Goal: Task Accomplishment & Management: Complete application form

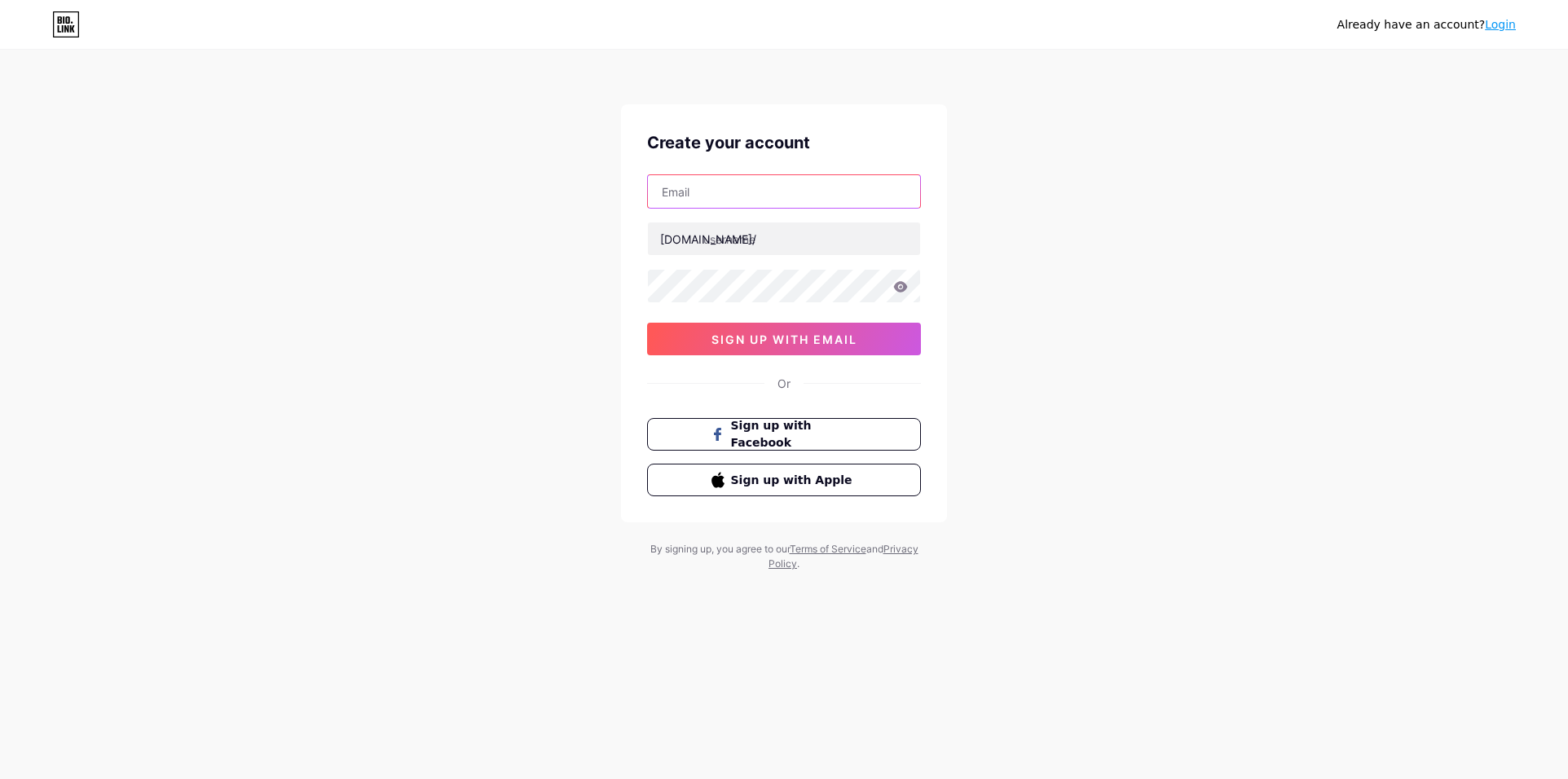
click at [777, 194] on input "text" at bounding box center [784, 192] width 272 height 32
paste input "[EMAIL_ADDRESS][DOMAIN_NAME]"
type input "[EMAIL_ADDRESS][DOMAIN_NAME]"
click at [725, 241] on input "text" at bounding box center [784, 238] width 272 height 32
paste input "rubytechuae"
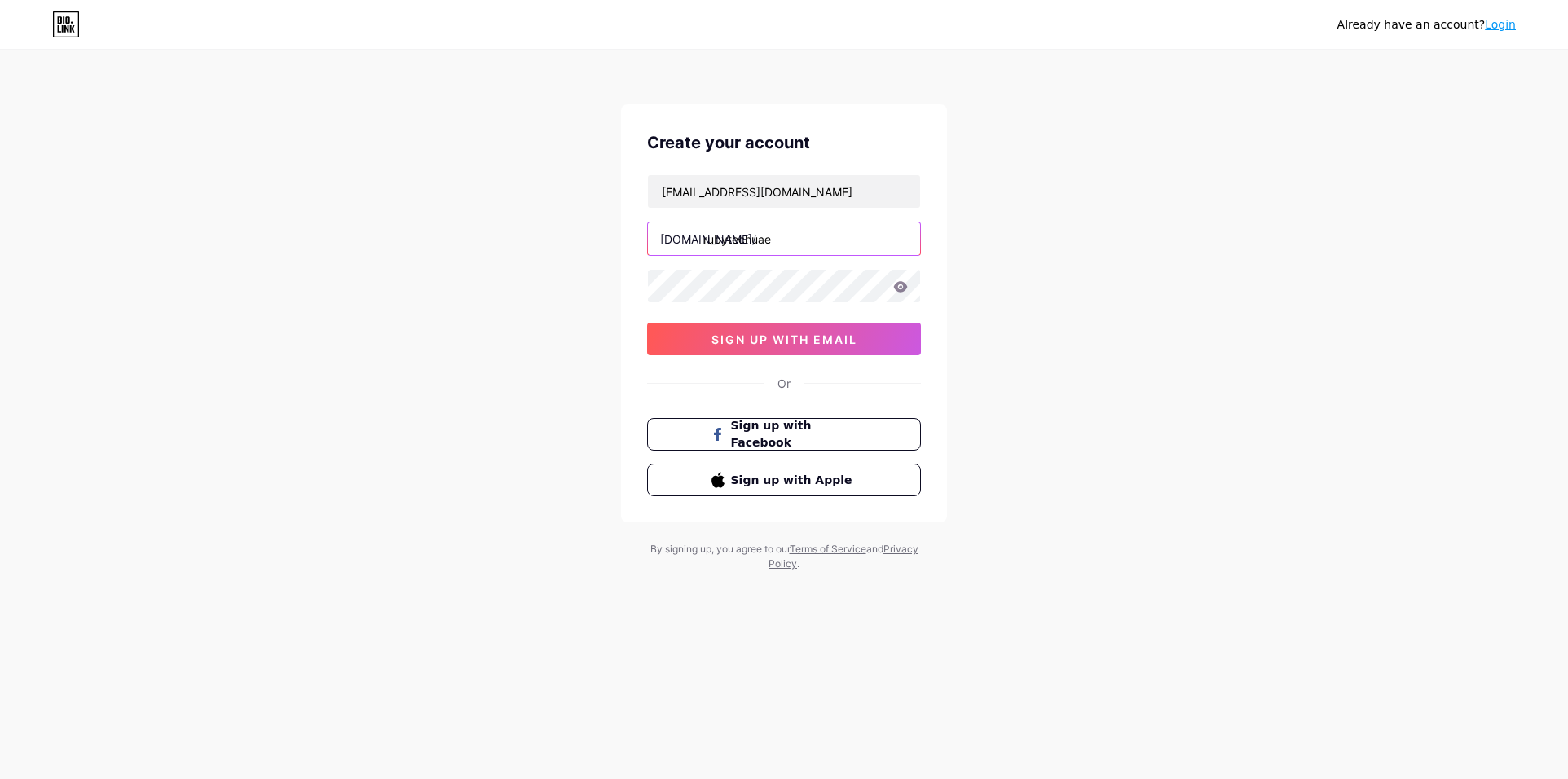
type input "rubytechuae"
click at [733, 330] on button "sign up with email" at bounding box center [784, 338] width 274 height 32
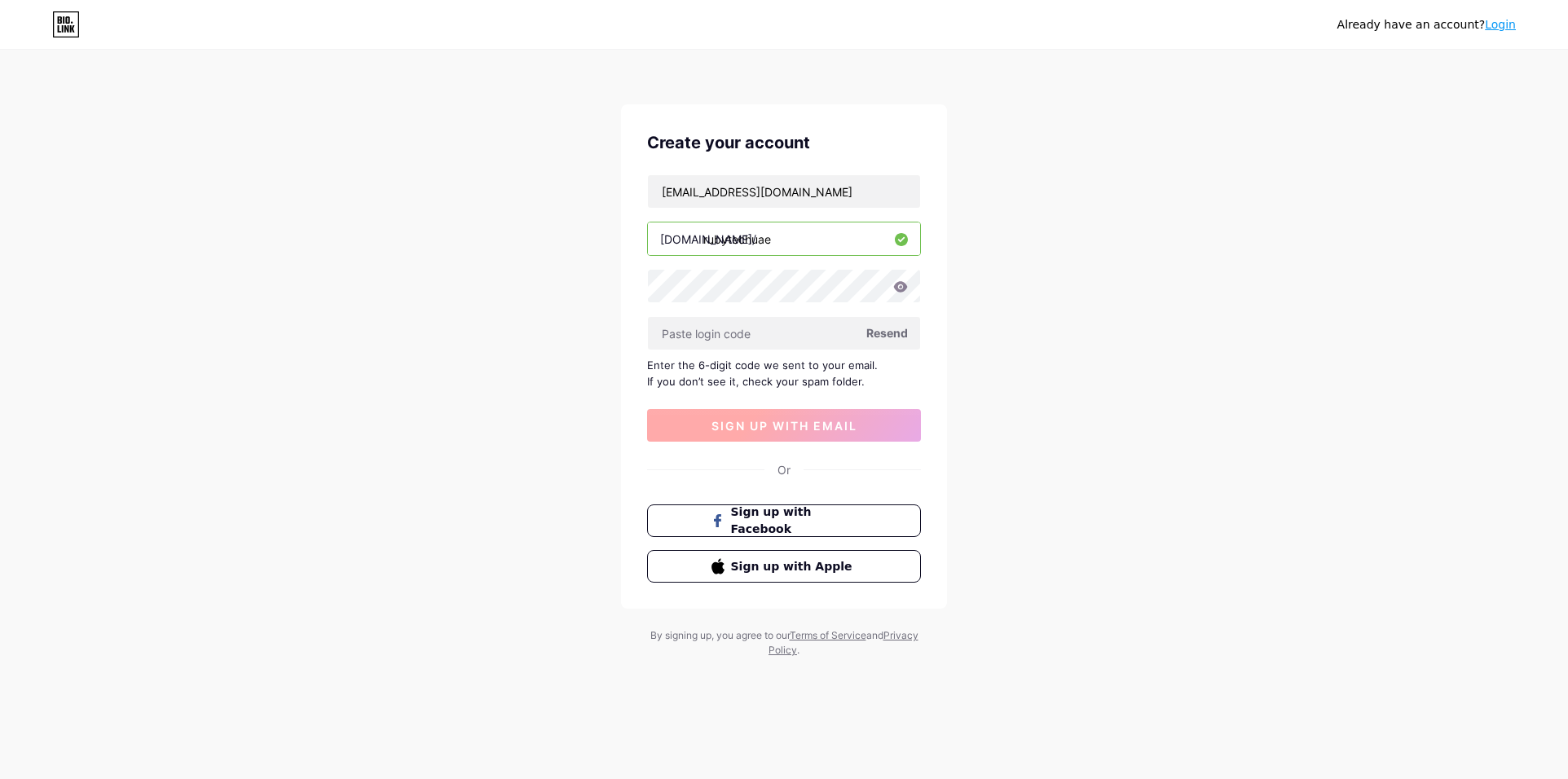
click at [733, 330] on input "text" at bounding box center [784, 333] width 272 height 32
paste input "256239"
type input "256239"
click at [755, 421] on span "sign up with email" at bounding box center [784, 425] width 146 height 13
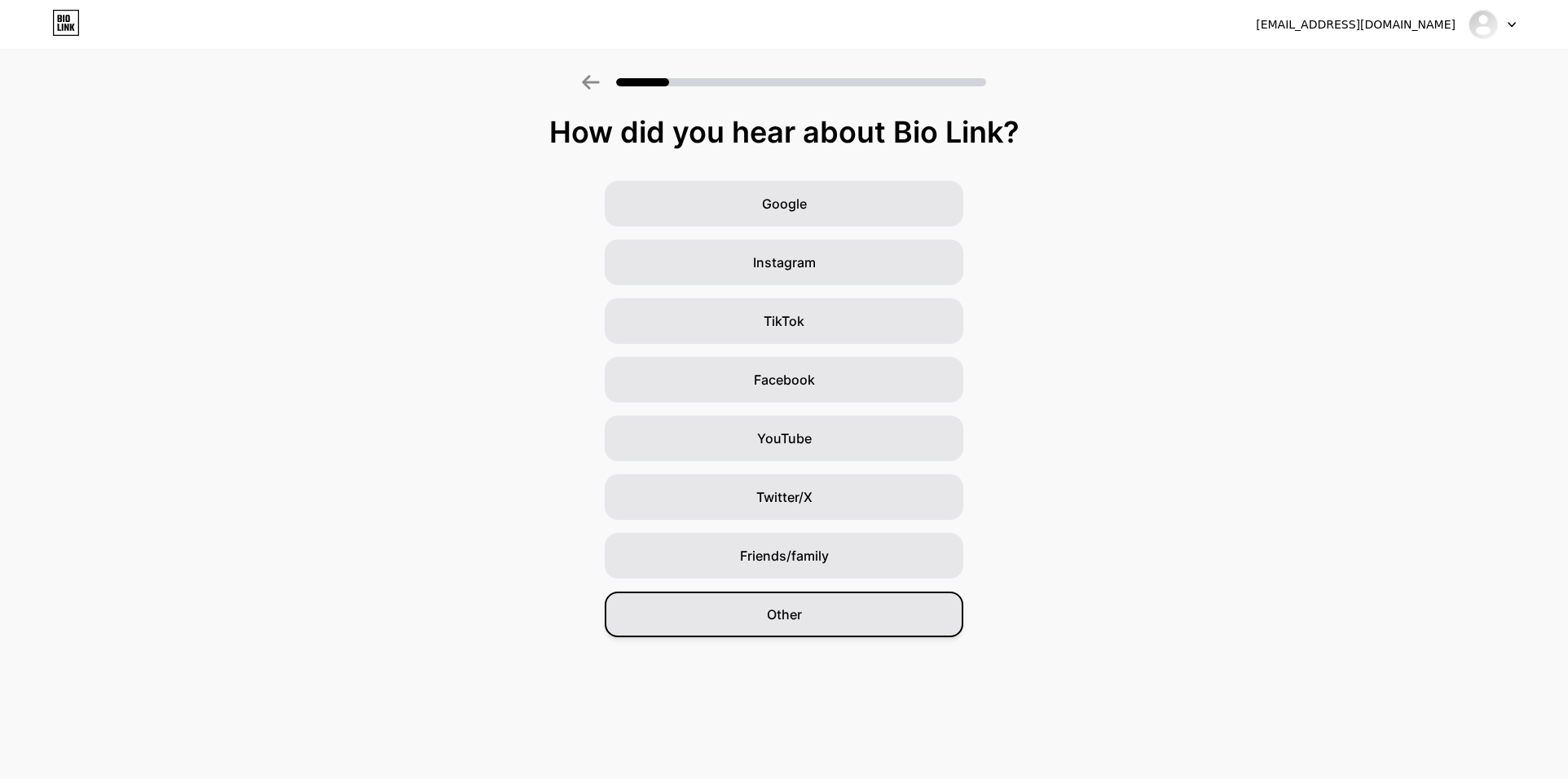
click at [778, 614] on span "Other" at bounding box center [784, 614] width 35 height 20
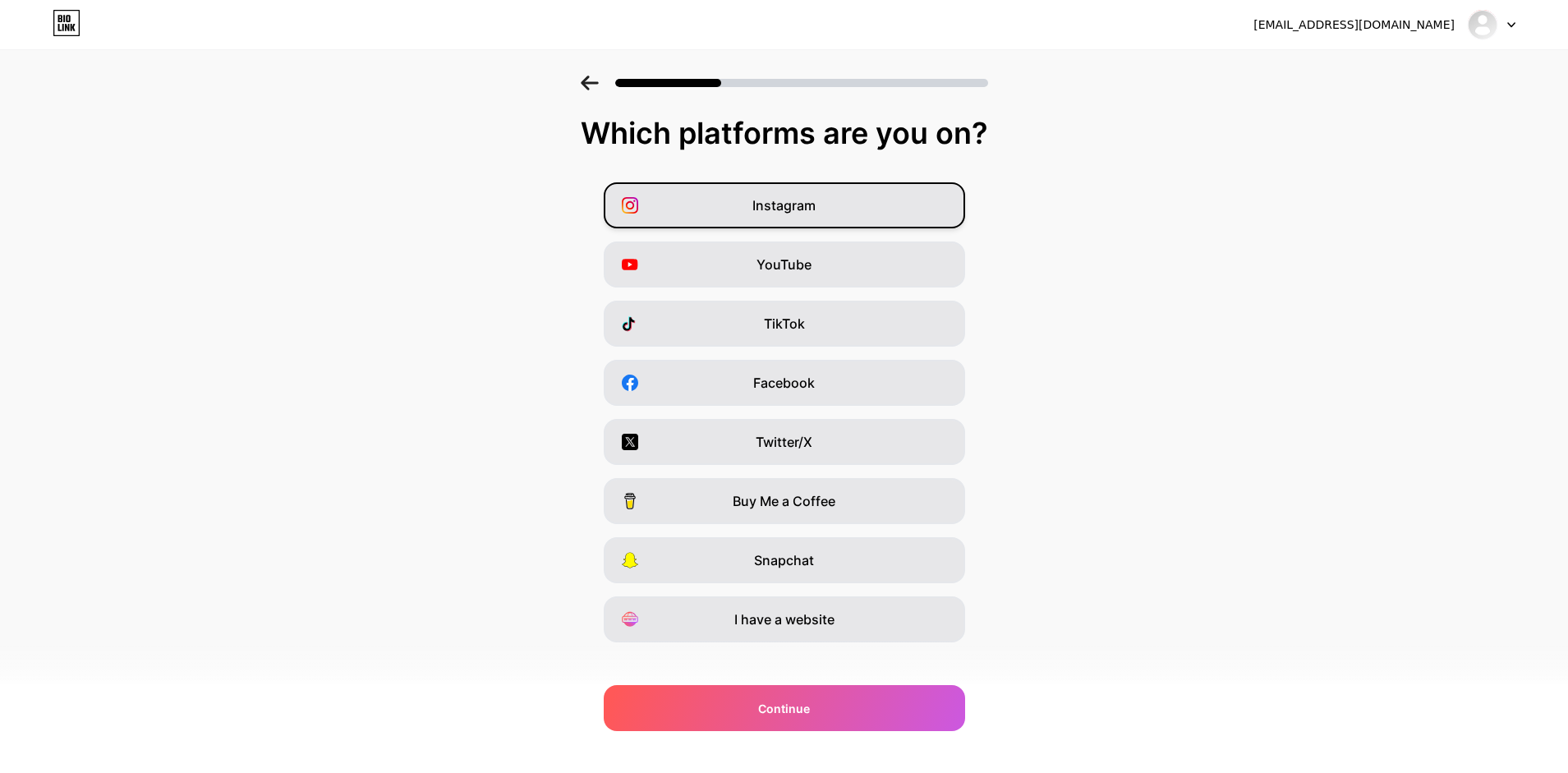
click at [789, 215] on span "Instagram" at bounding box center [784, 206] width 63 height 20
click at [793, 266] on span "YouTube" at bounding box center [784, 265] width 55 height 20
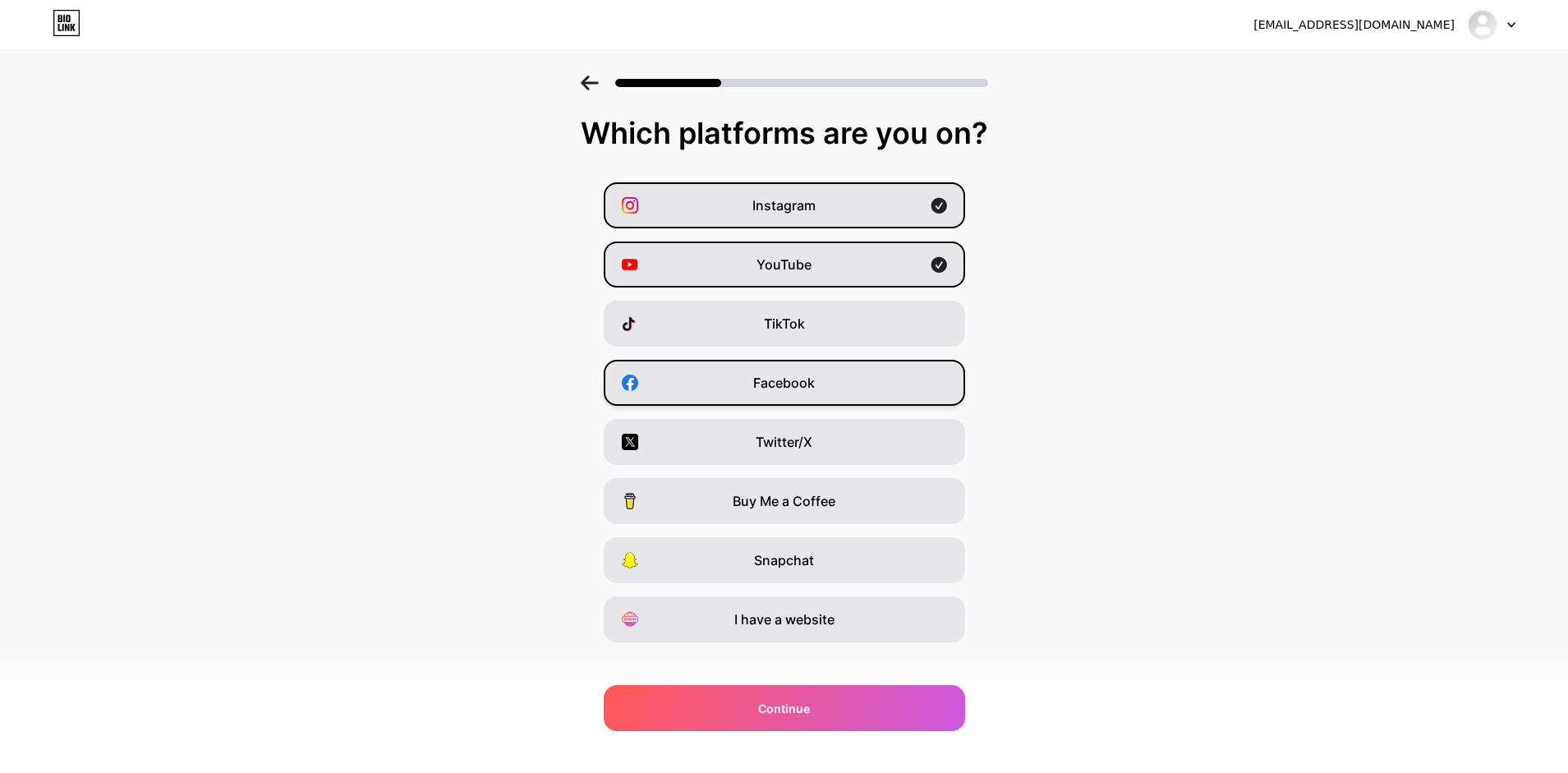
click at [815, 370] on div "Facebook" at bounding box center [784, 383] width 361 height 46
click at [808, 450] on span "Twitter/X" at bounding box center [784, 442] width 57 height 20
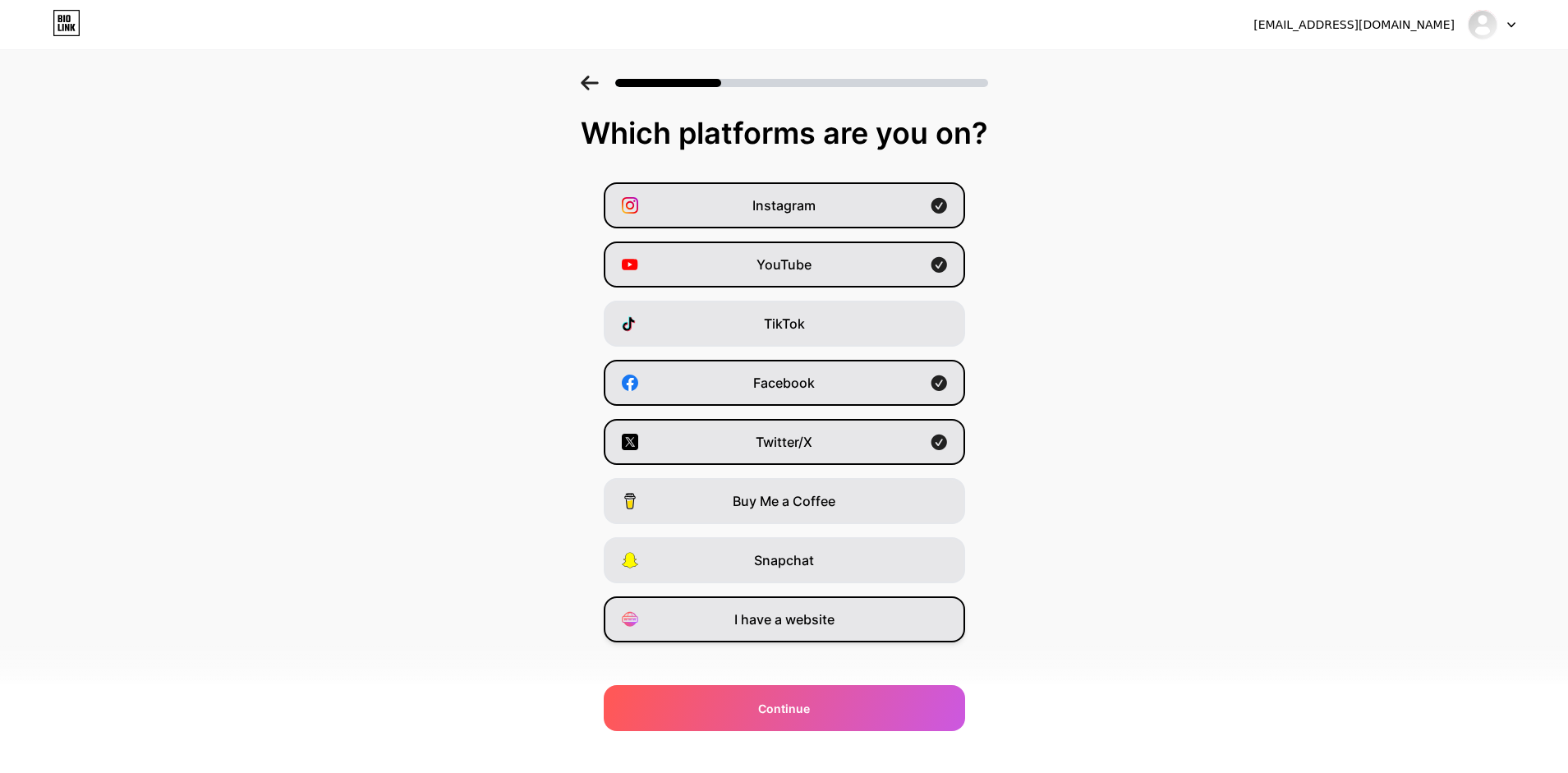
drag, startPoint x: 810, startPoint y: 624, endPoint x: 808, endPoint y: 634, distance: 10.2
click at [810, 625] on span "I have a website" at bounding box center [784, 619] width 100 height 20
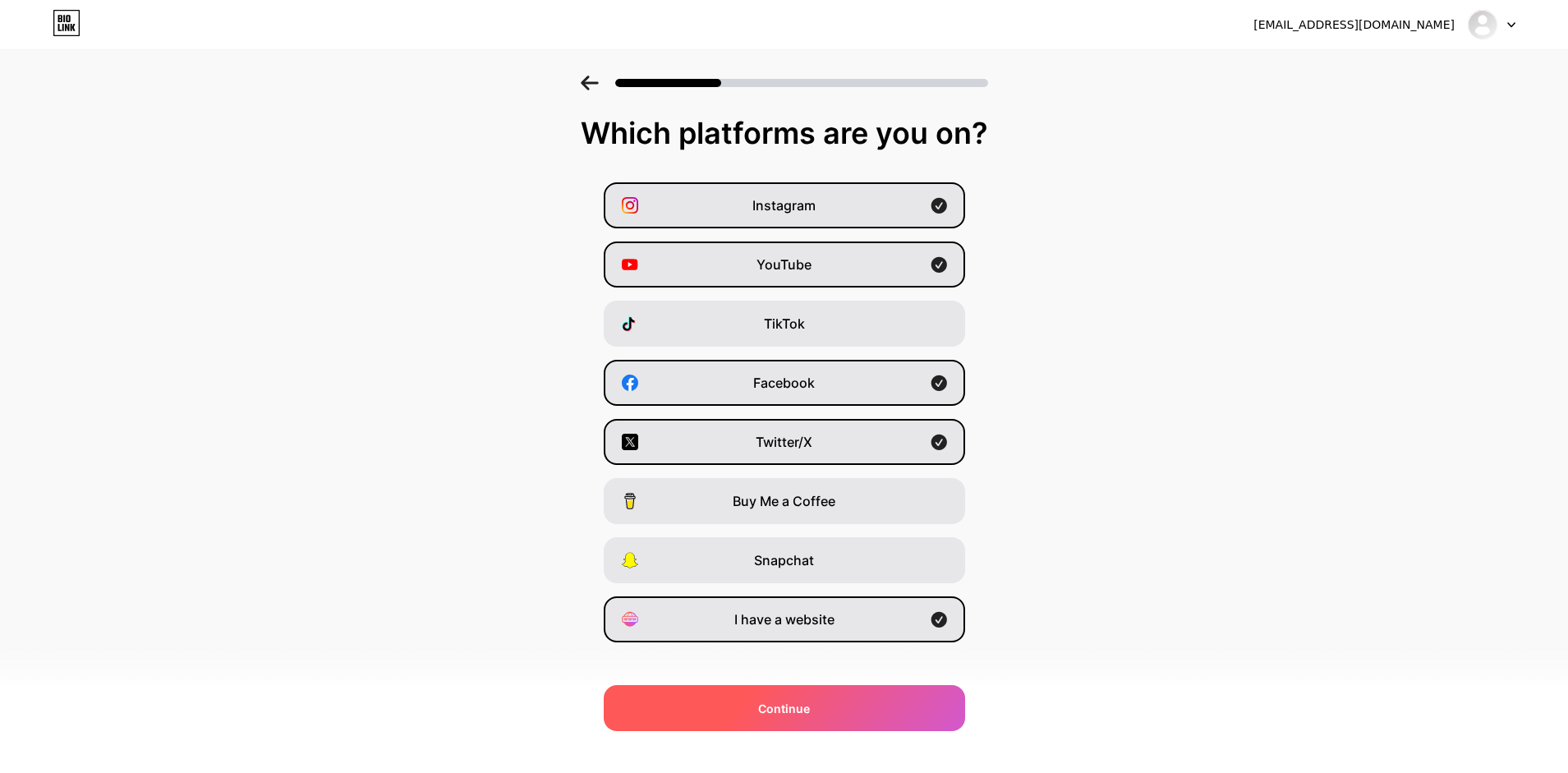
click at [789, 705] on span "Continue" at bounding box center [784, 708] width 51 height 17
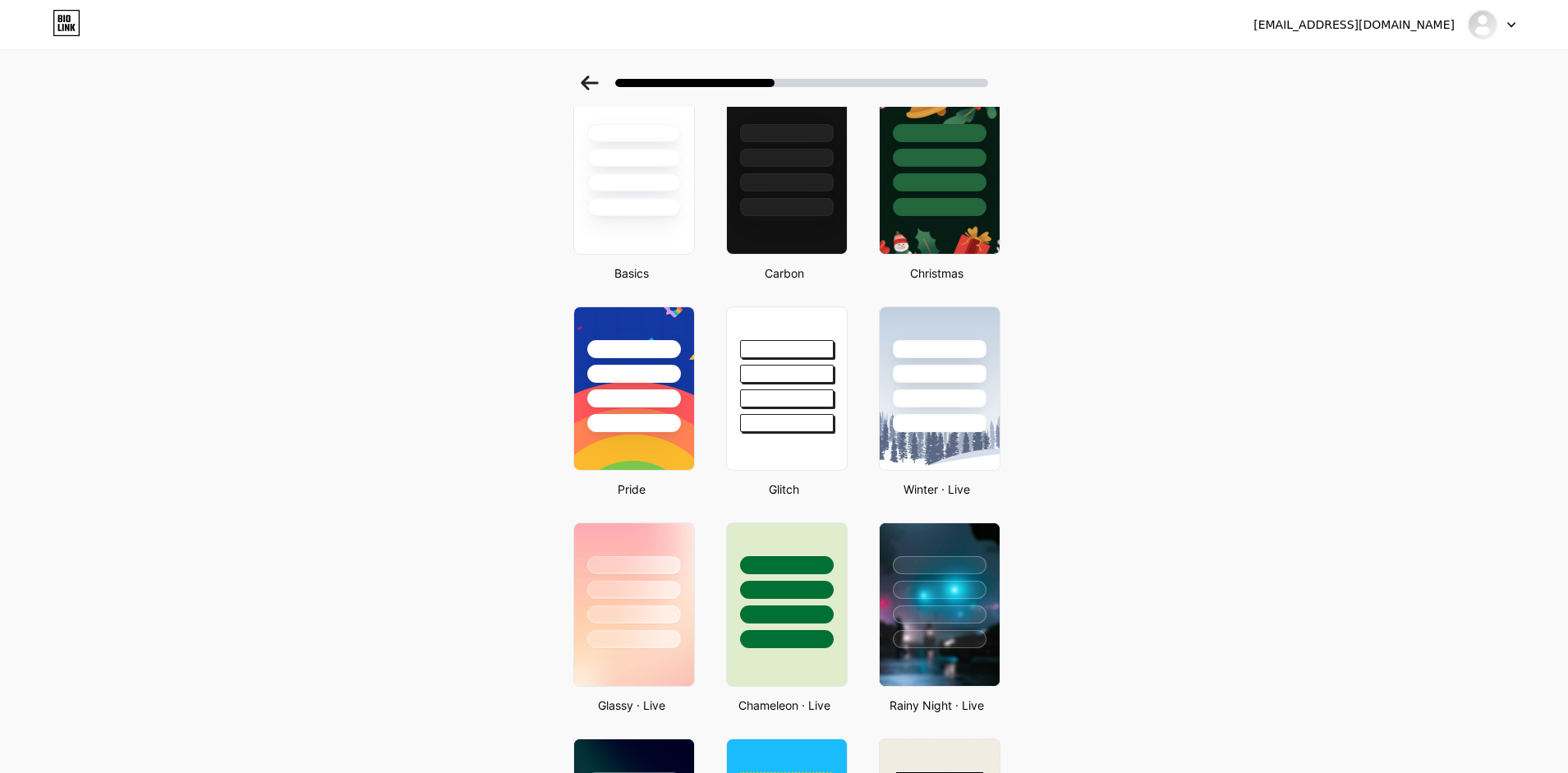
scroll to position [329, 0]
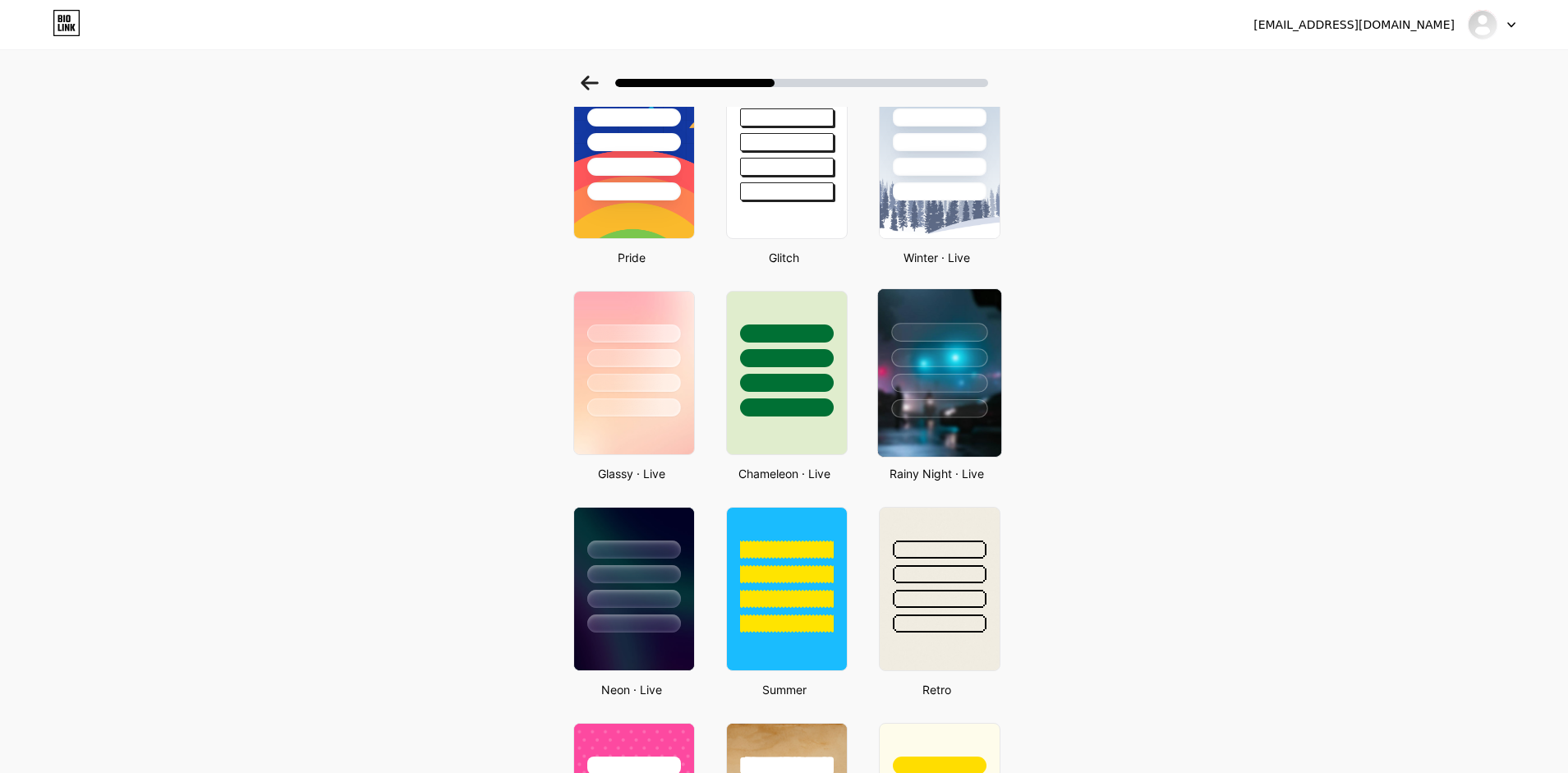
click at [903, 391] on div at bounding box center [939, 383] width 96 height 19
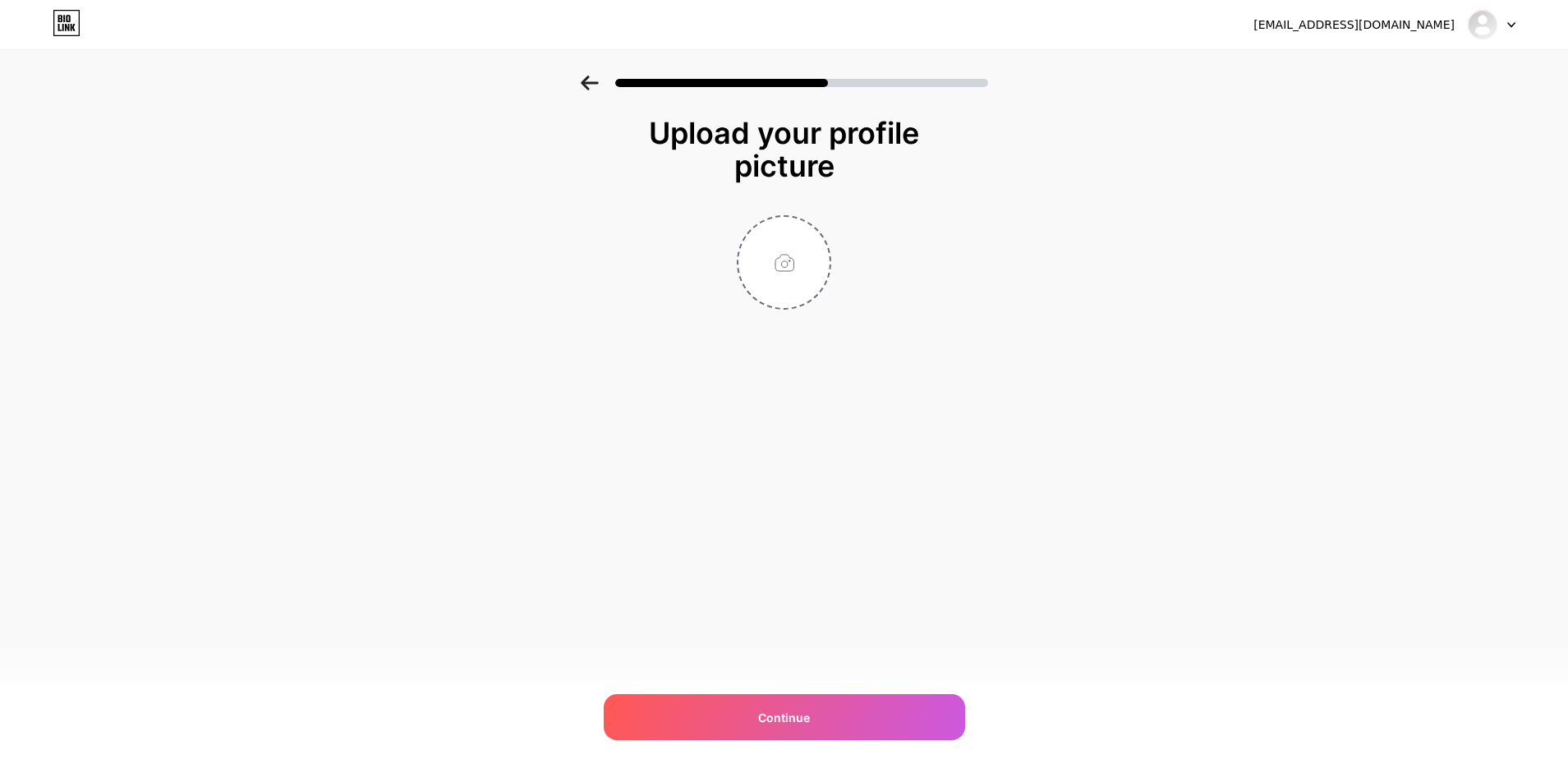
scroll to position [0, 0]
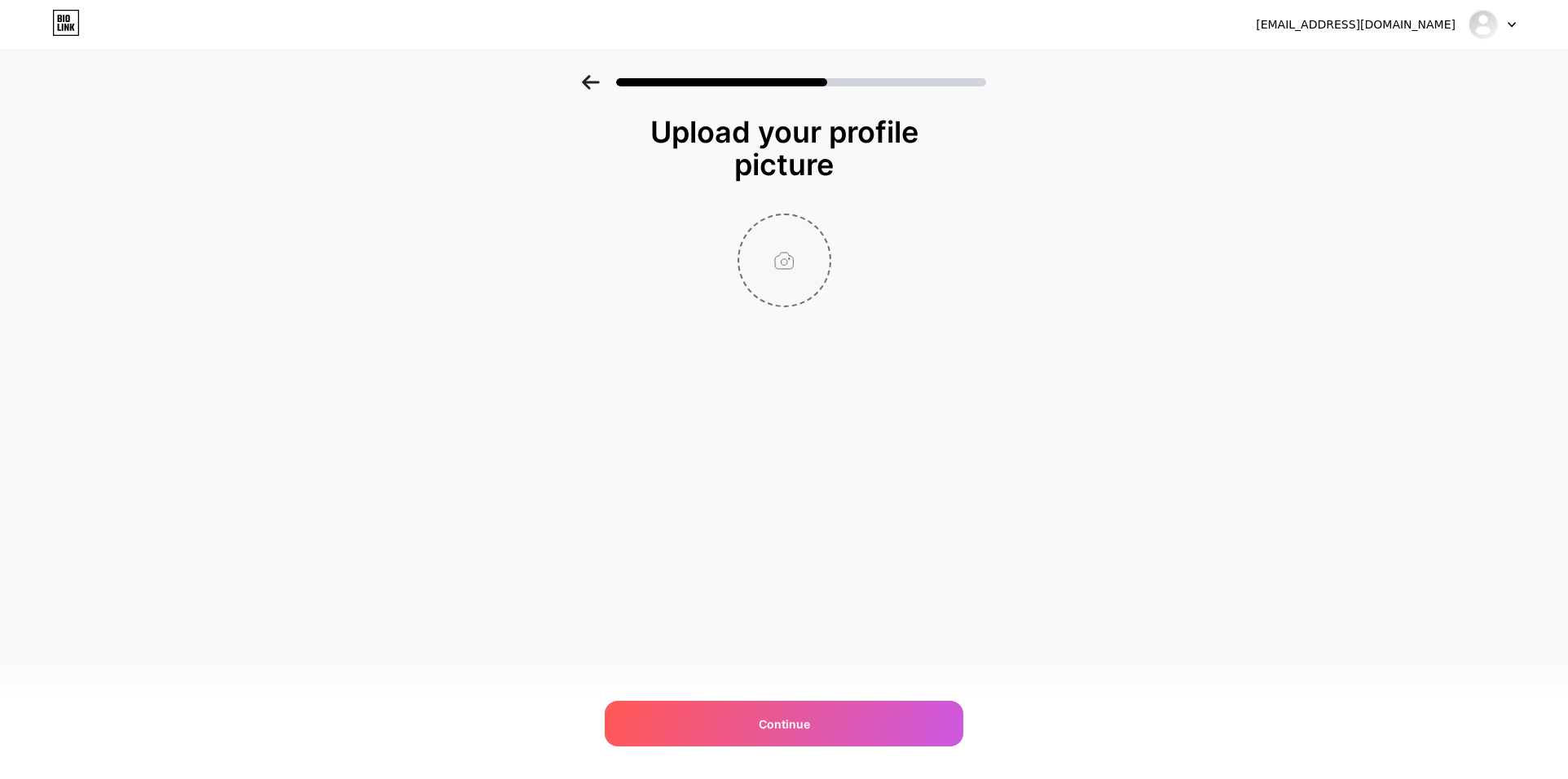
click at [789, 271] on input "file" at bounding box center [784, 260] width 90 height 90
type input "C:\fakepath\Untitled design (6).png"
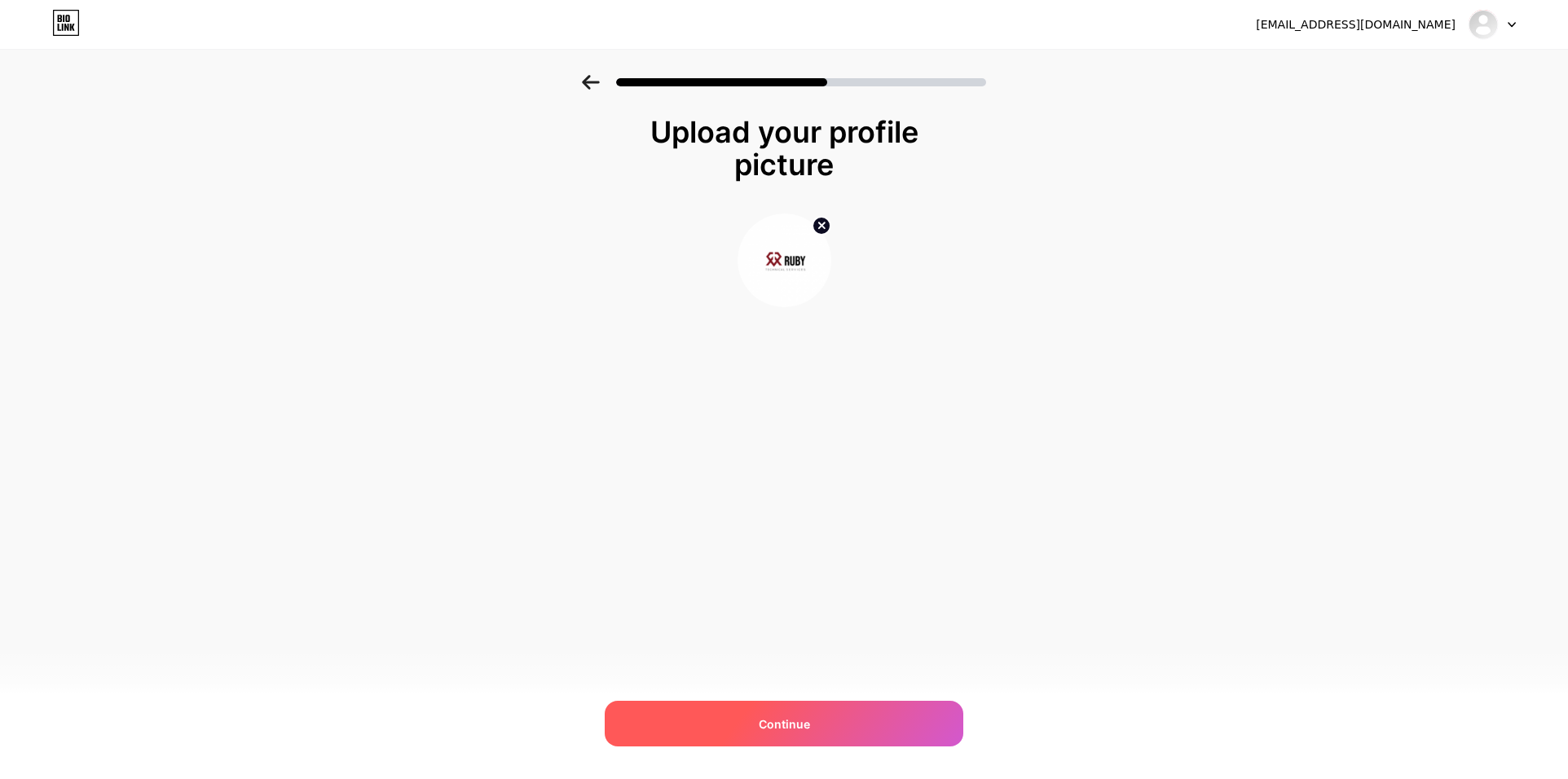
click at [768, 726] on span "Continue" at bounding box center [784, 723] width 51 height 17
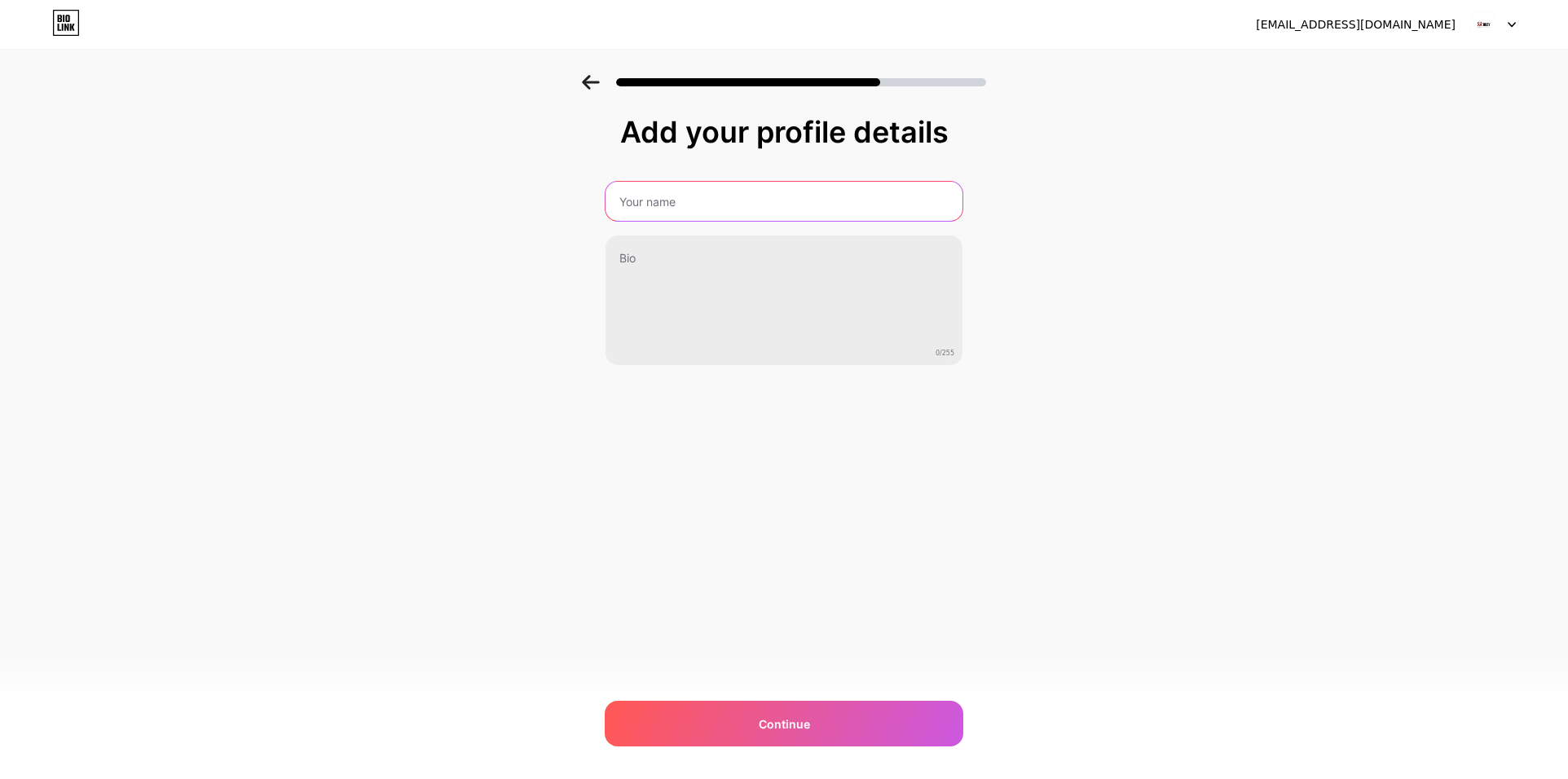
click at [722, 201] on input "text" at bounding box center [784, 201] width 357 height 39
paste input "Ruby Technical Services"
type input "Ruby Technical Services"
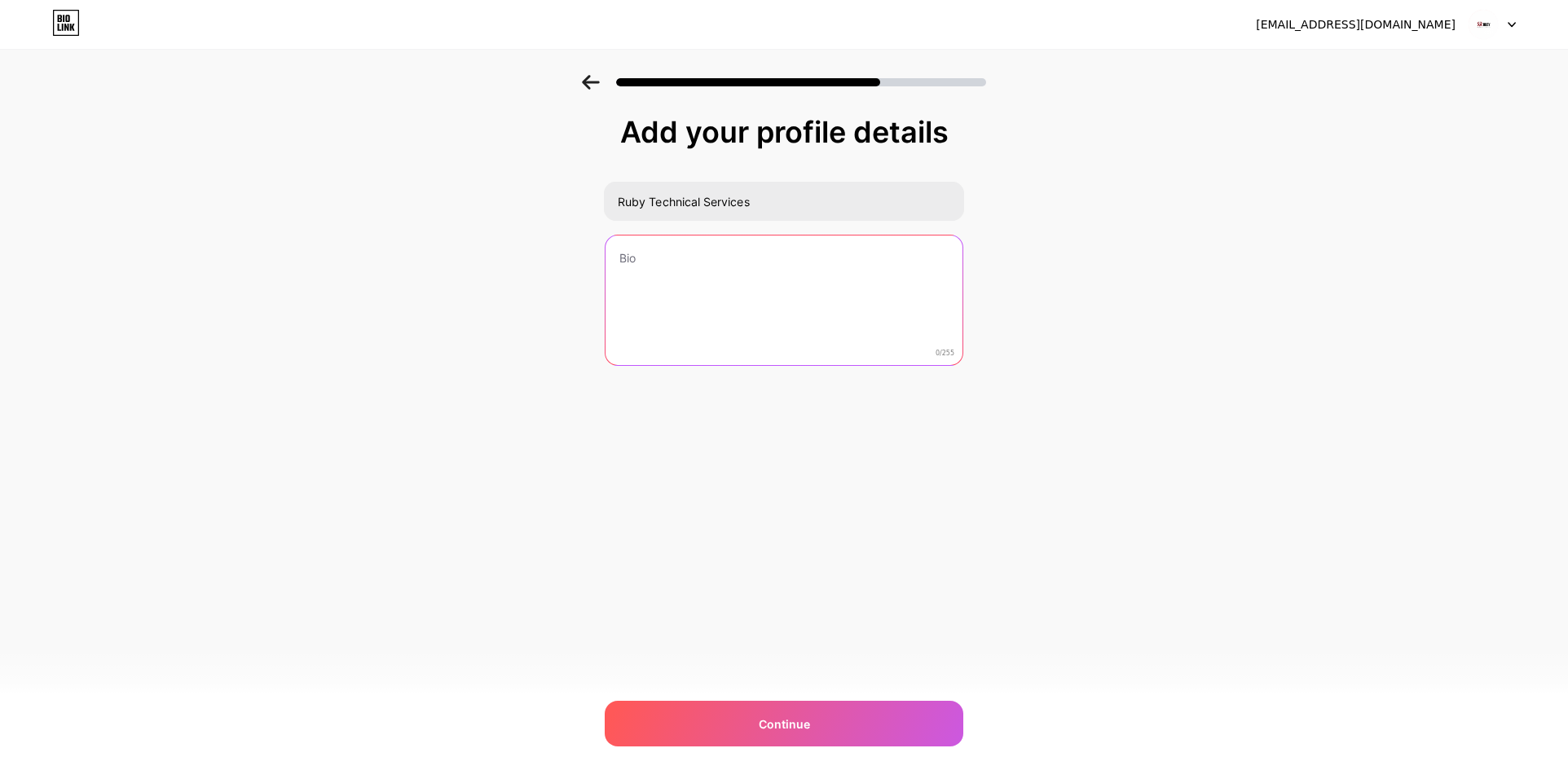
click at [712, 334] on textarea at bounding box center [784, 301] width 357 height 132
paste textarea "Ruby Technical Services is a leading Technical Services Company in UAE, special…"
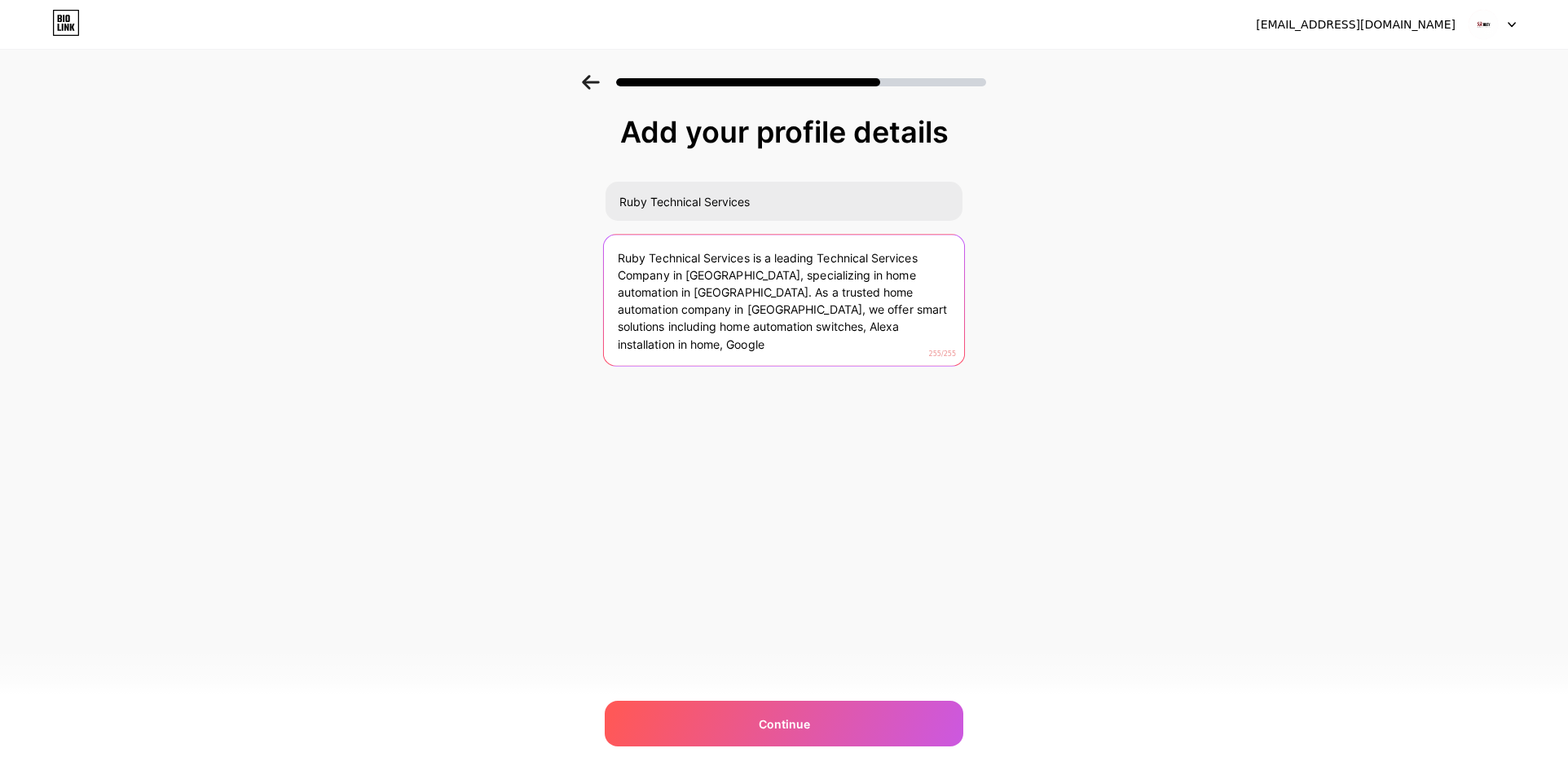
click at [734, 330] on textarea "Ruby Technical Services is a leading Technical Services Company in UAE, special…" at bounding box center [784, 301] width 360 height 133
click at [734, 330] on textarea "Ruby Technical Services is a leading Technical Services Company in UAE, special…" at bounding box center [784, 301] width 360 height 133
paste textarea "trusted Technical Services Company in UAE, offering advanced home automation in…"
click at [741, 298] on textarea "Ruby Technical Services is a trusted Technical Services Company in UAE, offerin…" at bounding box center [784, 301] width 360 height 133
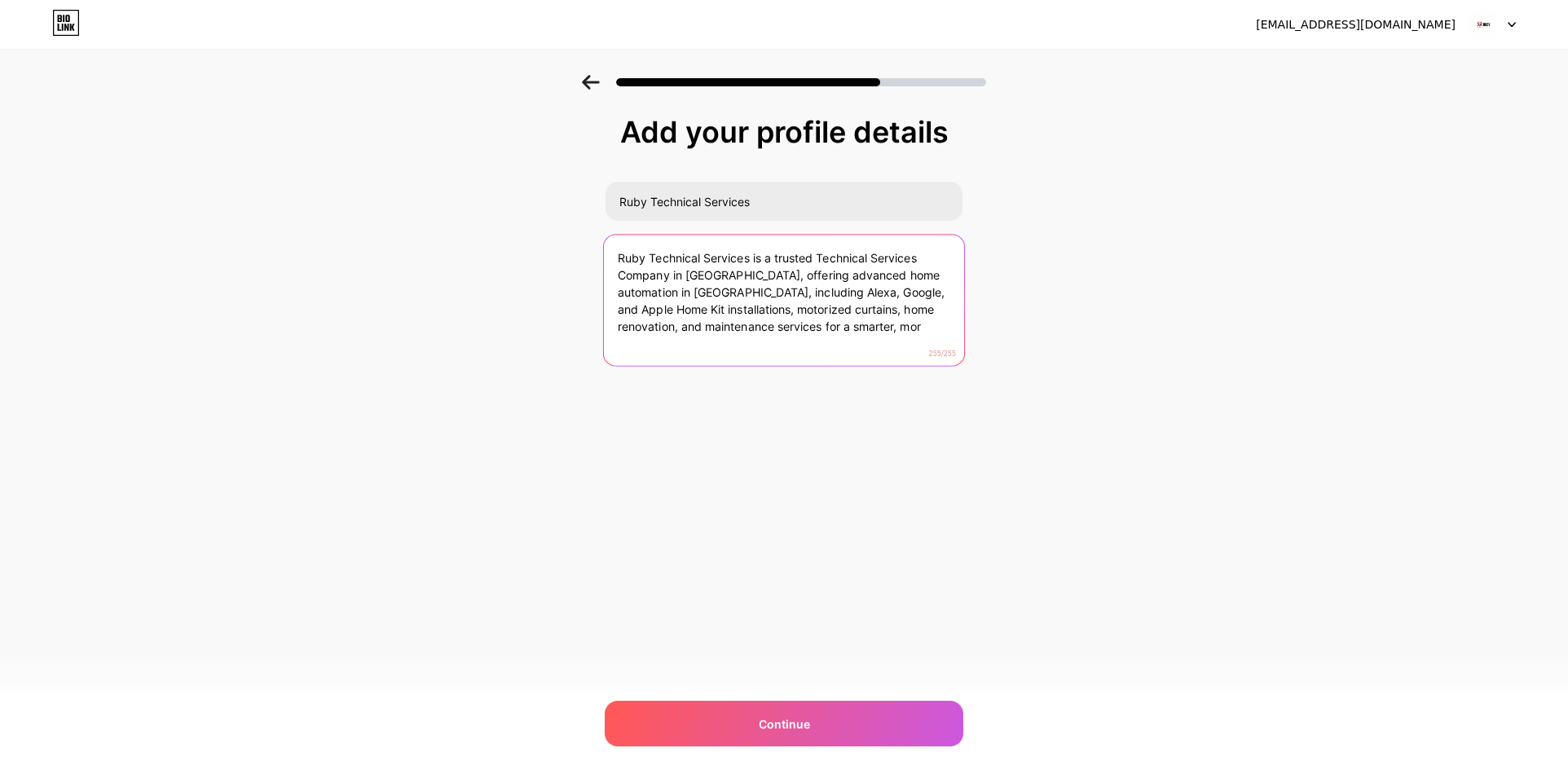
click at [741, 298] on textarea "Ruby Technical Services is a trusted Technical Services Company in UAE, offerin…" at bounding box center [784, 301] width 360 height 133
paste textarea "home automation in Dubai, smart home kits, motorized curtains, and reliable hom…"
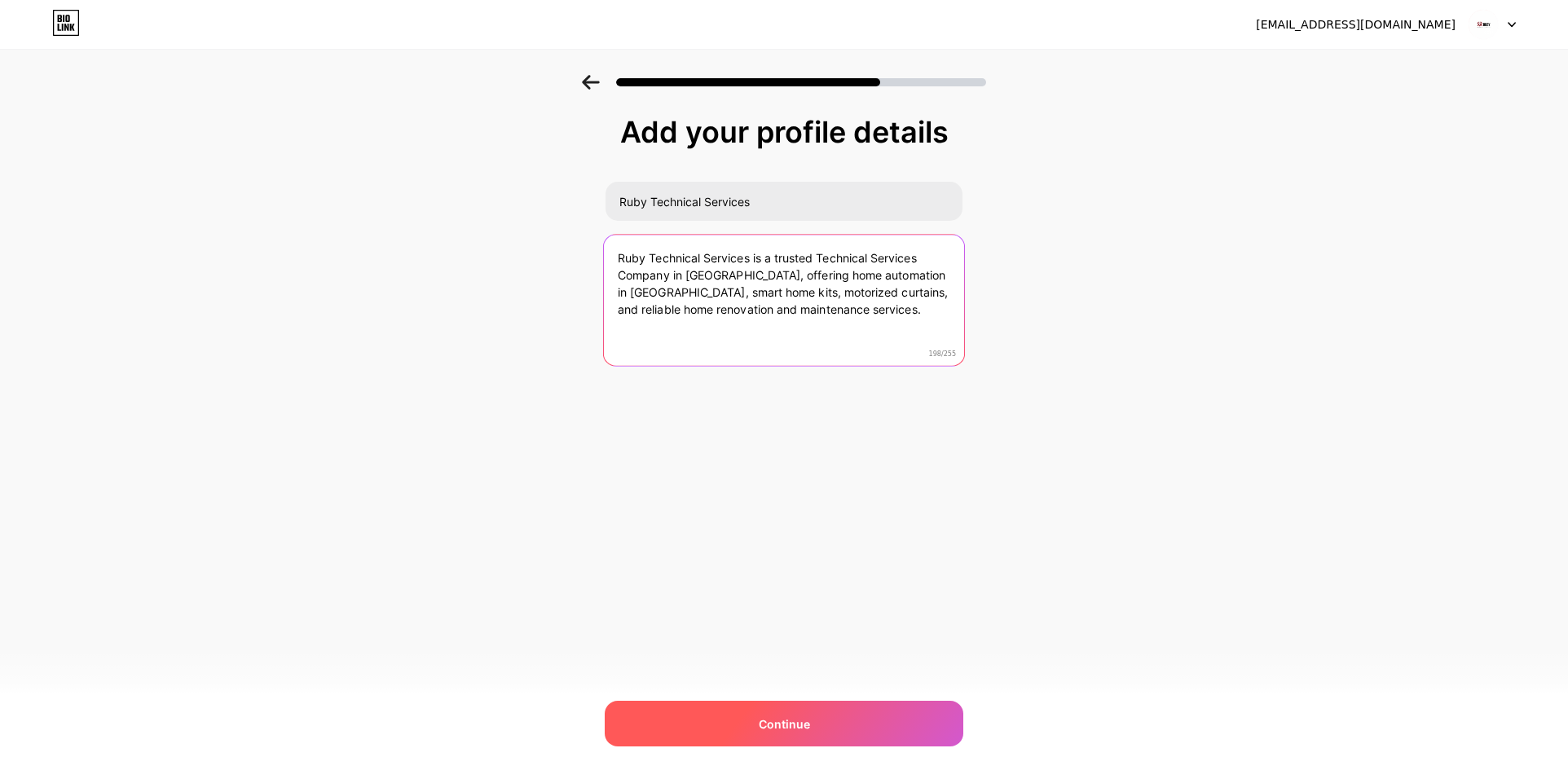
type textarea "Ruby Technical Services is a trusted Technical Services Company in UAE, offerin…"
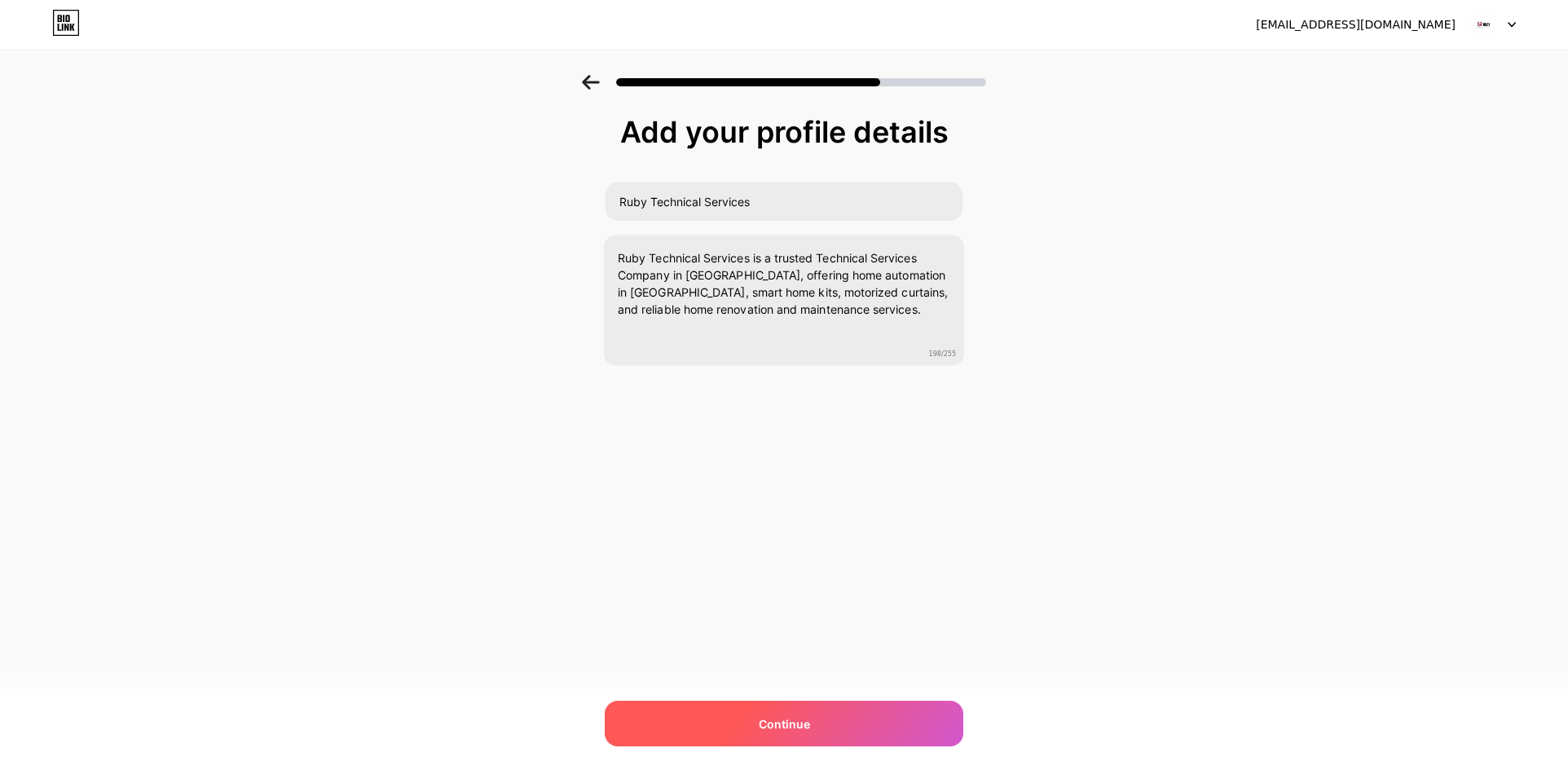
click at [784, 722] on span "Continue" at bounding box center [784, 723] width 51 height 17
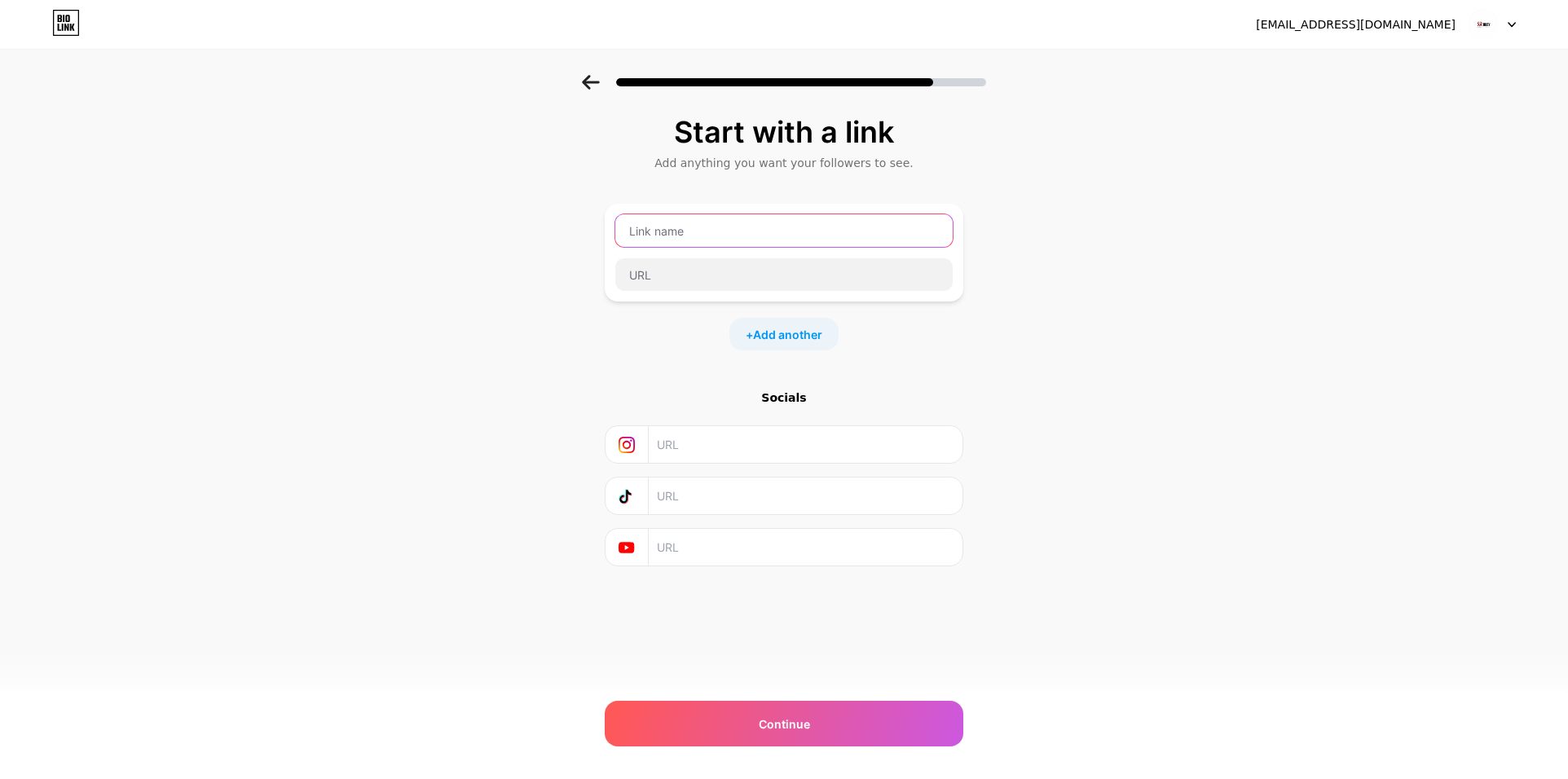
click at [687, 235] on input "text" at bounding box center [784, 230] width 338 height 32
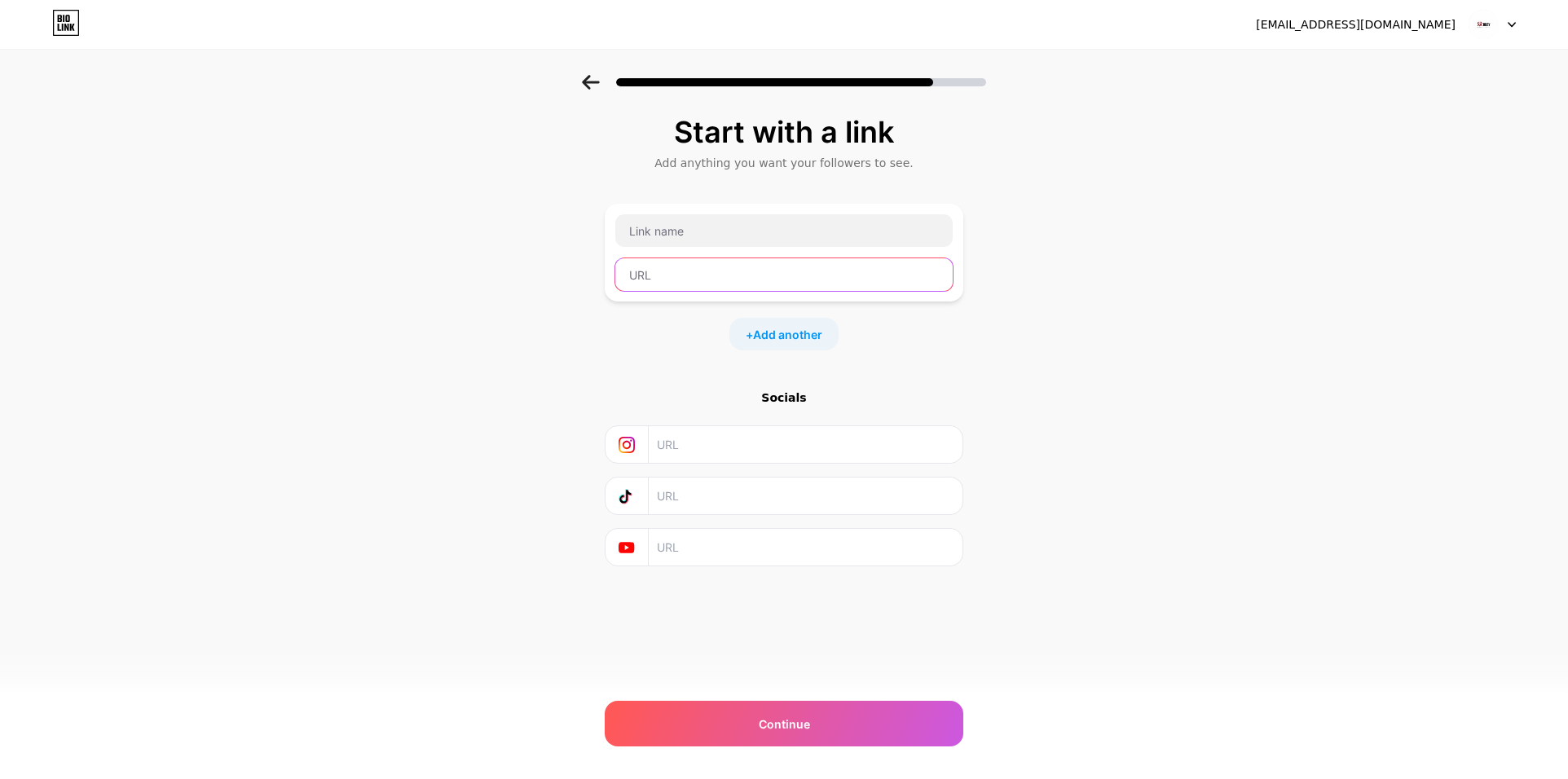
click at [705, 281] on input "text" at bounding box center [784, 274] width 338 height 32
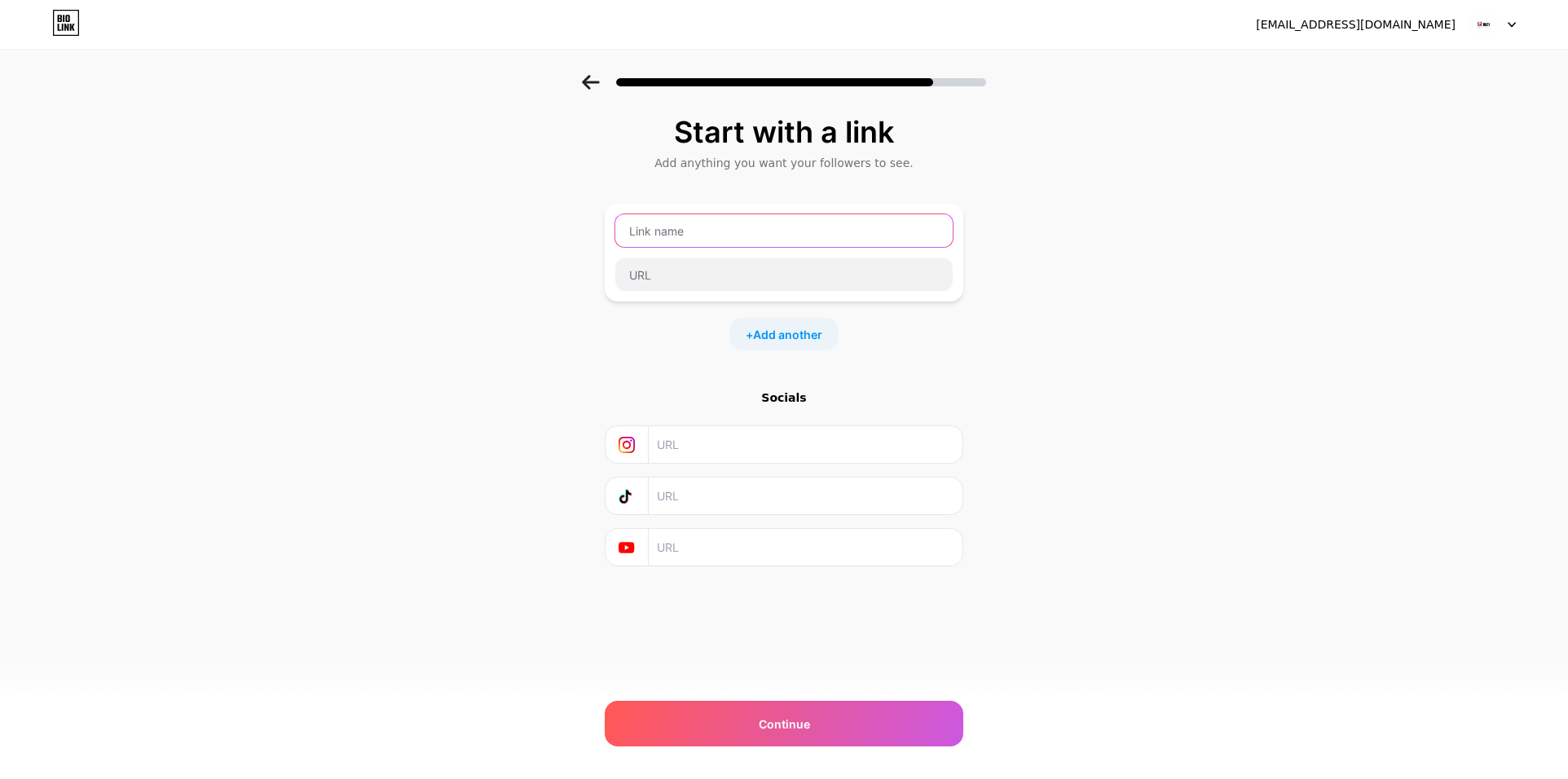
click at [705, 231] on input "text" at bounding box center [784, 230] width 338 height 32
paste input "wallpaper installation in dubai"
type input "wallpaper installation in dubai"
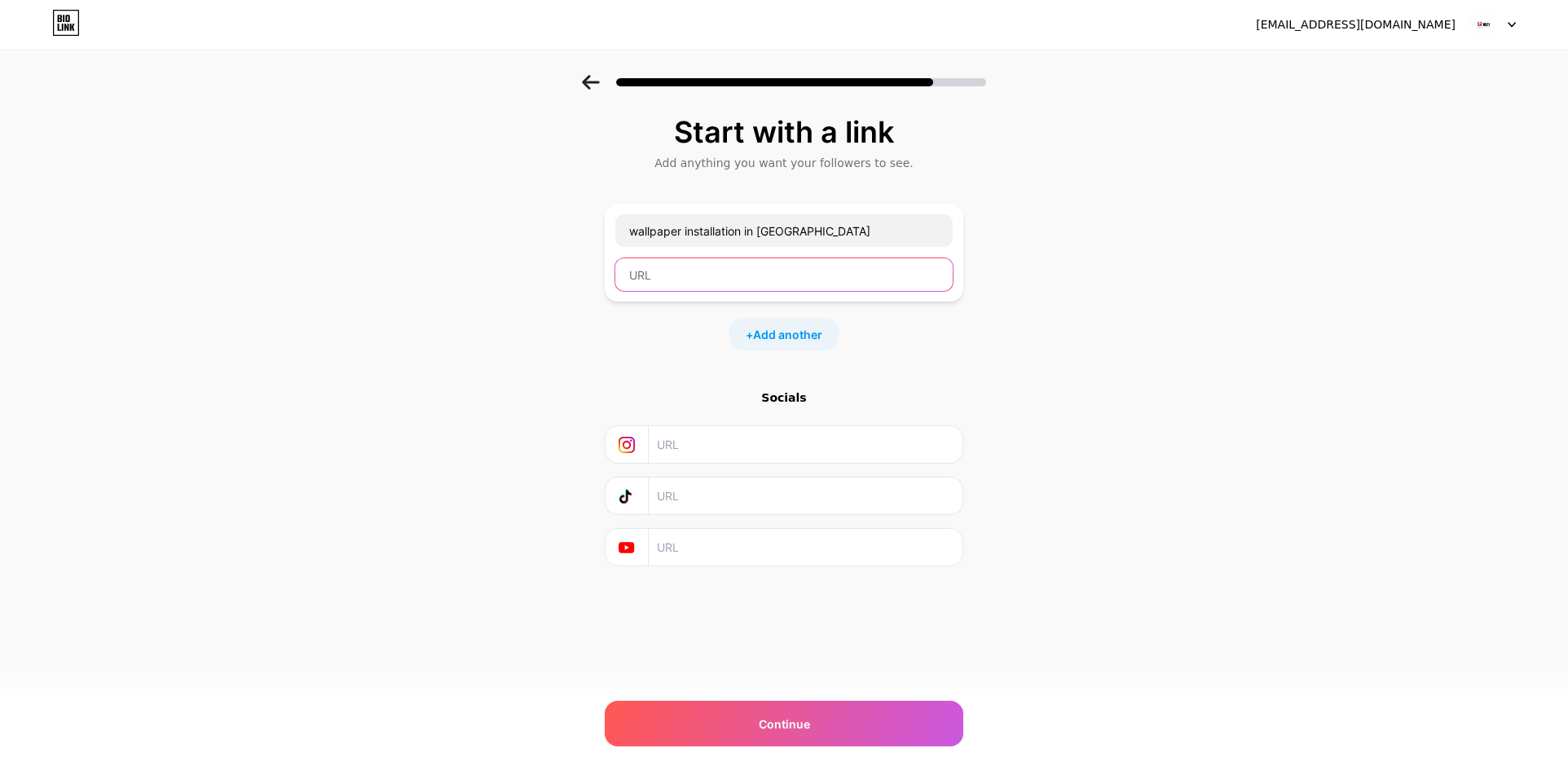
click at [666, 276] on input "text" at bounding box center [784, 274] width 338 height 32
click at [666, 249] on div "wallpaper installation in dubai" at bounding box center [784, 252] width 339 height 78
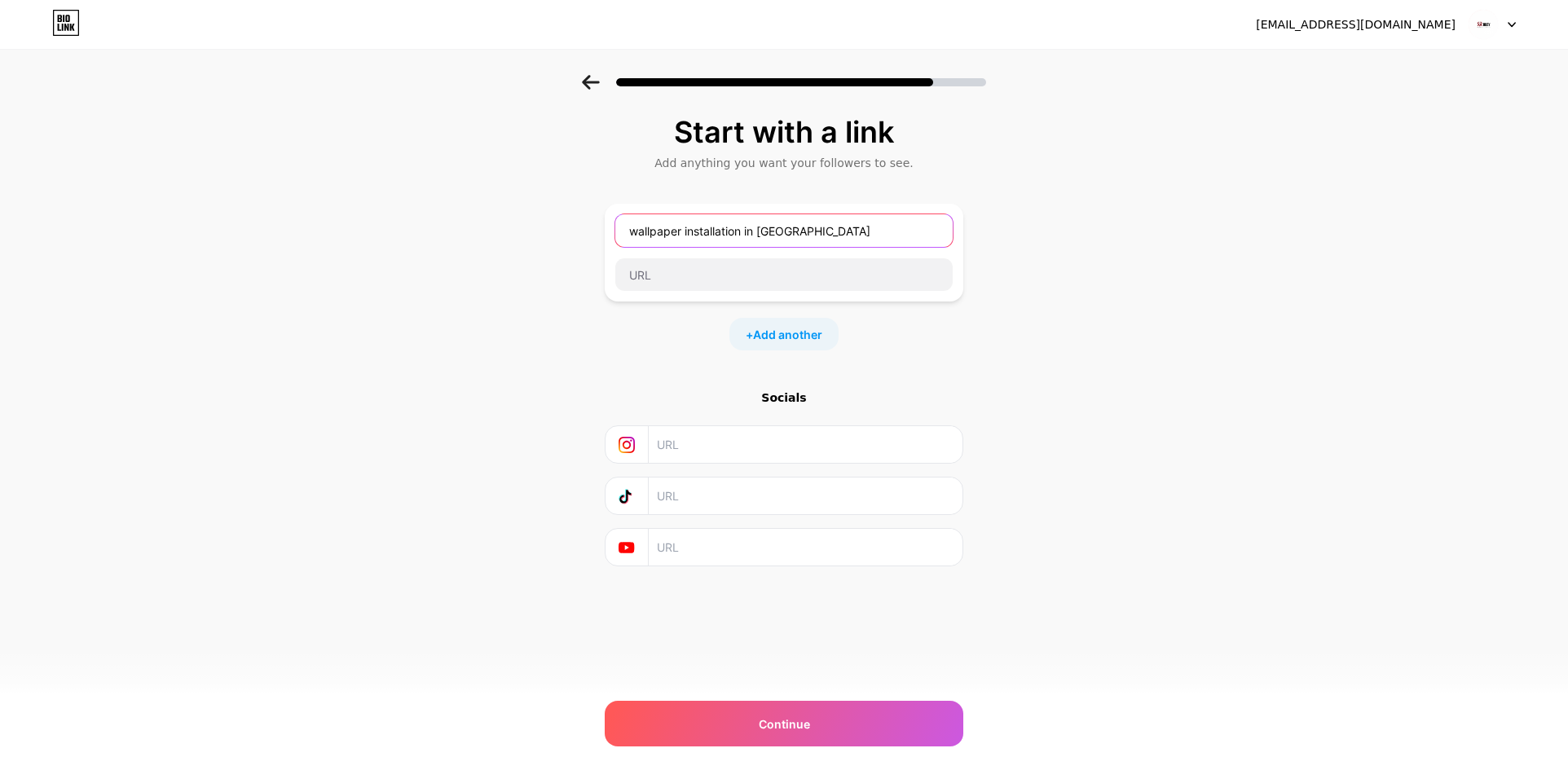
click at [673, 234] on input "wallpaper installation in dubai" at bounding box center [784, 230] width 338 height 32
click at [675, 264] on input "text" at bounding box center [784, 274] width 338 height 32
click at [675, 229] on input "text" at bounding box center [784, 230] width 338 height 32
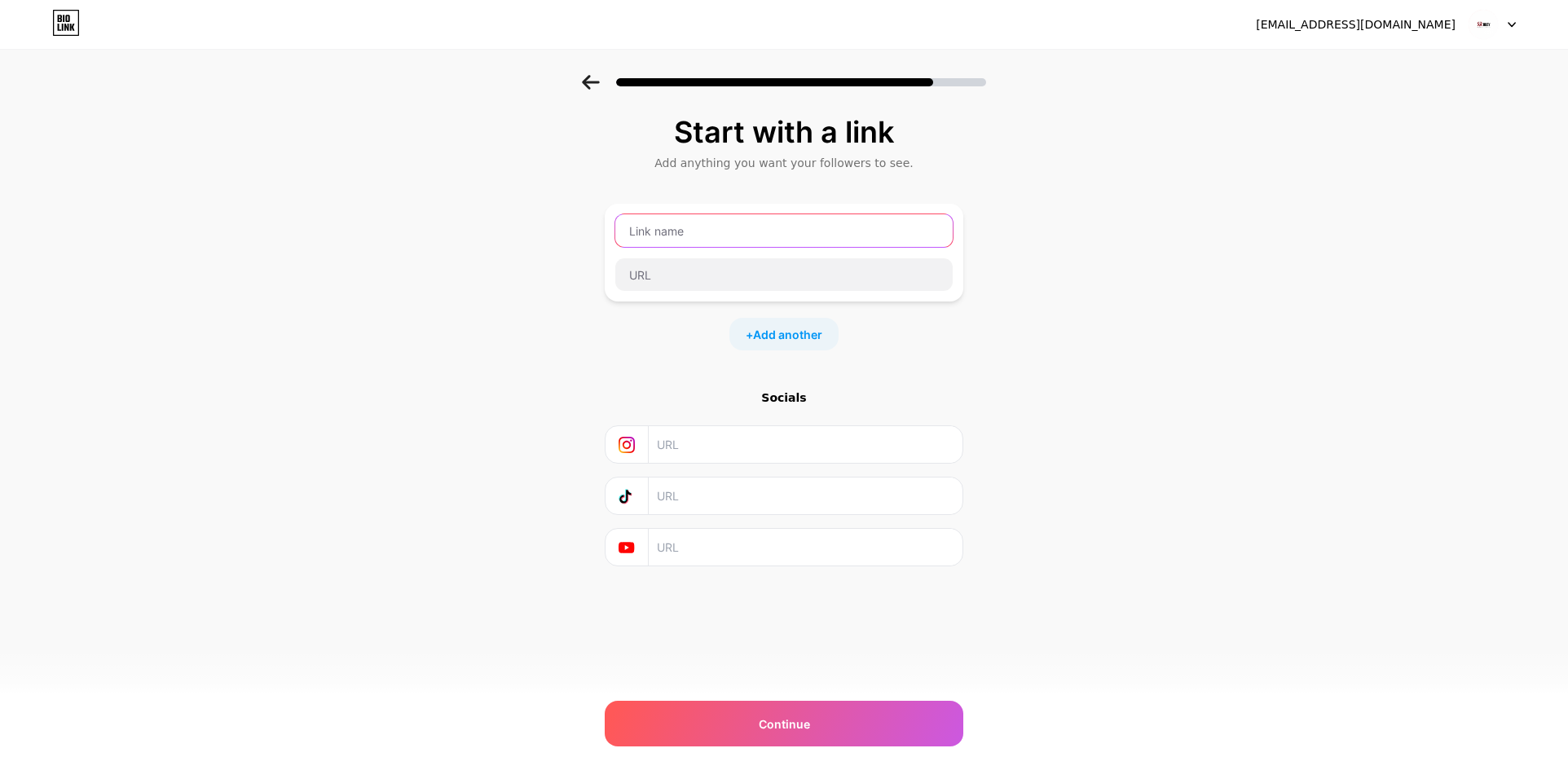
paste input "Technical Services Company in UAE"
type input "Technical Services Company in UAE"
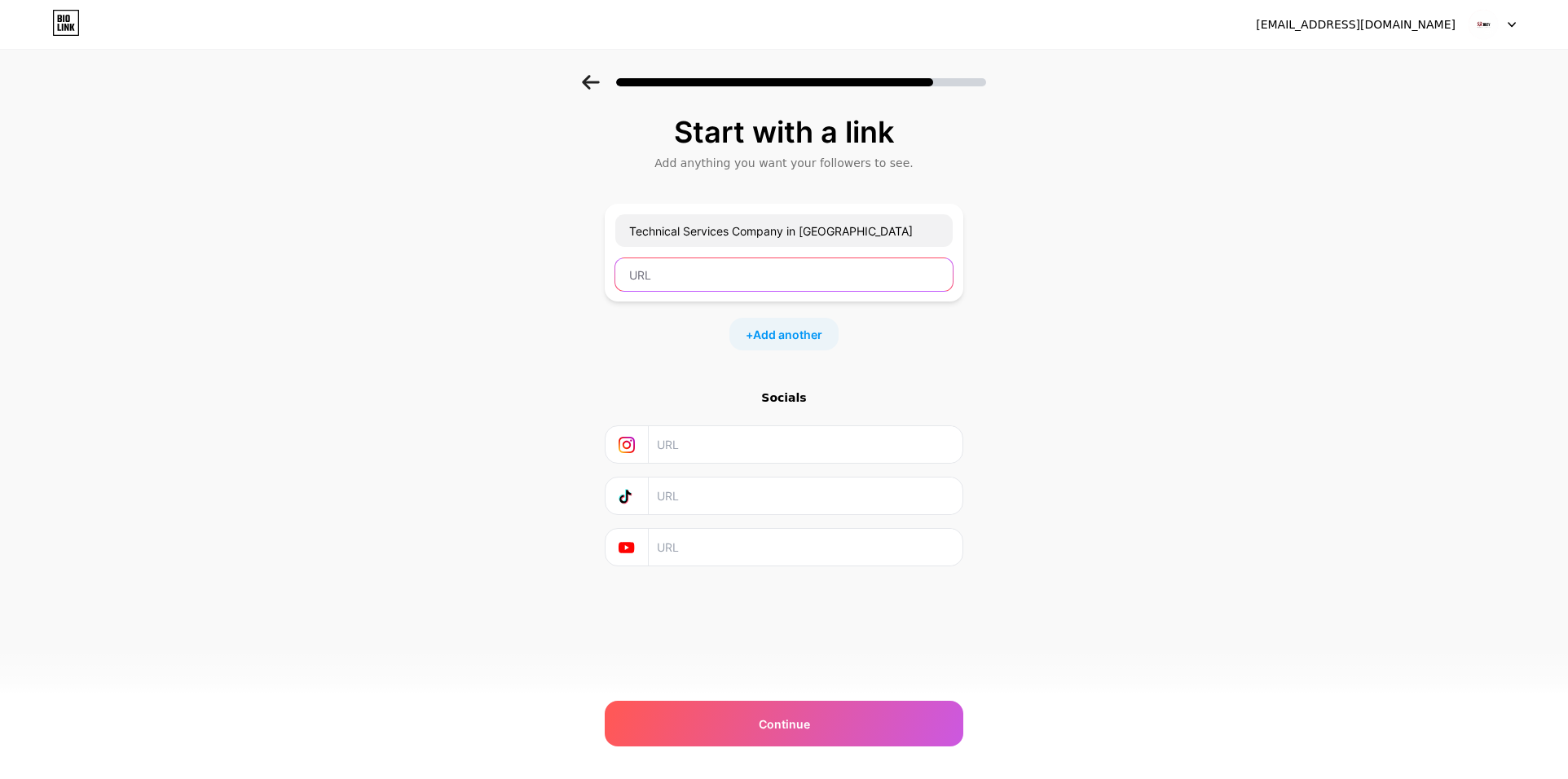
click at [683, 259] on input "text" at bounding box center [784, 274] width 338 height 32
paste input "https://www.rubytechuae.com/"
type input "https://www.rubytechuae.com/"
click at [749, 330] on div "+ Add another" at bounding box center [784, 334] width 109 height 32
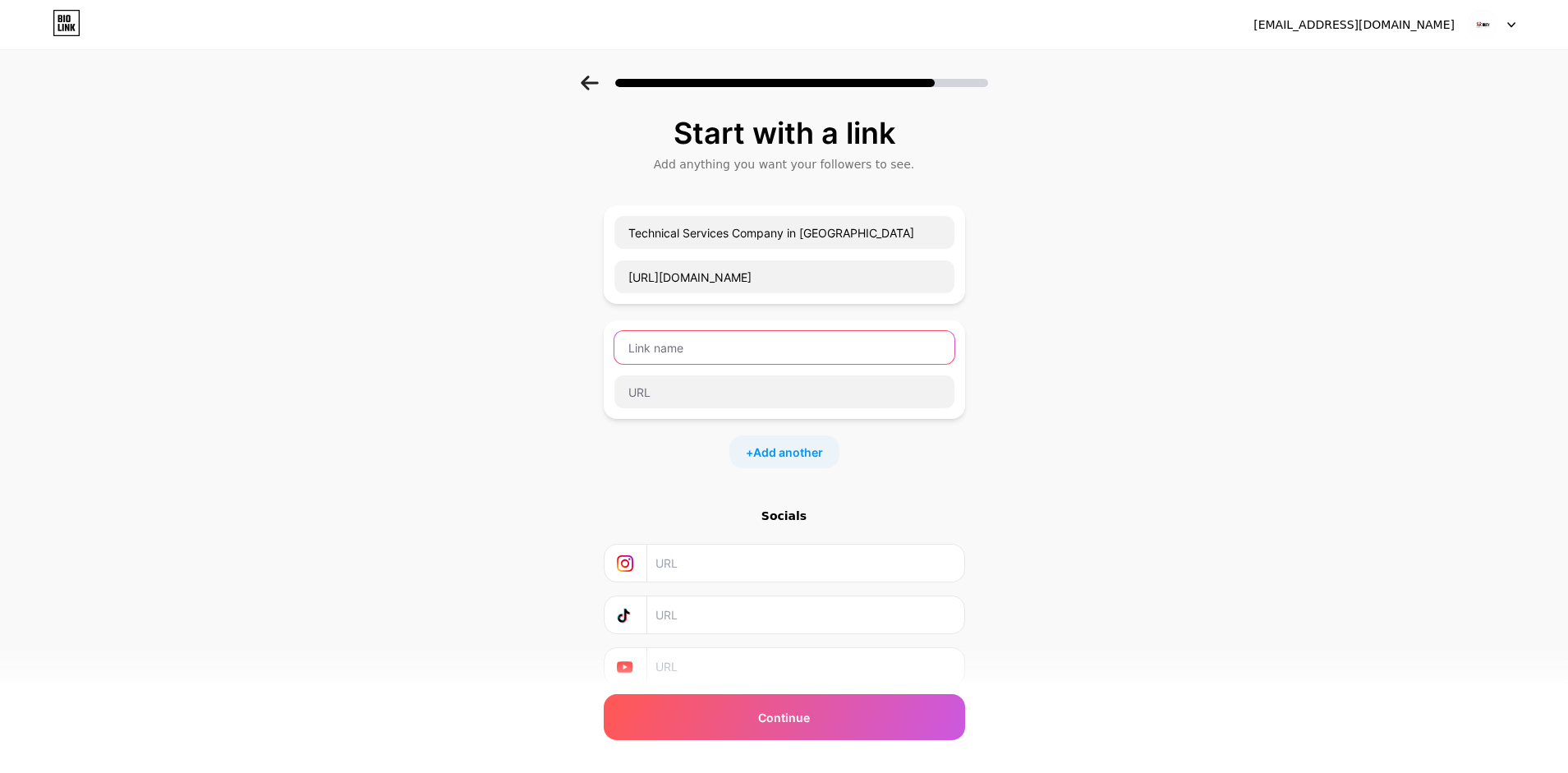
click at [674, 342] on input "text" at bounding box center [784, 348] width 340 height 33
paste input "home automation in dubai"
type input "home automation in dubai"
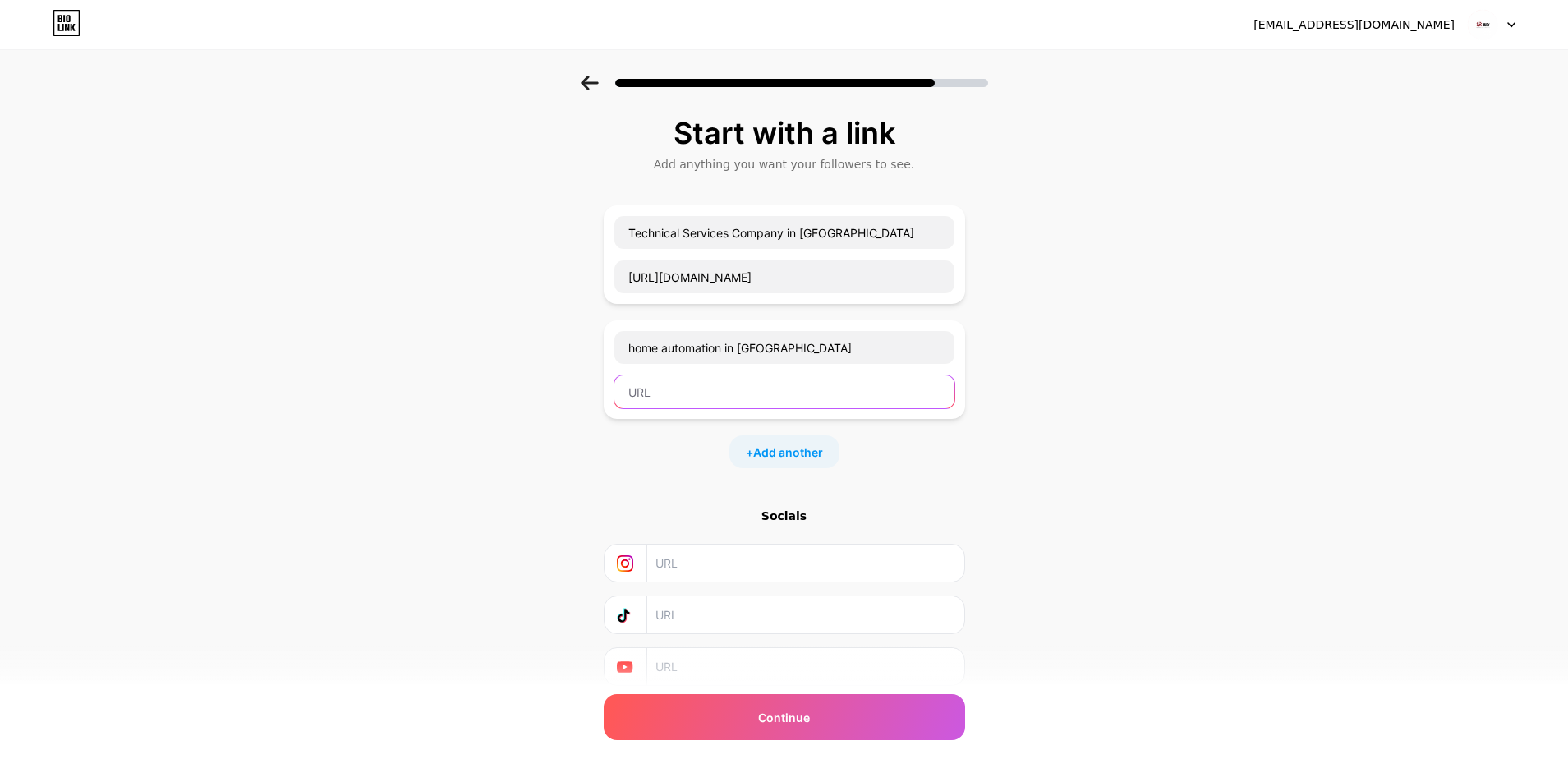
click at [728, 382] on input "text" at bounding box center [784, 392] width 340 height 33
paste input "https://www.rubytechuae.com/home-automation-in-dubai/"
type input "https://www.rubytechuae.com/home-automation-in-dubai/"
click at [762, 453] on span "Add another" at bounding box center [787, 452] width 70 height 17
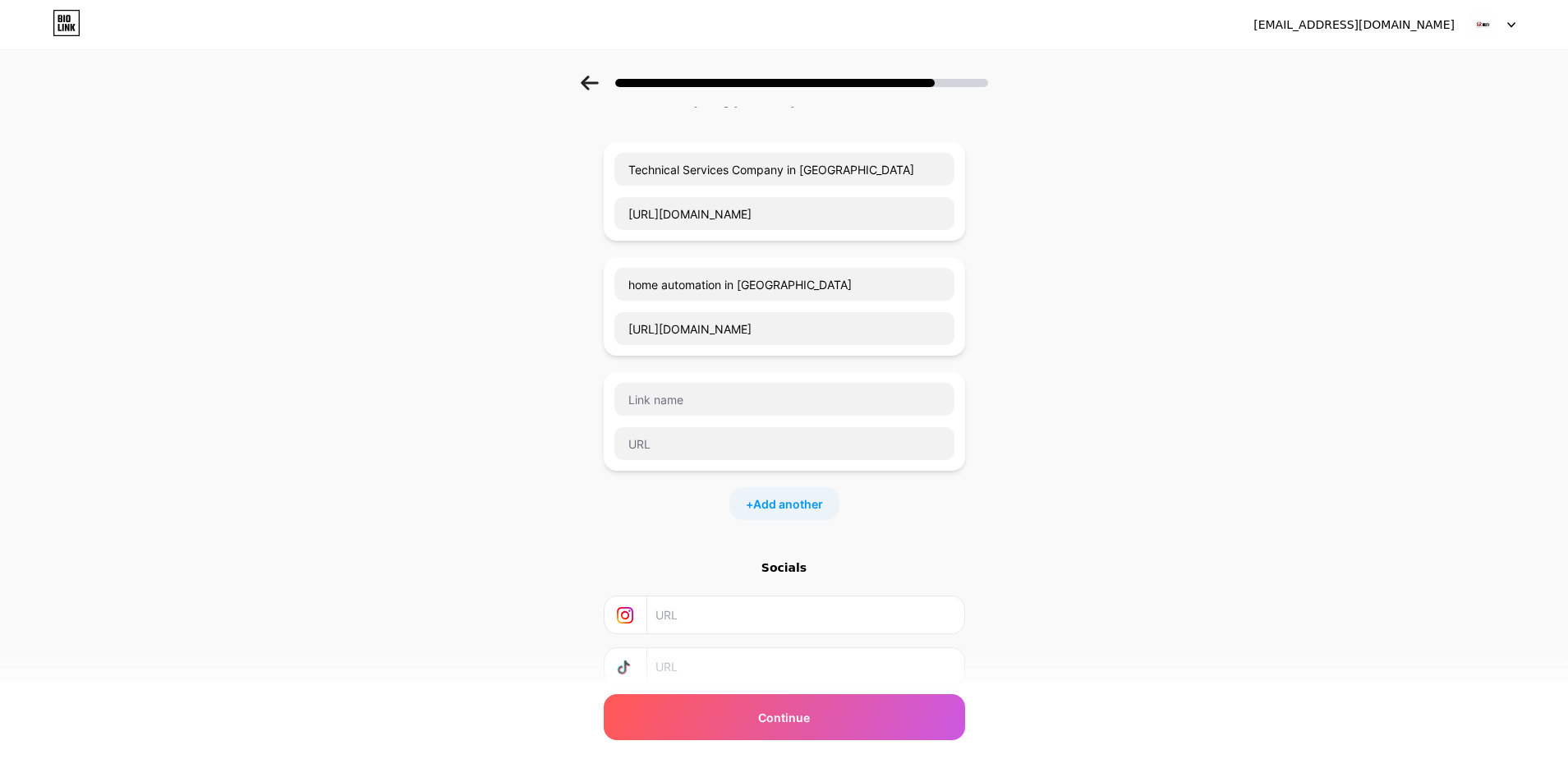
scroll to position [164, 0]
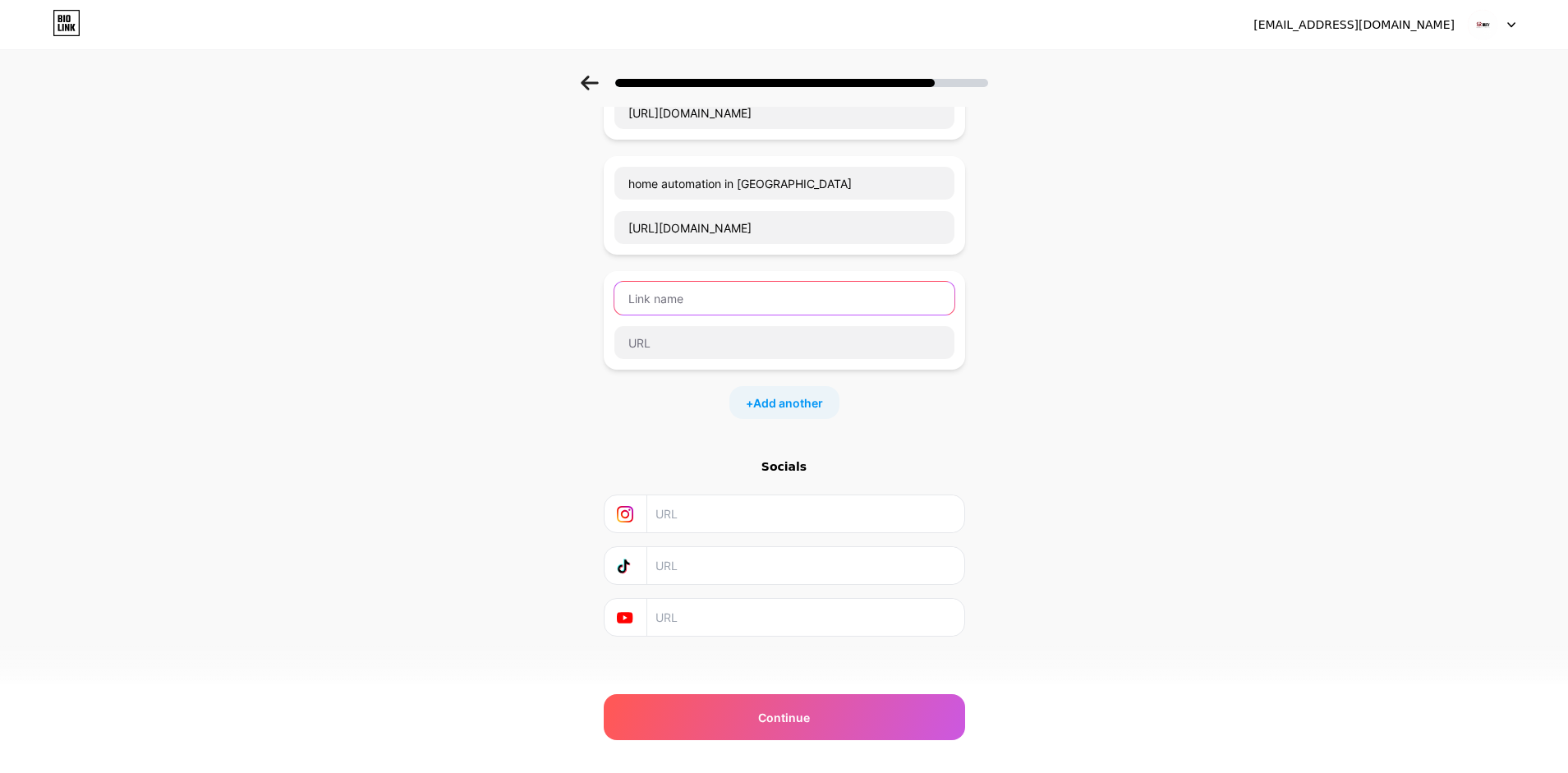
click at [676, 306] on input "text" at bounding box center [784, 298] width 340 height 33
paste input "home automation switches"
type input "home automation switches"
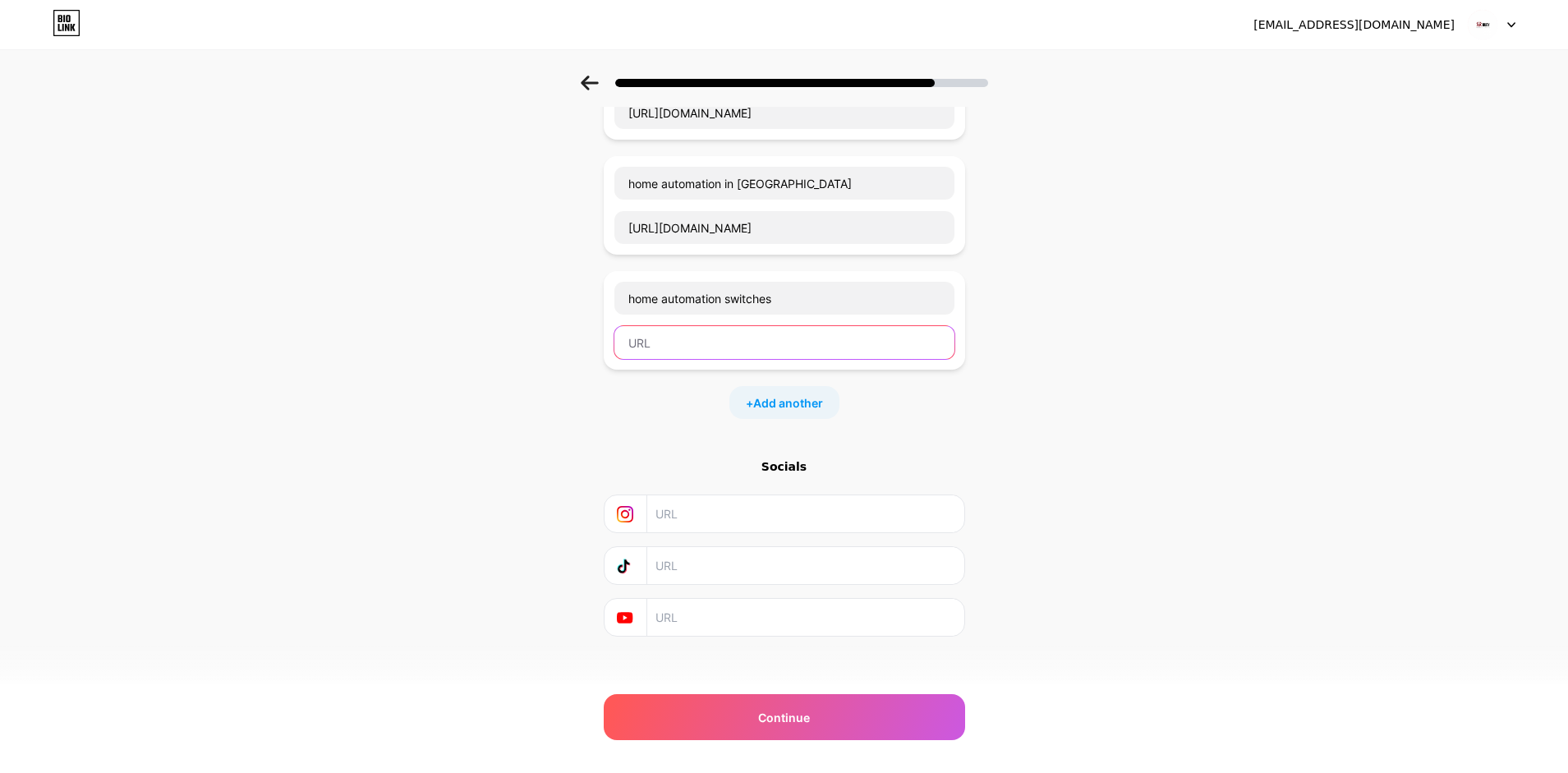
click at [719, 340] on input "text" at bounding box center [784, 342] width 340 height 33
click at [742, 342] on input "text" at bounding box center [784, 342] width 340 height 33
paste input "https://www.rubytechuae.com/home-automation-switches-for-smart-living/"
type input "https://www.rubytechuae.com/home-automation-switches-for-smart-living/"
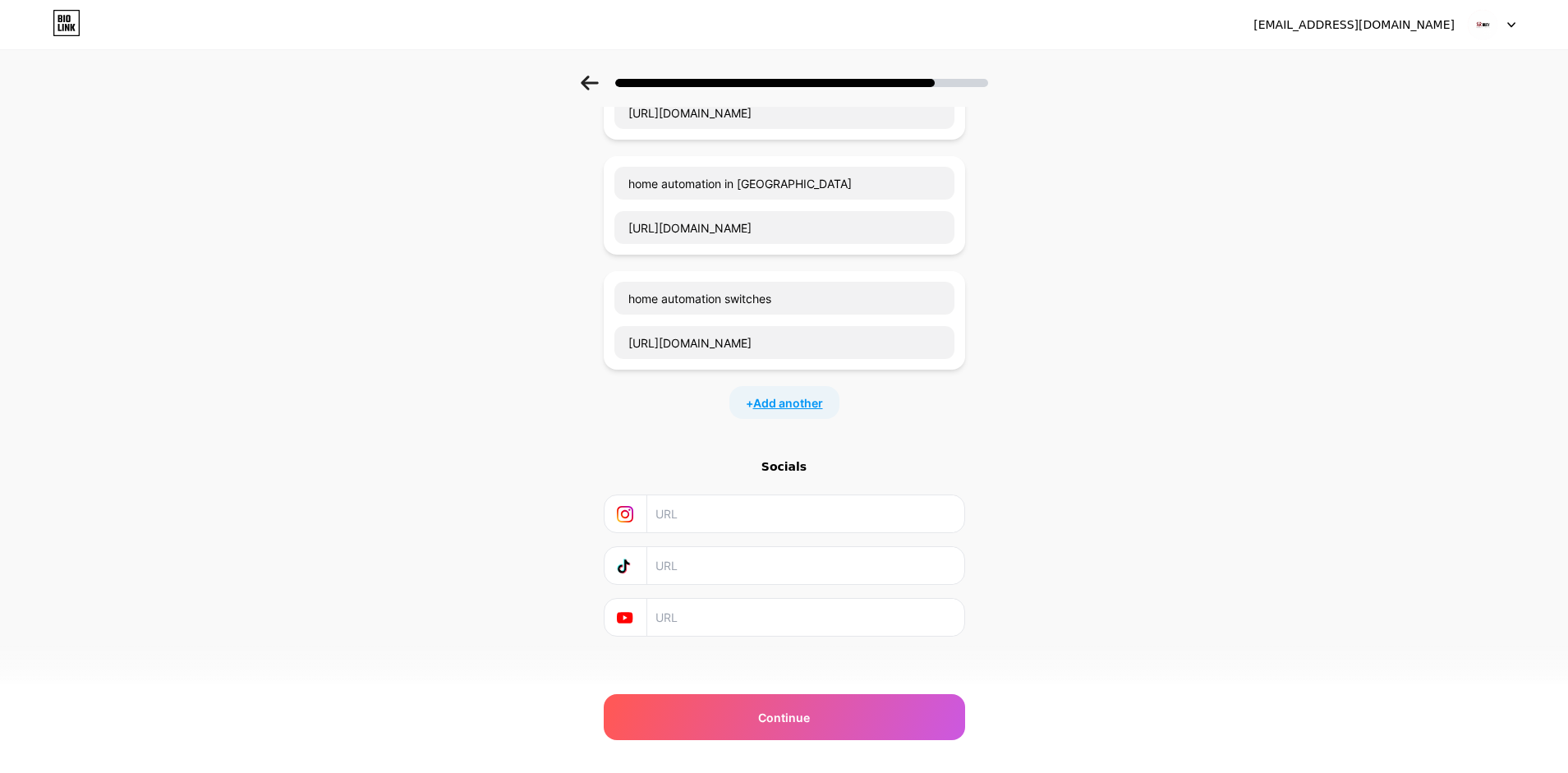
click at [771, 402] on span "Add another" at bounding box center [787, 403] width 70 height 17
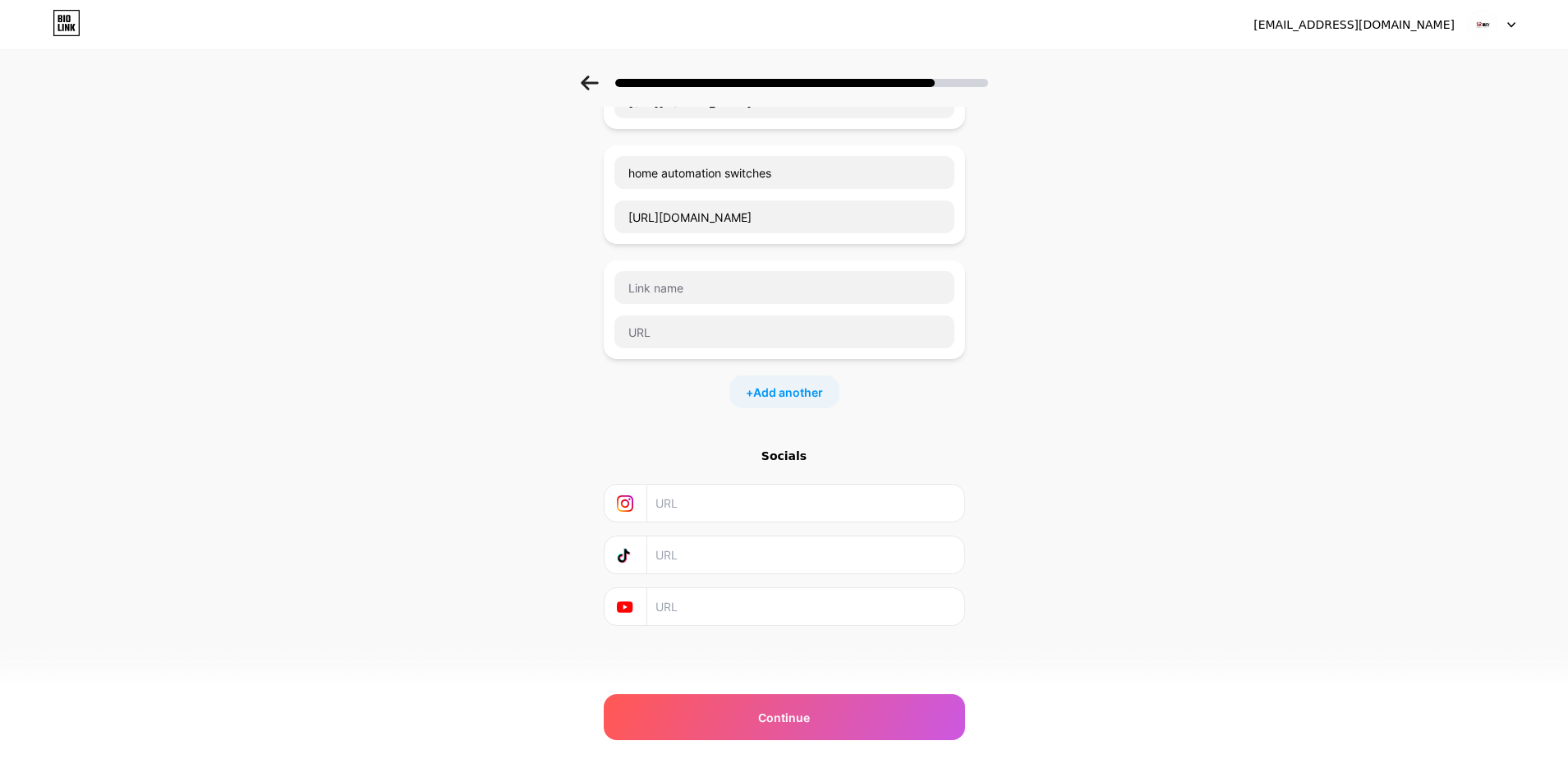
scroll to position [291, 0]
click at [699, 297] on input "text" at bounding box center [784, 286] width 340 height 33
paste input "alexa home kit installation in dubai"
type input "alexa home kit installation in dubai"
click at [679, 344] on input "text" at bounding box center [784, 331] width 340 height 33
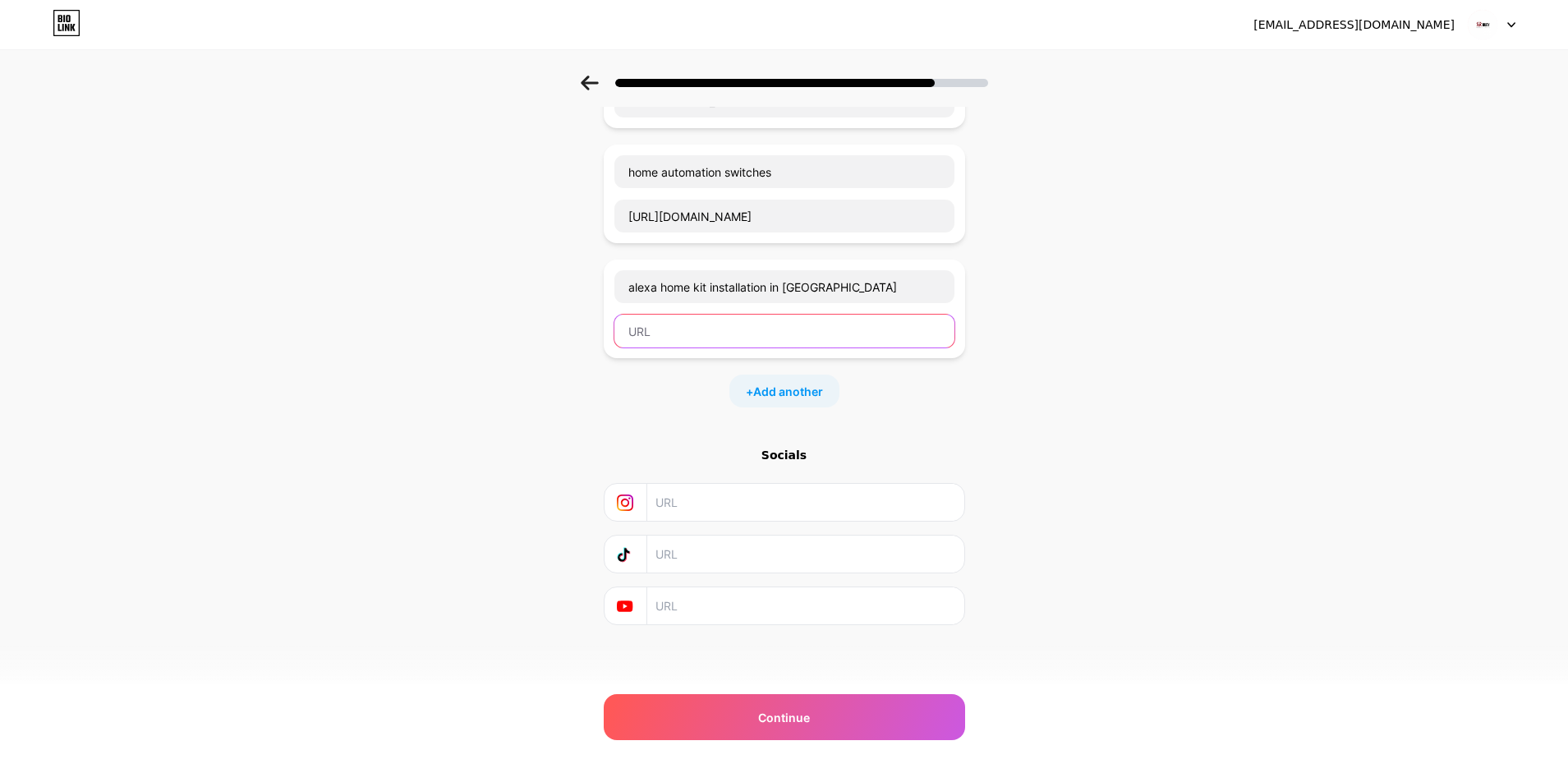
paste input "https://www.rubytechuae.com/alexa-home-kit-installation-in-dubai/"
type input "https://www.rubytechuae.com/alexa-home-kit-installation-in-dubai/"
click at [768, 389] on span "Add another" at bounding box center [787, 391] width 70 height 17
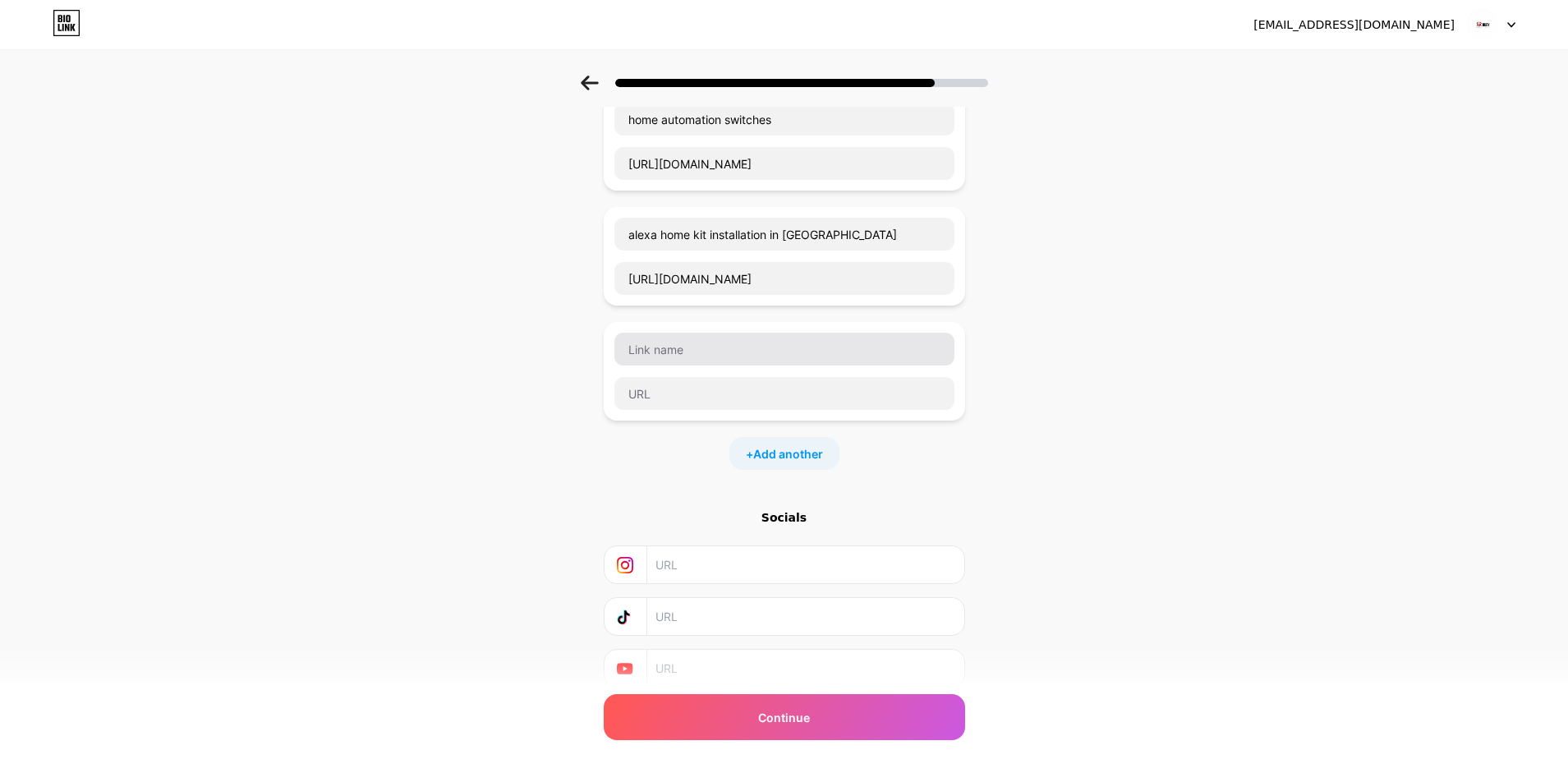
scroll to position [373, 0]
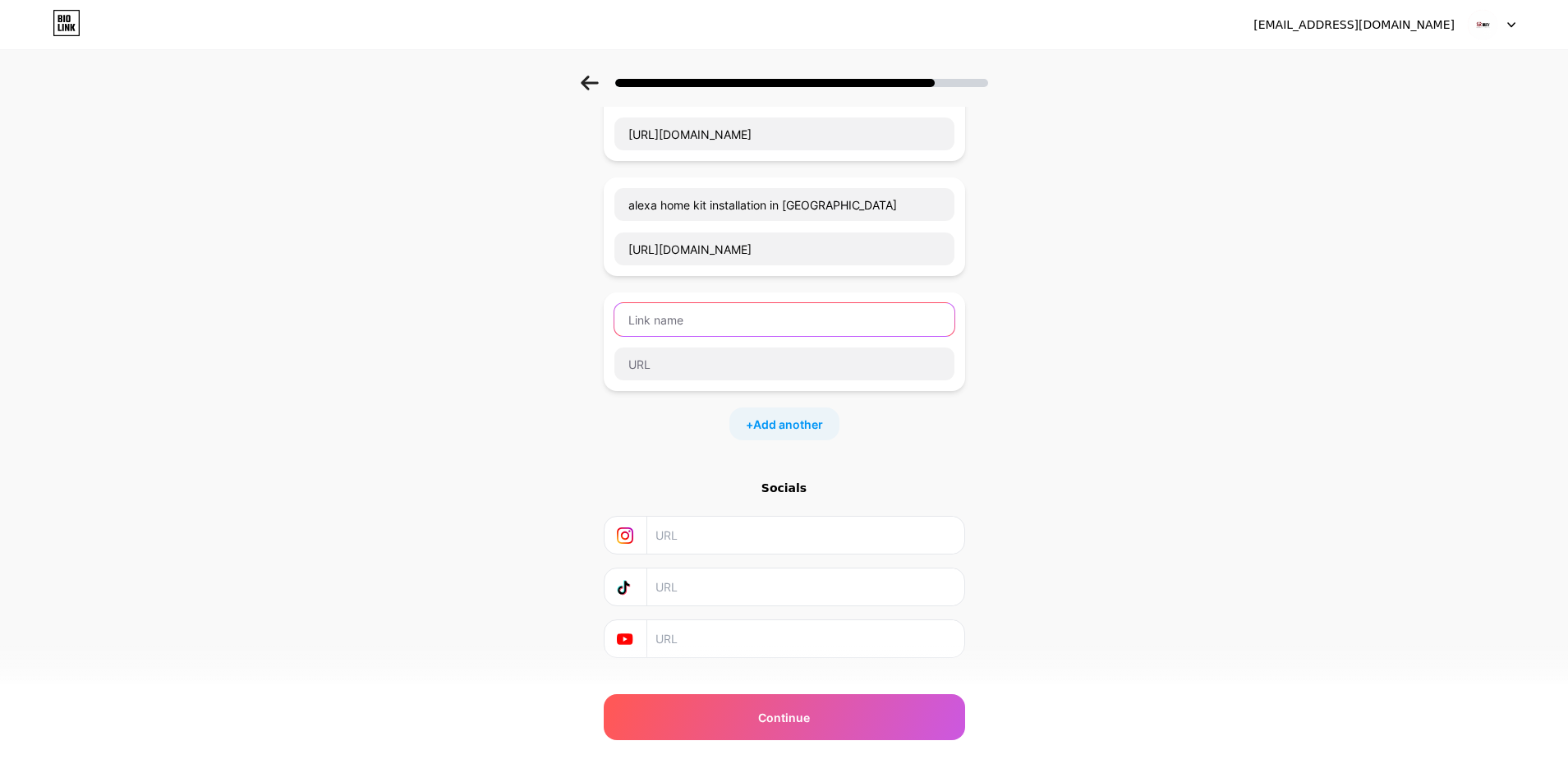
click at [676, 322] on input "text" at bounding box center [784, 320] width 340 height 33
paste input "google home kit installation in dubai"
type input "google home kit installation in dubai"
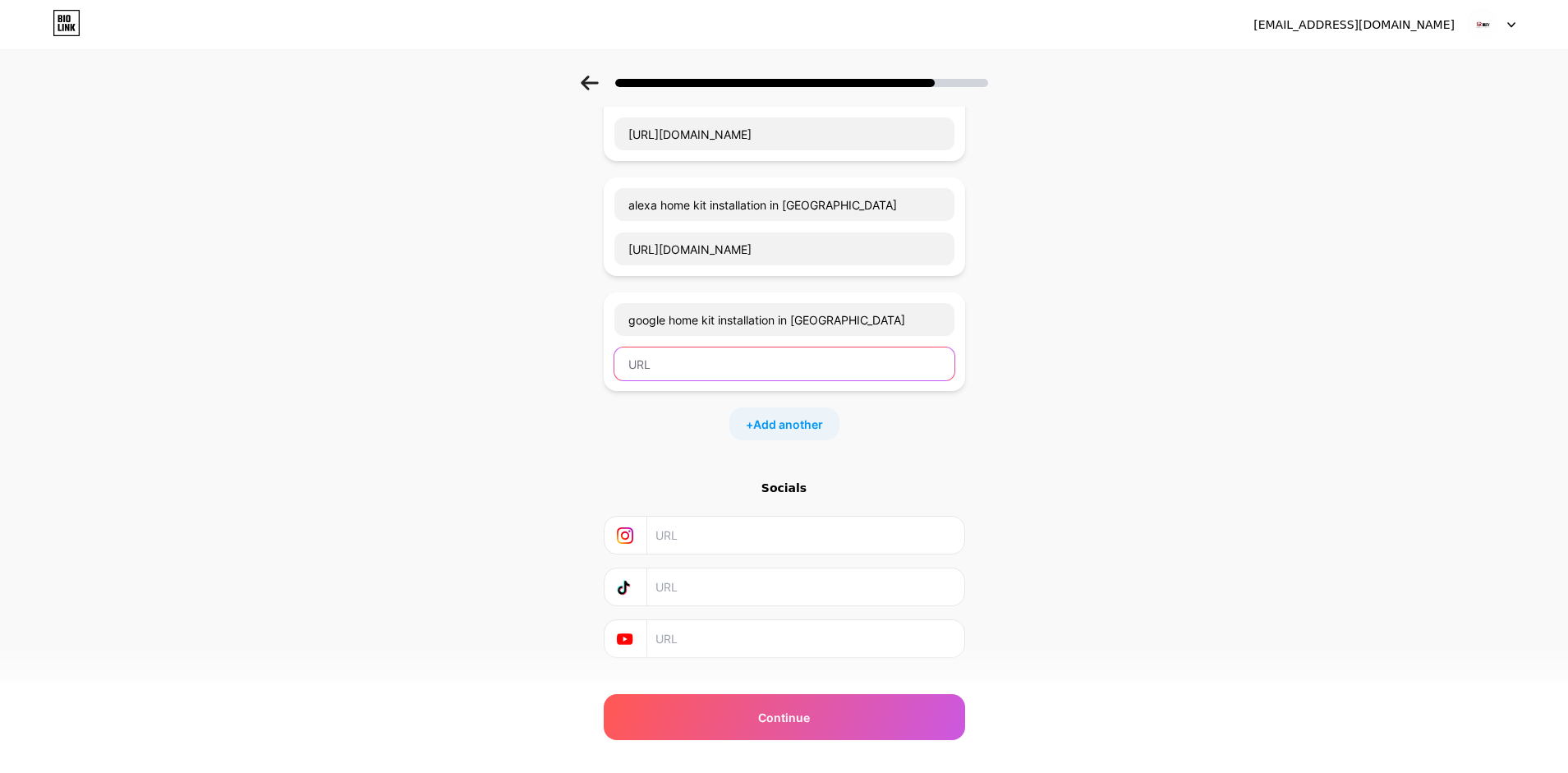
click at [702, 354] on input "text" at bounding box center [784, 364] width 340 height 33
paste input "https://www.rubytechuae.com/google-home-kit-installation-in-dubai/"
type input "https://www.rubytechuae.com/google-home-kit-installation-in-dubai/"
drag, startPoint x: 756, startPoint y: 406, endPoint x: 767, endPoint y: 424, distance: 21.1
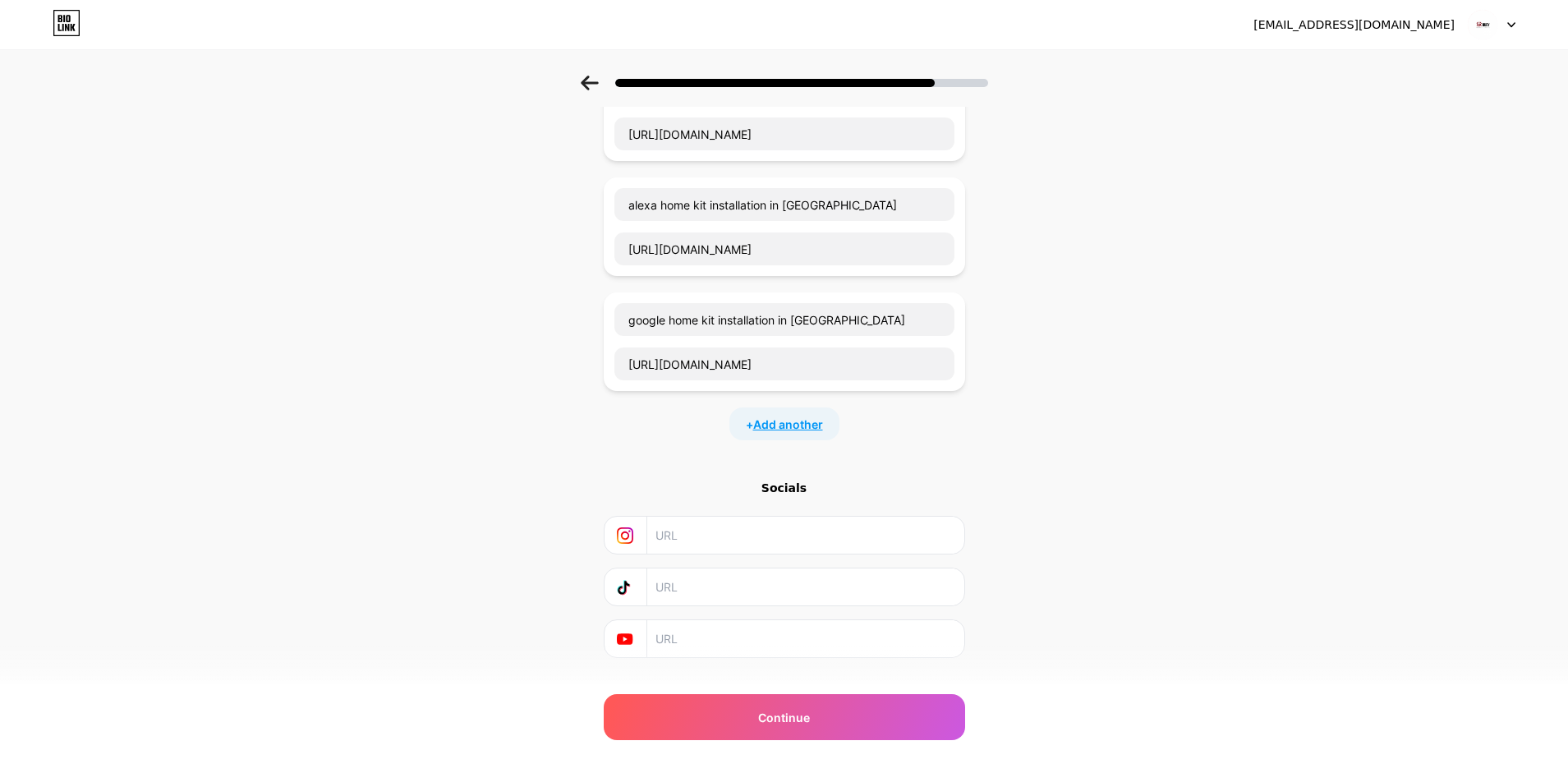
click at [756, 406] on div "Technical Services Company in UAE https://www.rubytechuae.com/ home automation …" at bounding box center [784, 135] width 361 height 608
click at [767, 424] on span "Add another" at bounding box center [787, 424] width 70 height 17
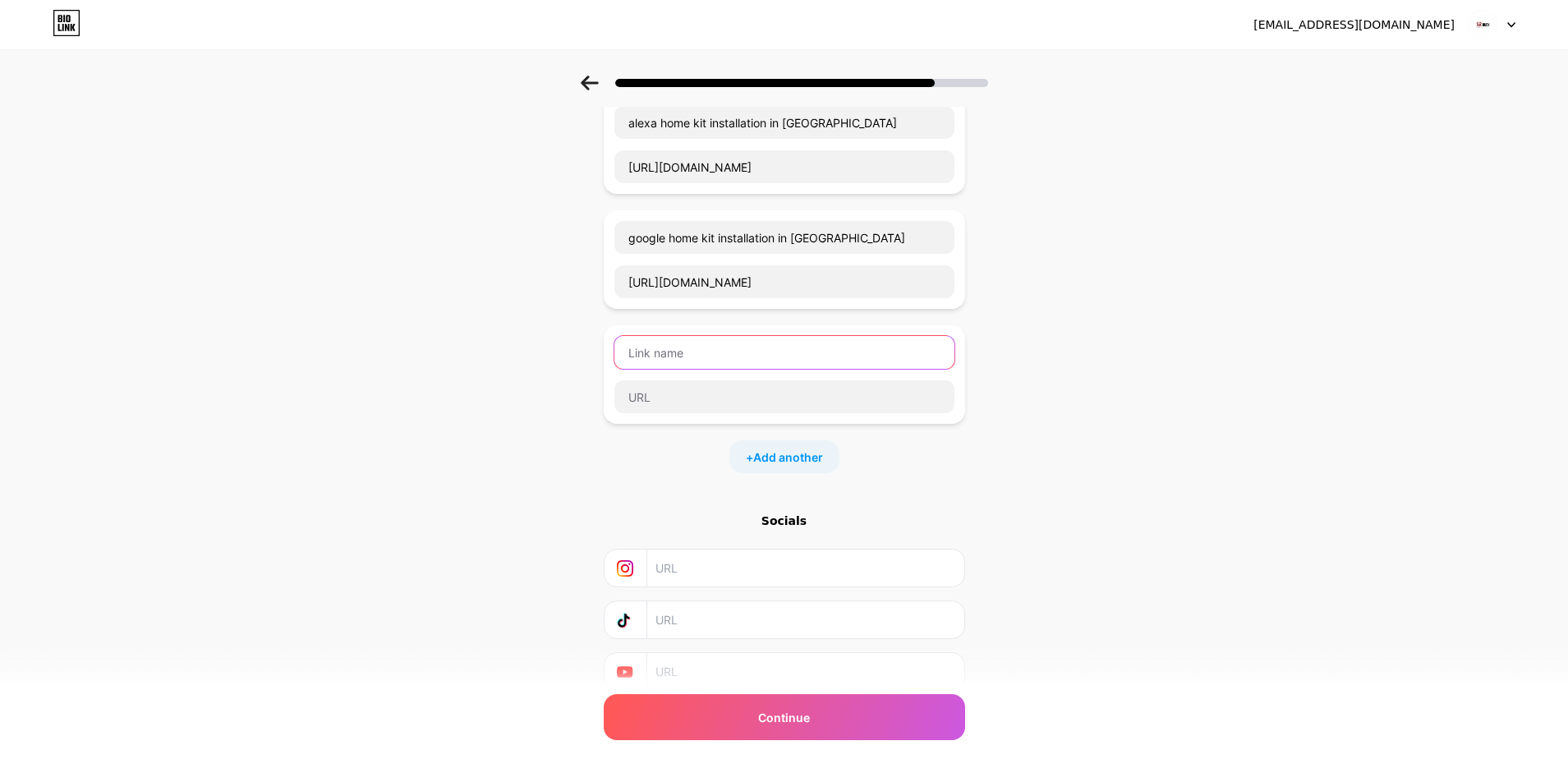
click at [724, 360] on input "text" at bounding box center [784, 352] width 340 height 33
paste input "apple home kit installation in dubai"
type input "apple home kit installation in dubai"
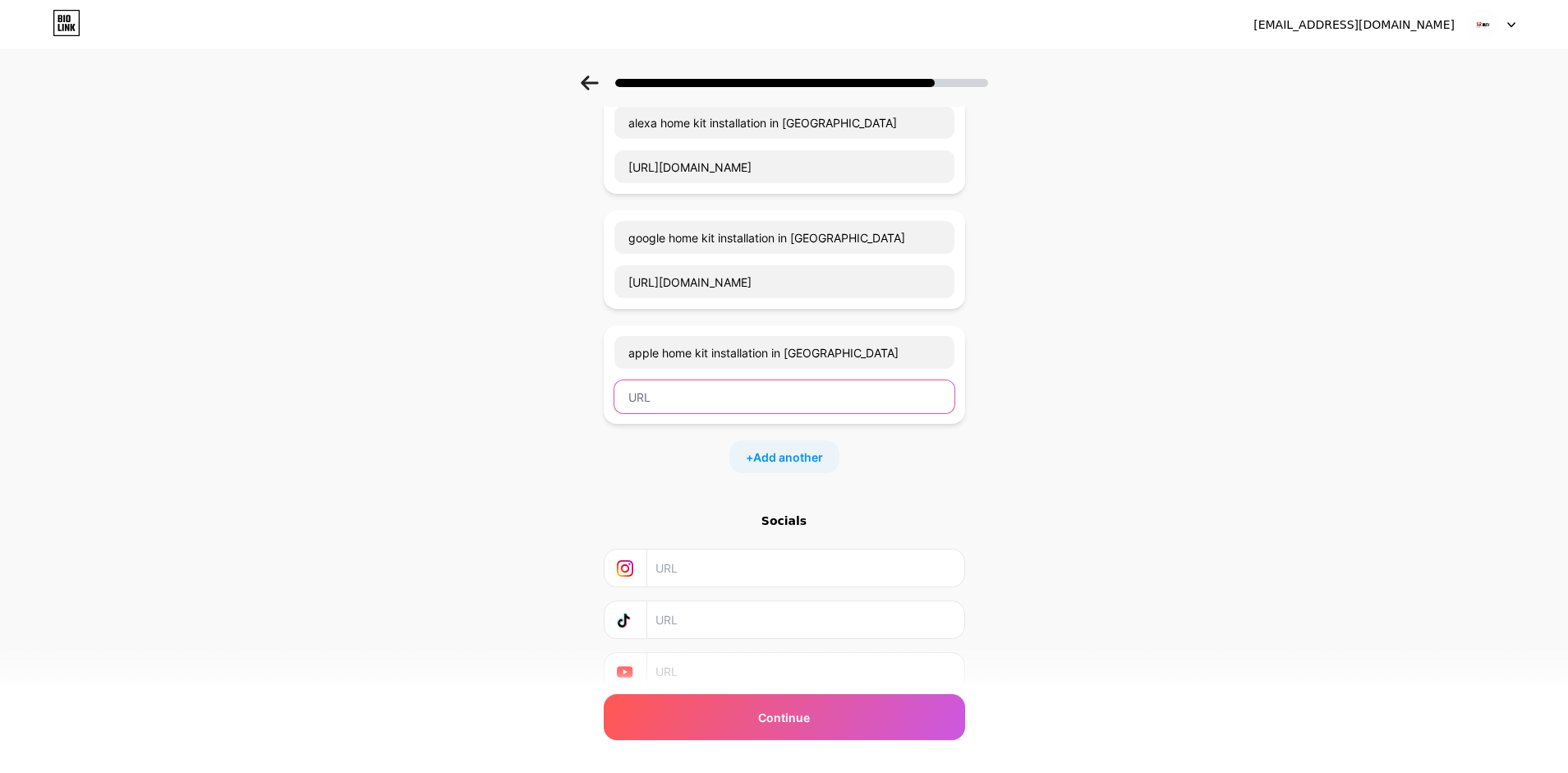
click at [701, 397] on input "text" at bounding box center [784, 396] width 340 height 33
paste input "https://www.rubytechuae.com/apple-home-kit-installation-in-dubai/"
type input "https://www.rubytechuae.com/apple-home-kit-installation-in-dubai/"
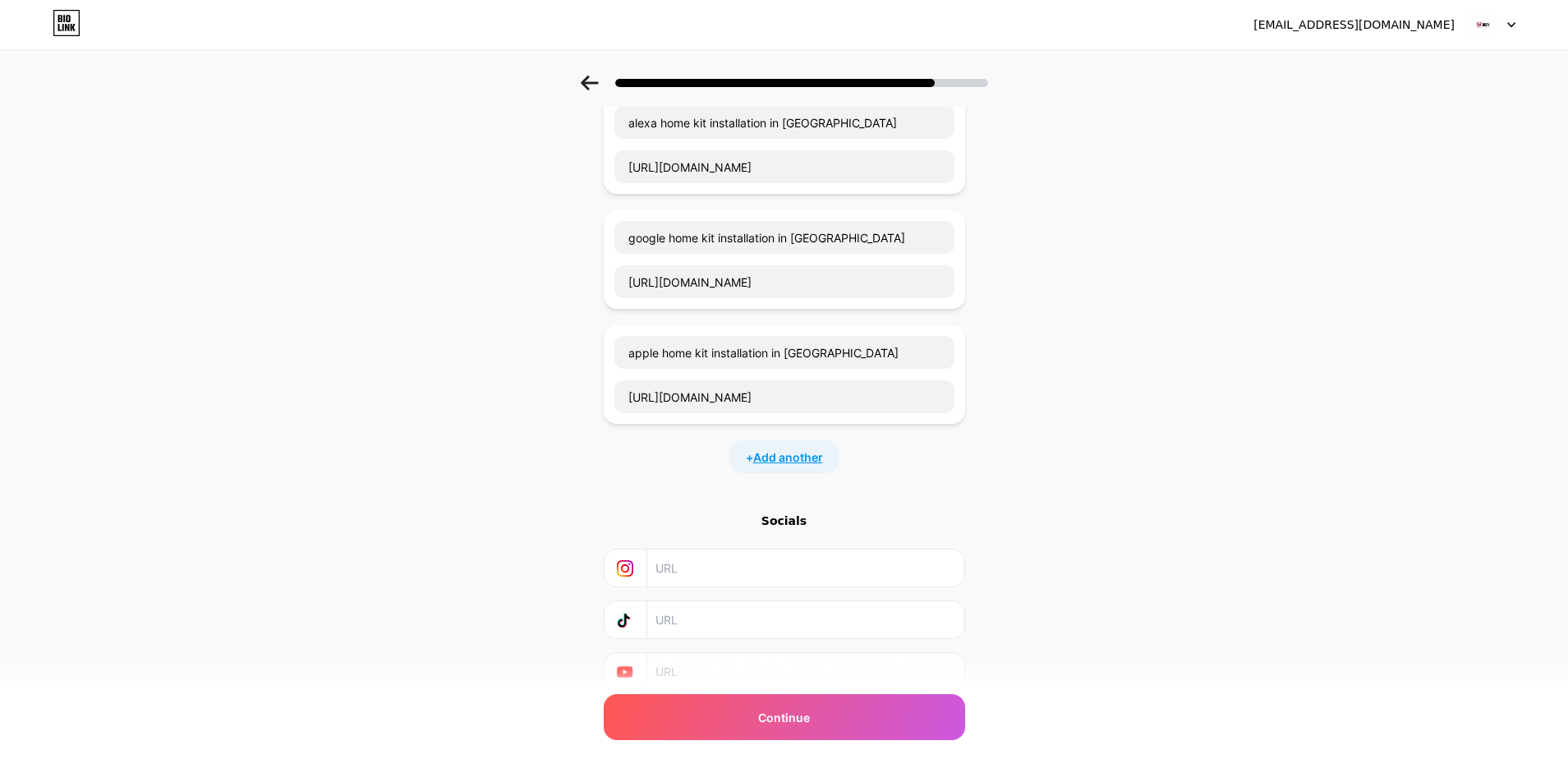
click at [801, 458] on span "Add another" at bounding box center [787, 457] width 70 height 17
click at [753, 456] on input "text" at bounding box center [784, 468] width 340 height 33
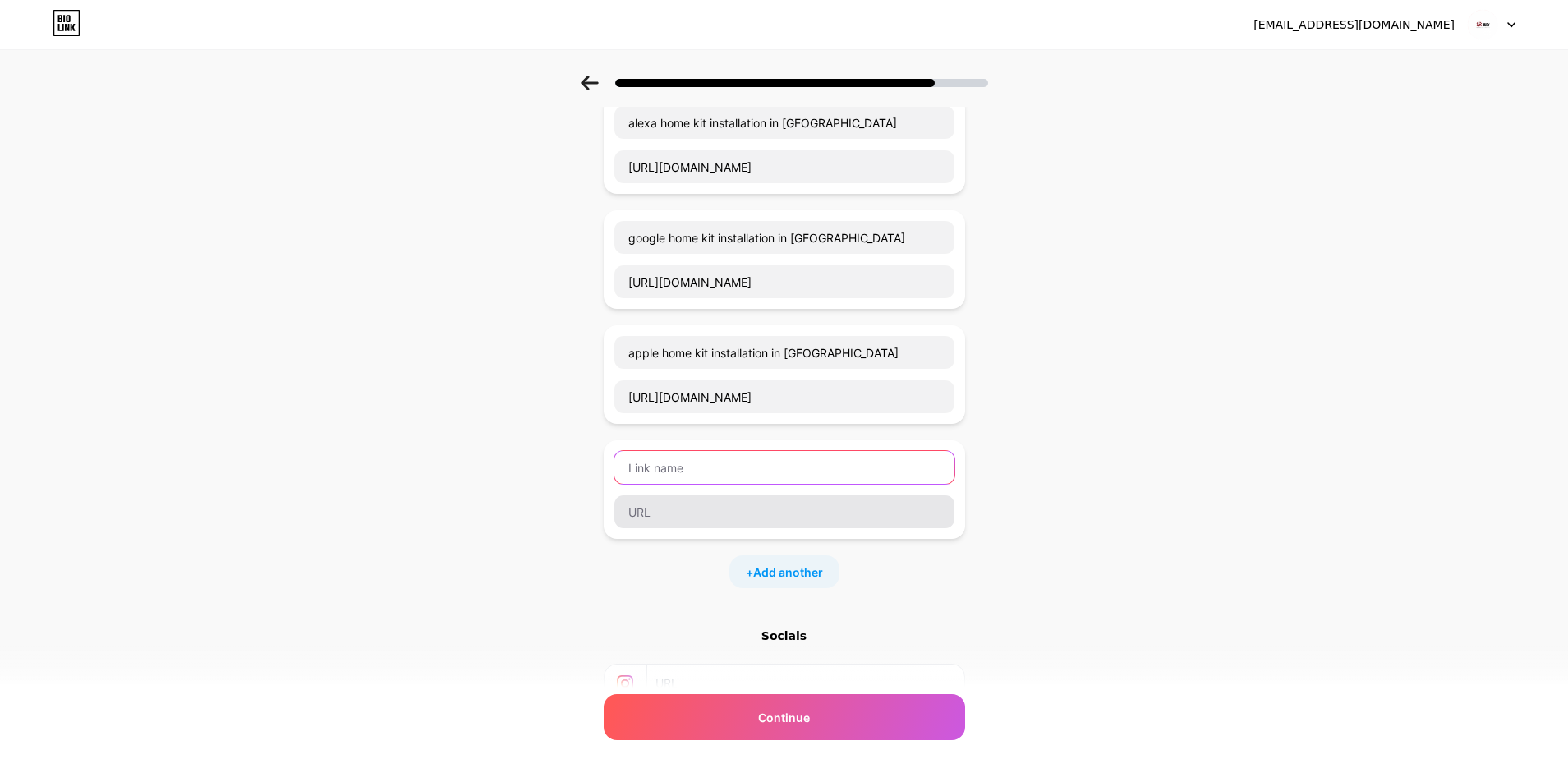
paste input "motorized curtains in dubai"
type input "motorized curtains in dubai"
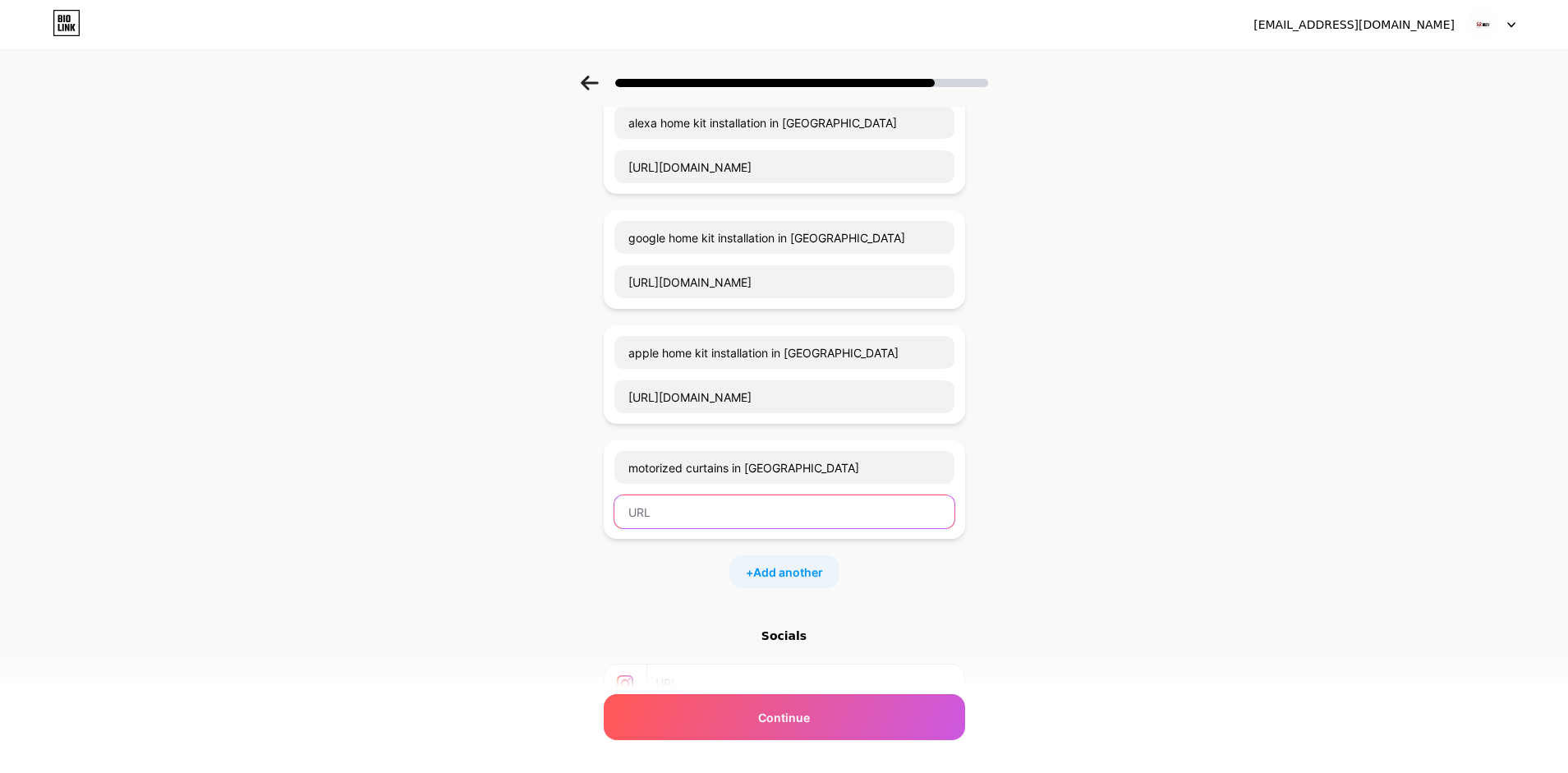
click at [698, 511] on input "text" at bounding box center [784, 512] width 340 height 33
paste input "https://www.rubytechuae.com/motorized-curtains-in-dubai/"
type input "https://www.rubytechuae.com/motorized-curtains-in-dubai/"
click at [788, 574] on span "Add another" at bounding box center [787, 572] width 70 height 17
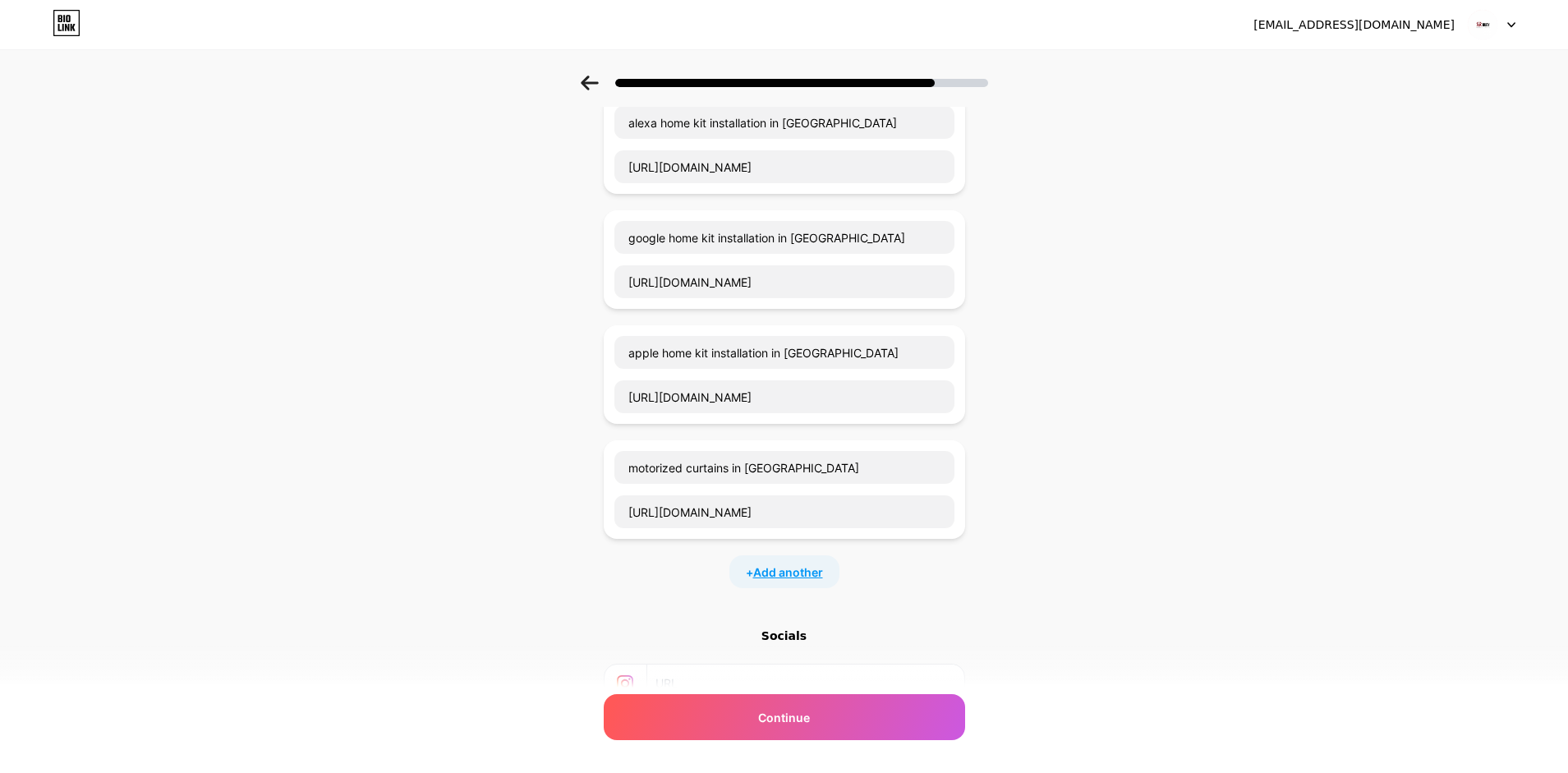
scroll to position [0, 0]
click at [706, 580] on input "text" at bounding box center [784, 582] width 340 height 33
paste input "wallpaper installation in dubai"
type input "wallpaper installation in dubai"
click at [686, 635] on input "text" at bounding box center [784, 627] width 340 height 33
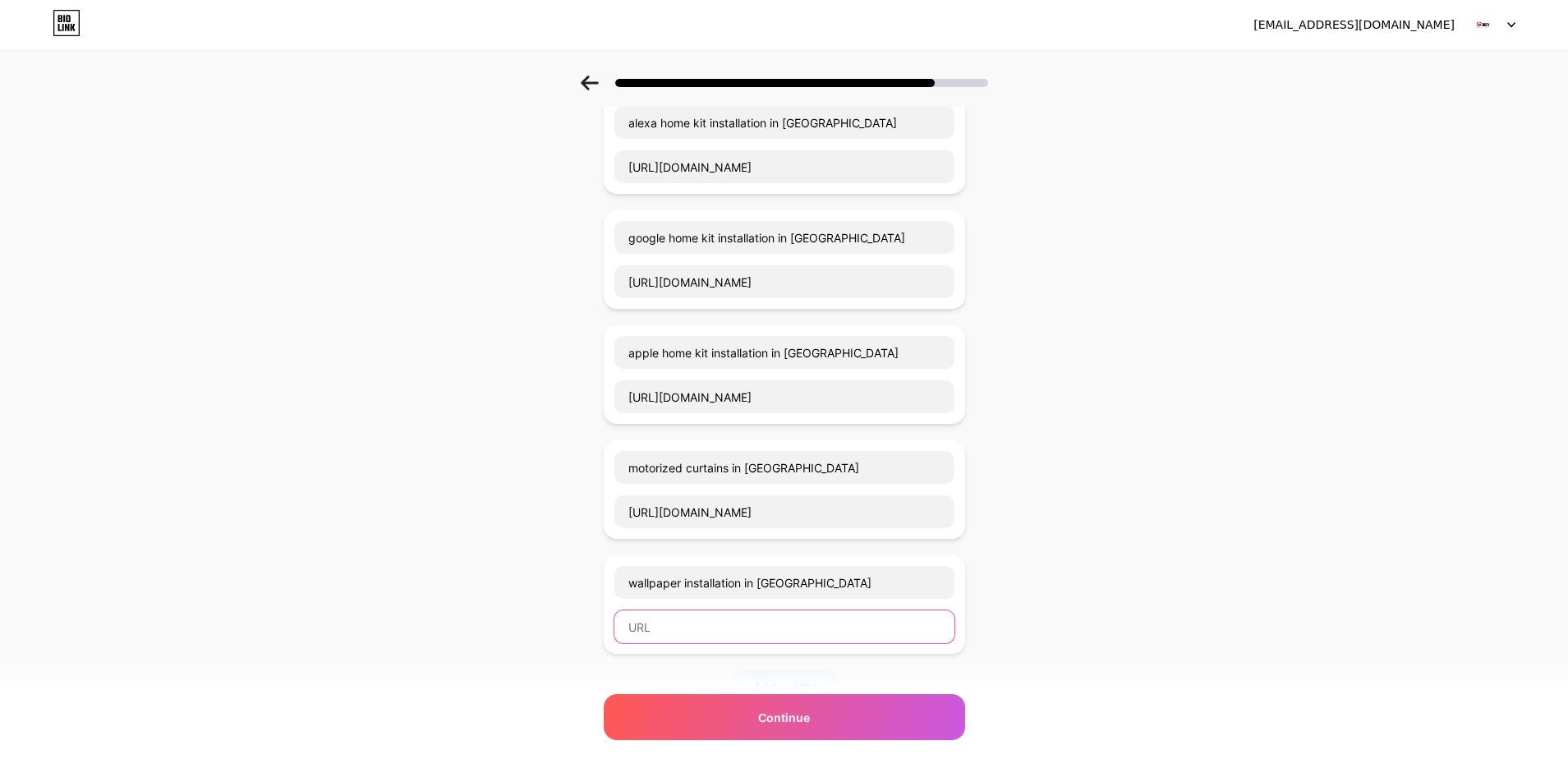
paste input "https://www.rubytechuae.com/wallpaper-installation-in-dubai/"
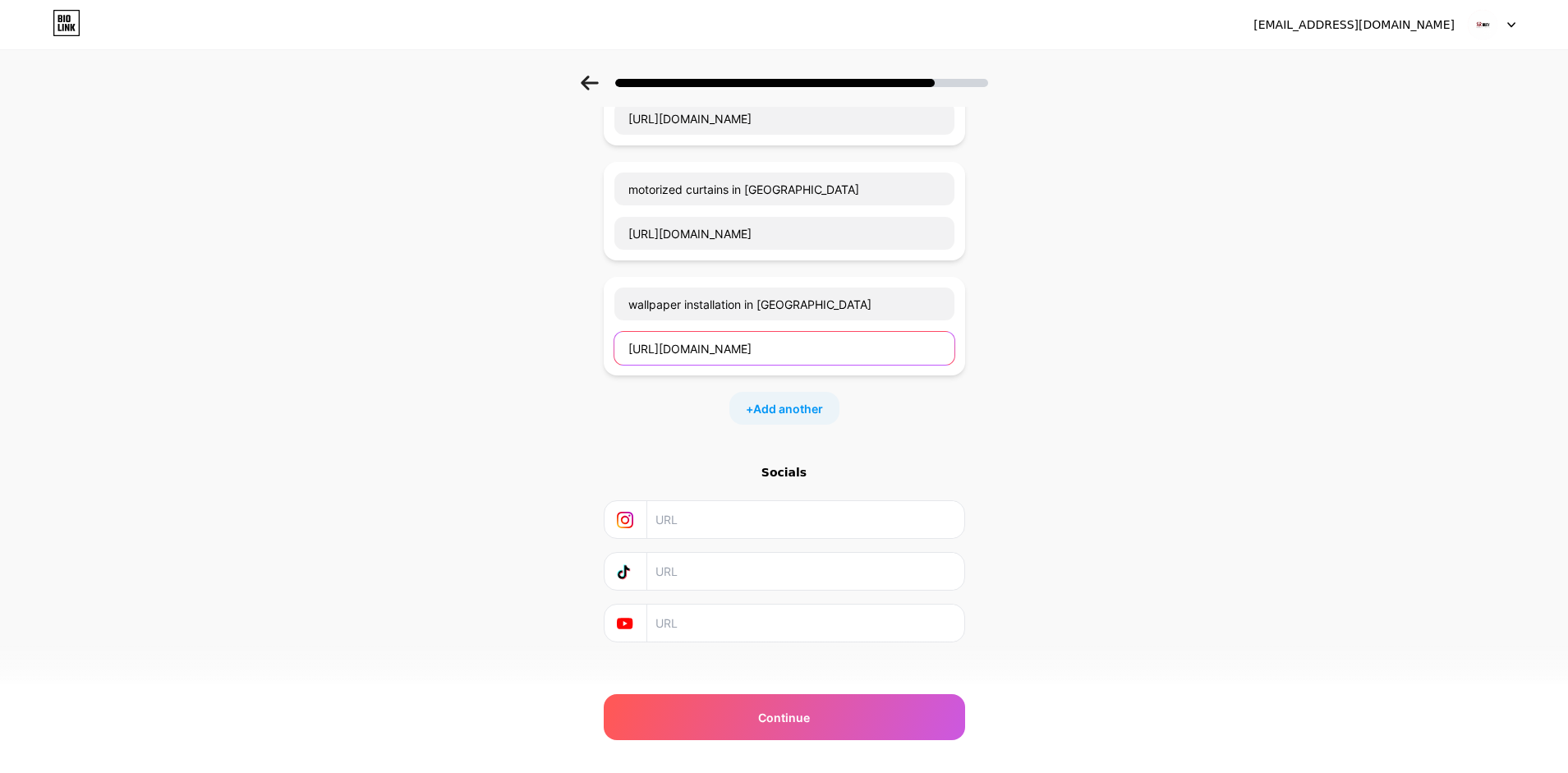
scroll to position [751, 0]
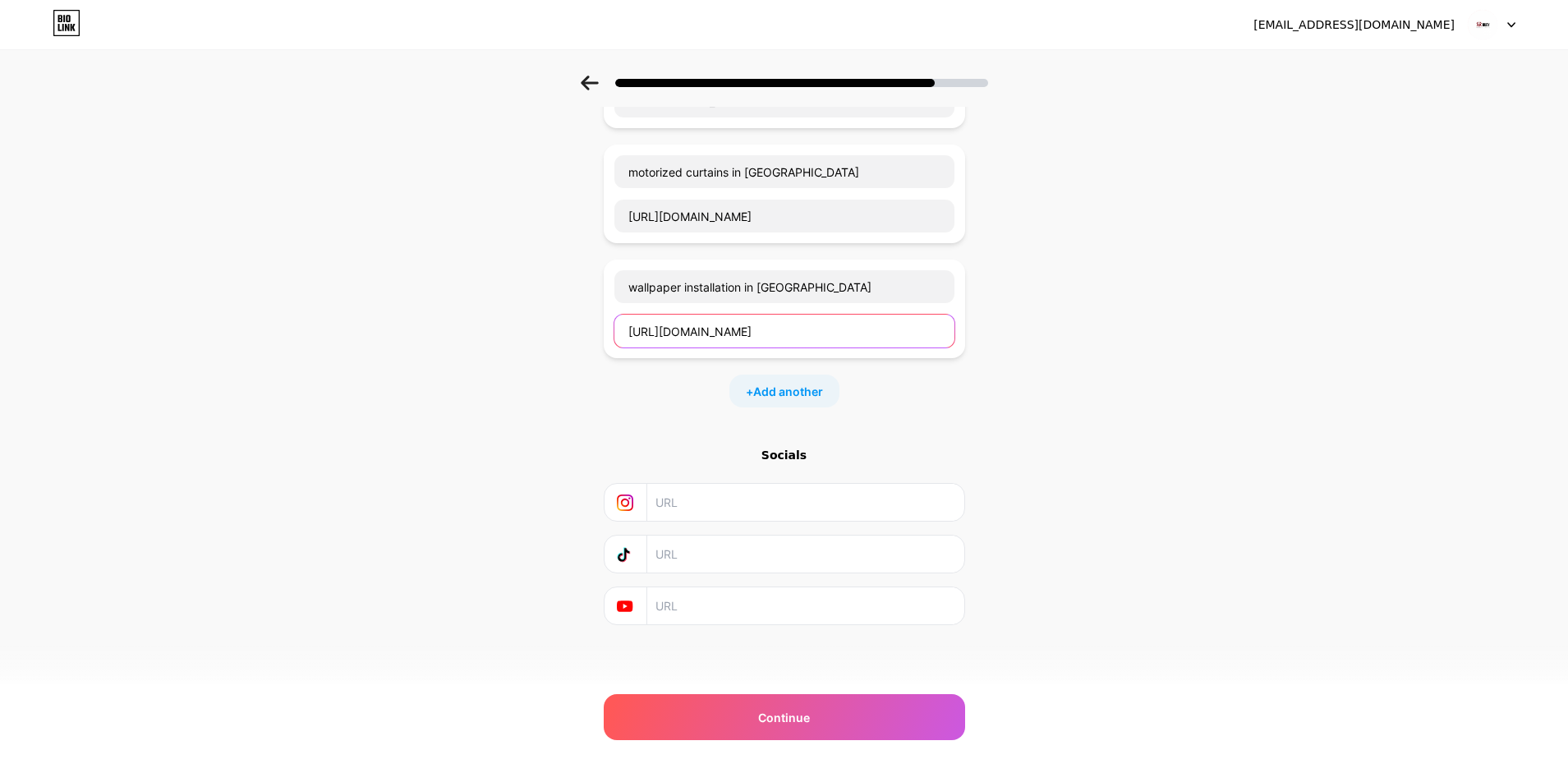
type input "https://www.rubytechuae.com/wallpaper-installation-in-dubai/"
click at [722, 510] on input "text" at bounding box center [804, 502] width 298 height 37
paste input "https://www.instagram.com/rubytechuae/"
type input "https://www.instagram.com/rubytechuae/"
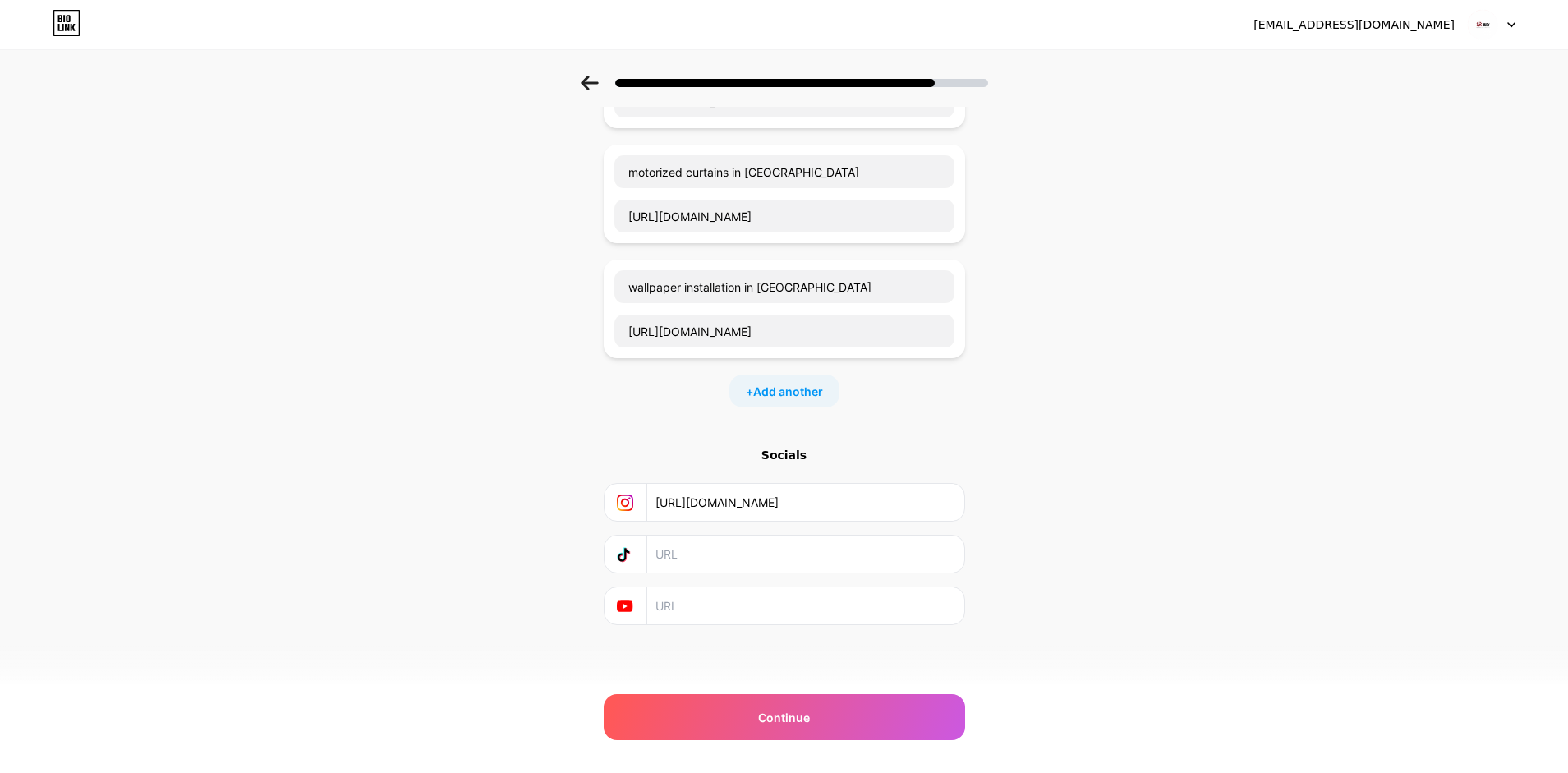
click at [727, 540] on input "text" at bounding box center [804, 554] width 298 height 37
click at [721, 611] on input "text" at bounding box center [804, 606] width 298 height 37
paste input "https://www.youtube.com/@RubyTechUAE"
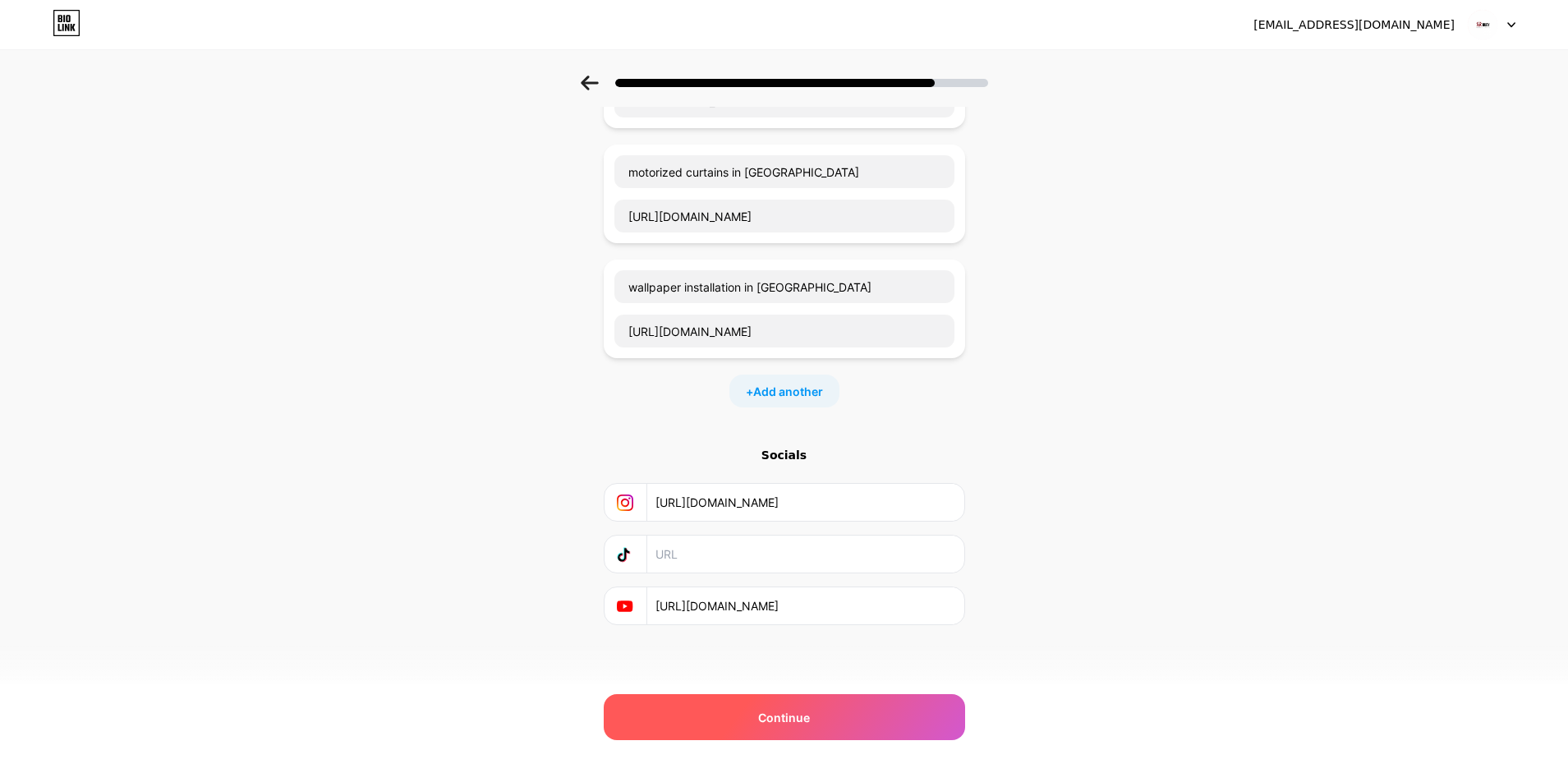
type input "https://www.youtube.com/@RubyTechUAE"
click at [765, 722] on div "Continue" at bounding box center [784, 717] width 361 height 46
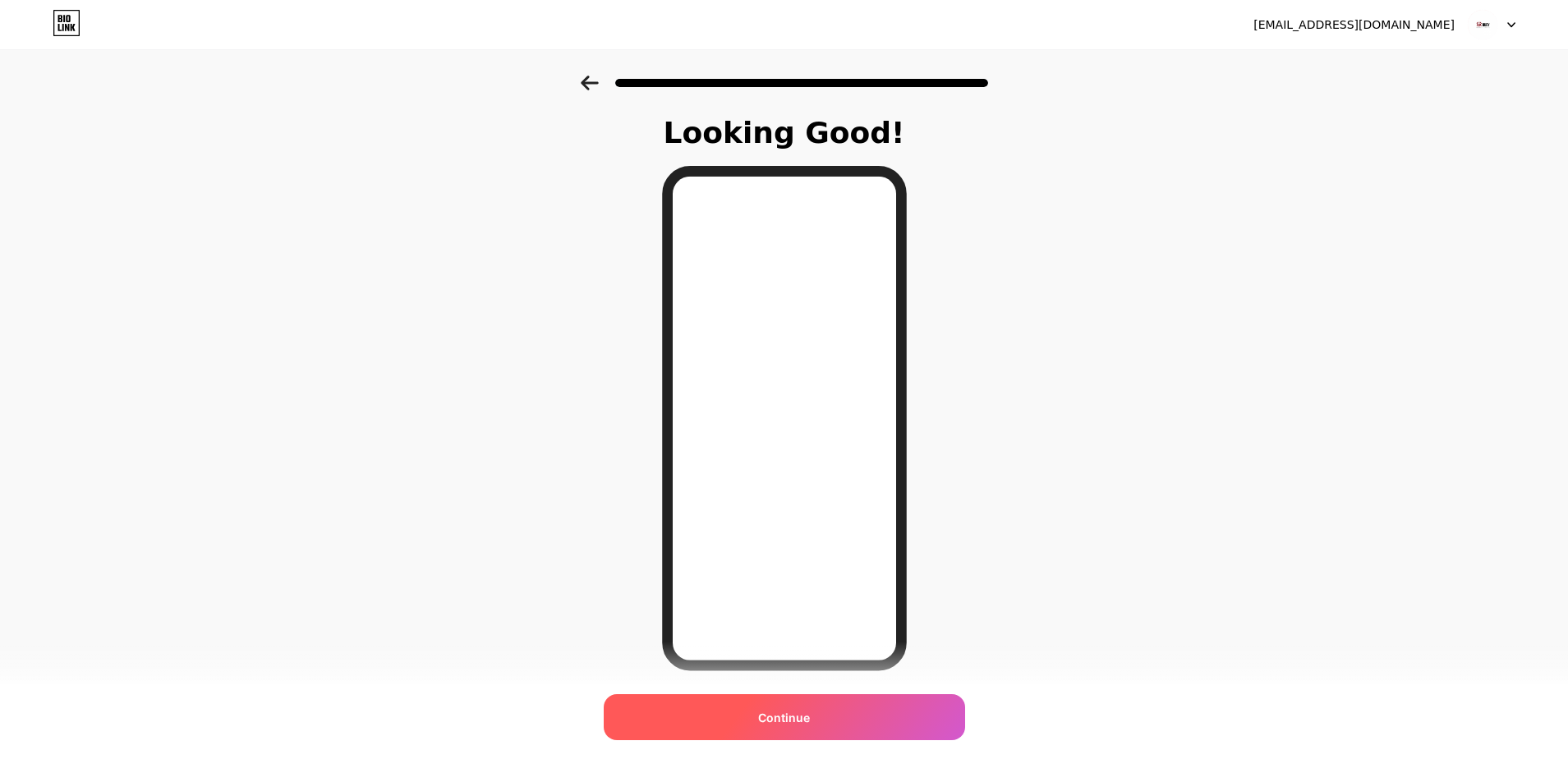
click at [780, 719] on span "Continue" at bounding box center [784, 717] width 51 height 17
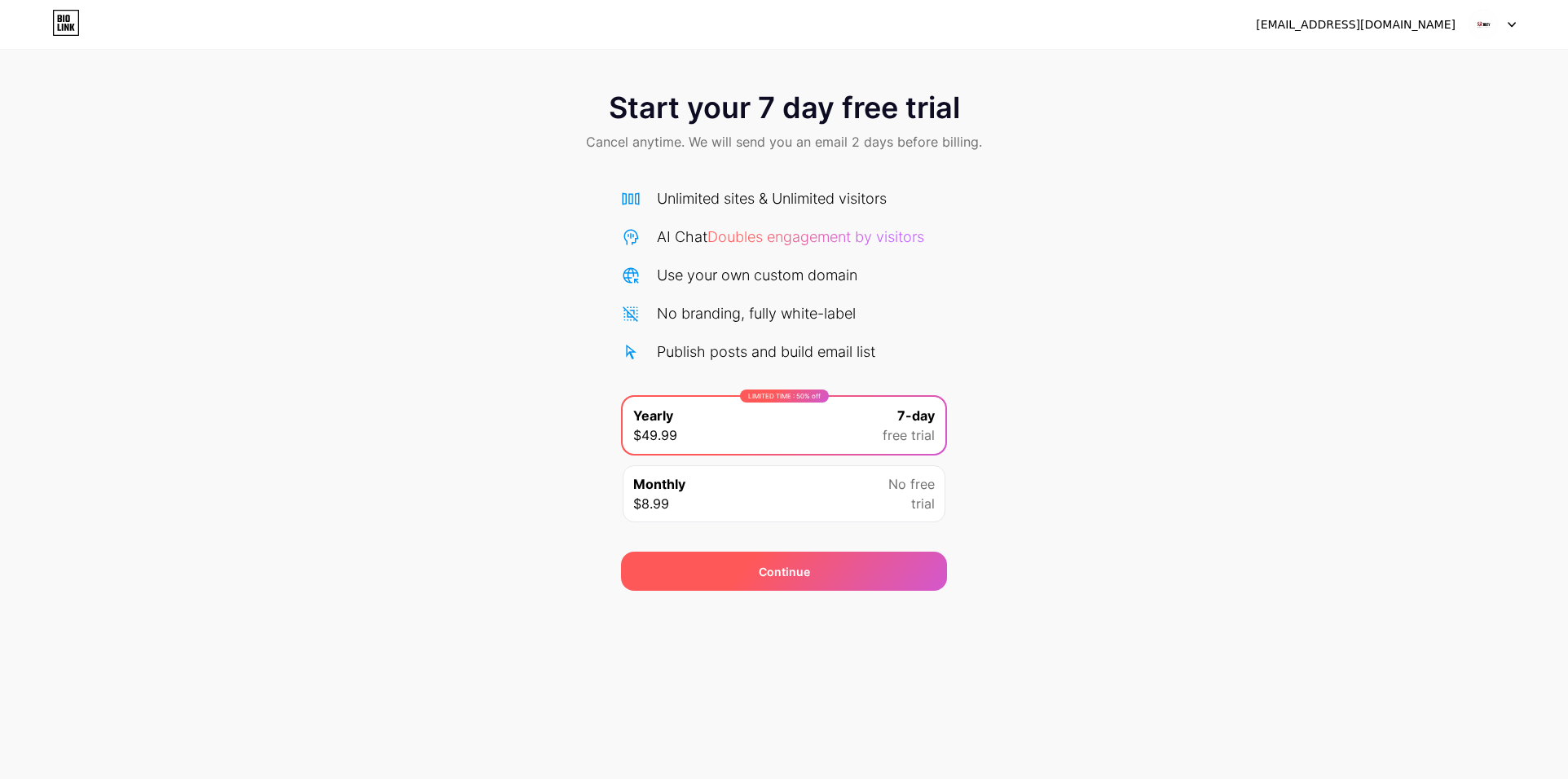
click at [801, 577] on span "Continue" at bounding box center [784, 571] width 51 height 17
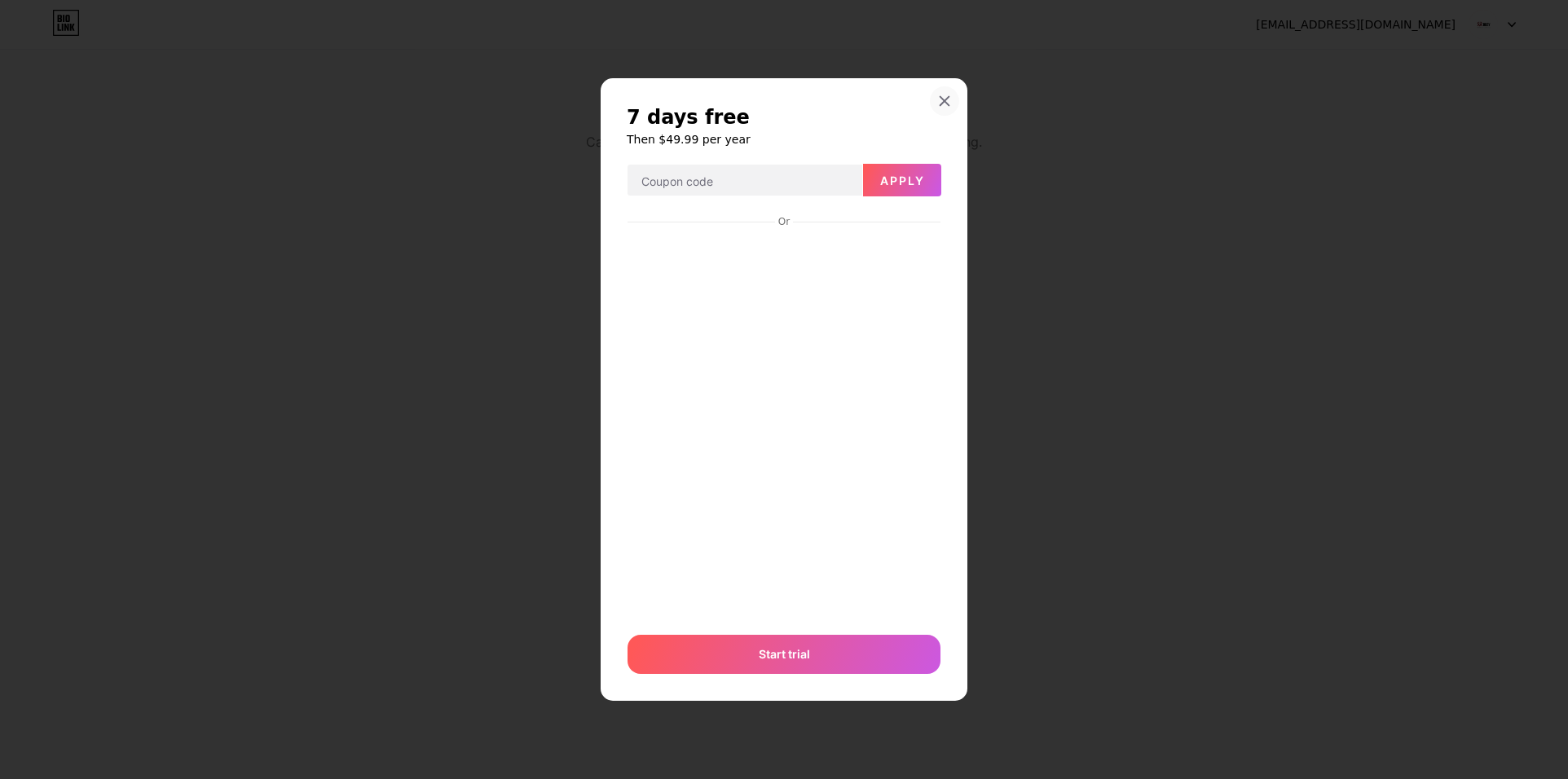
click at [937, 105] on div at bounding box center [944, 100] width 30 height 30
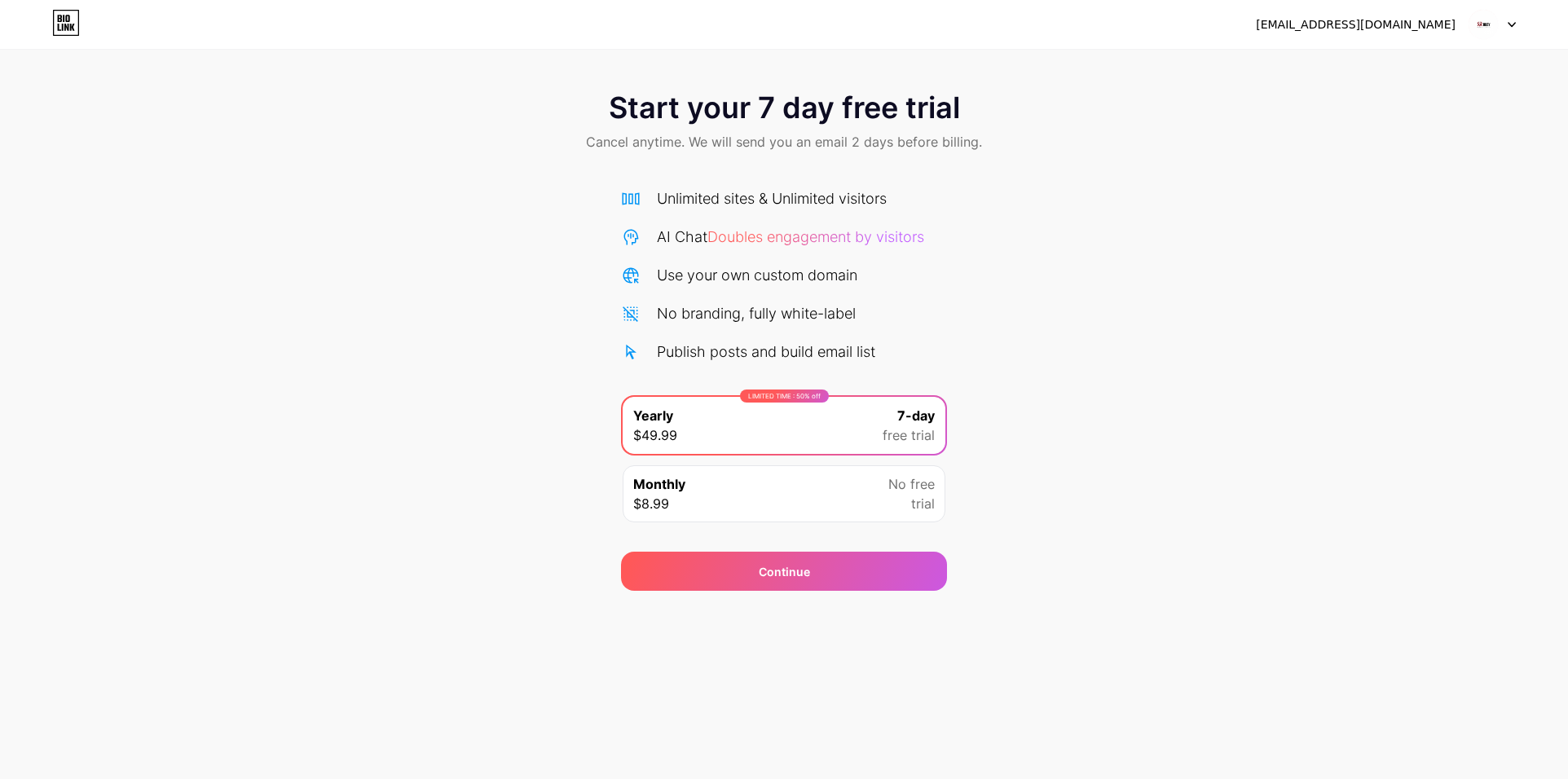
click at [813, 501] on div "Monthly $8.99 No free trial" at bounding box center [784, 494] width 322 height 57
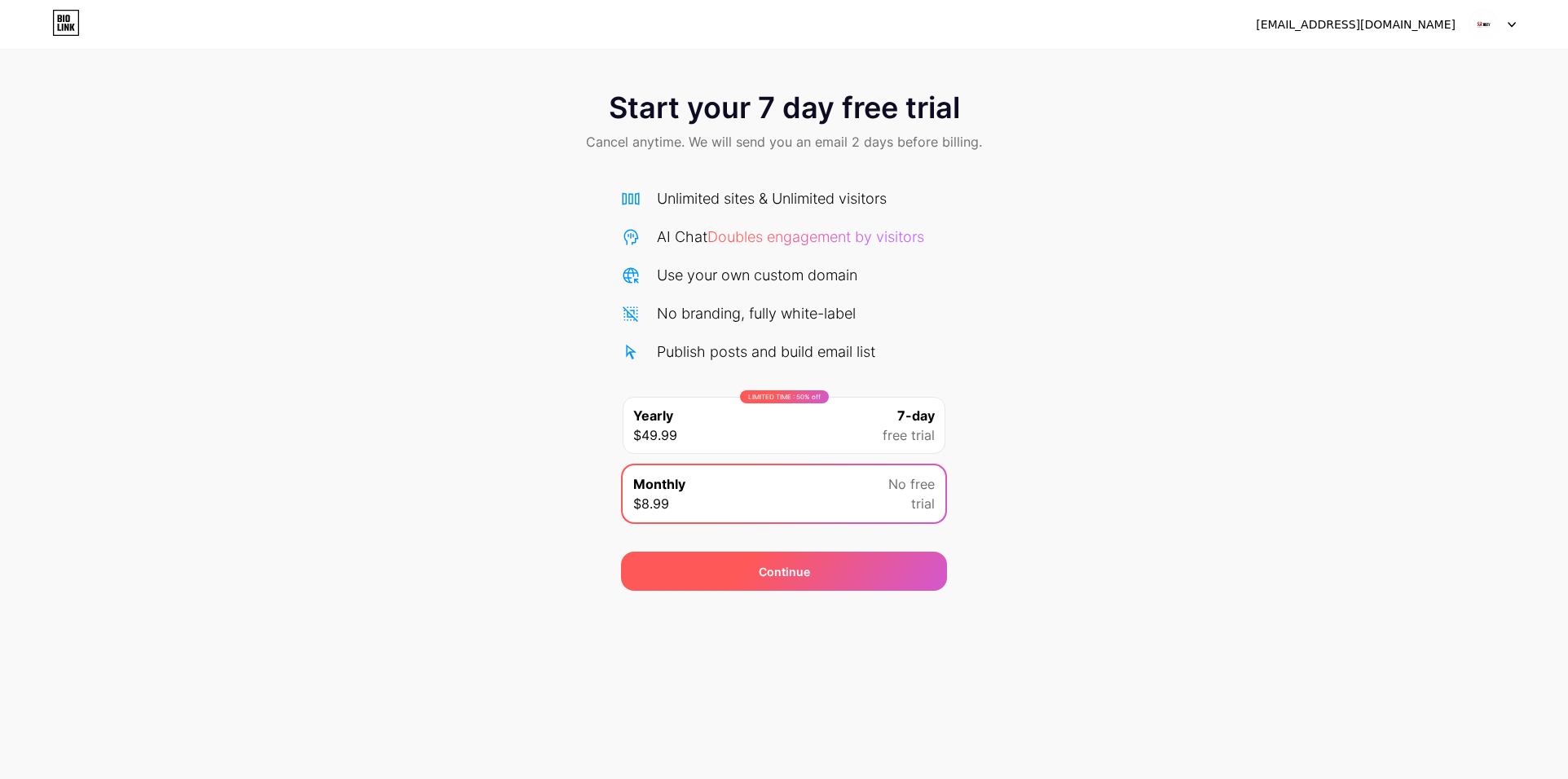
click at [812, 576] on div "Continue" at bounding box center [784, 571] width 326 height 39
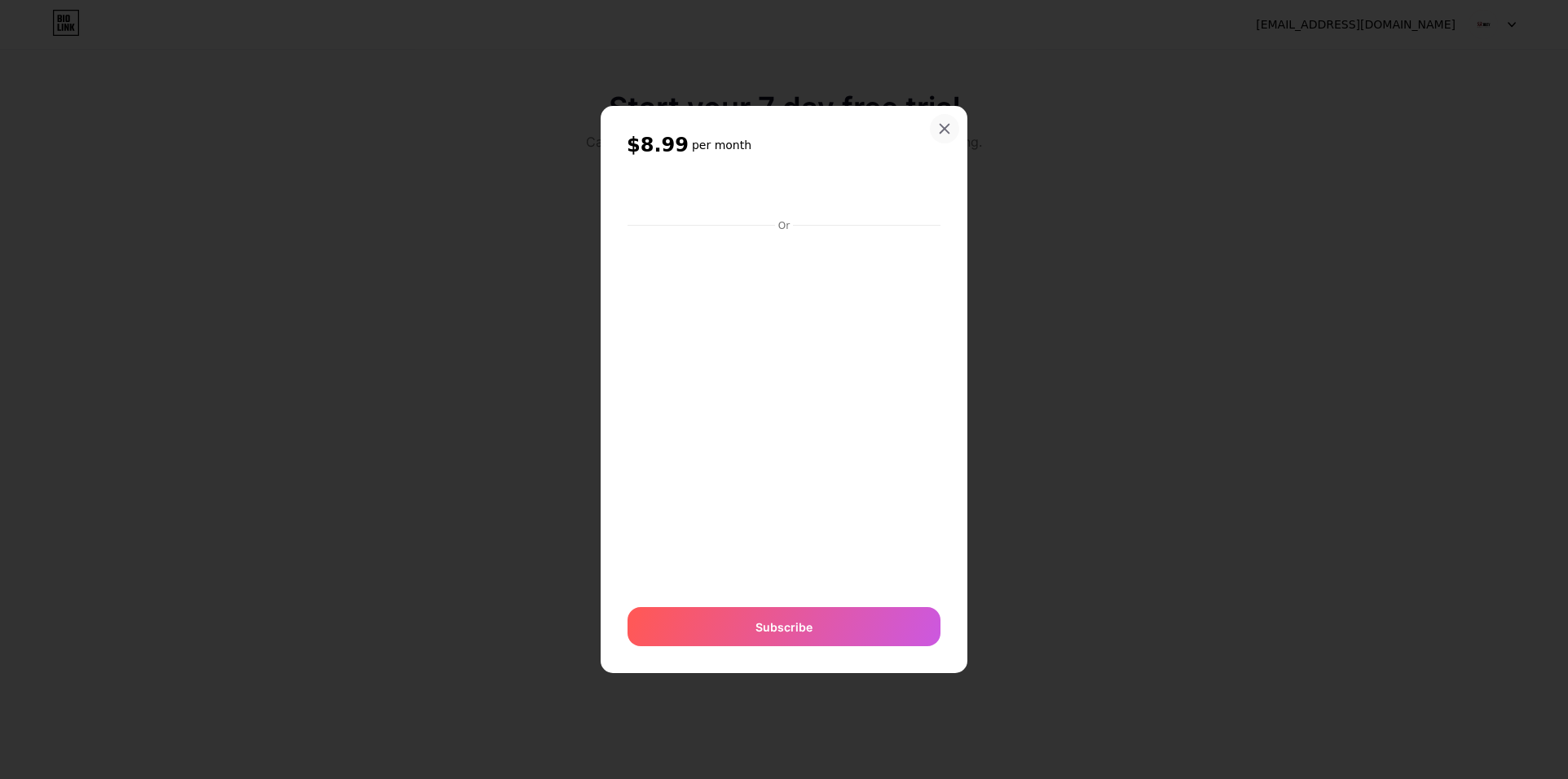
click at [942, 123] on icon at bounding box center [944, 128] width 13 height 13
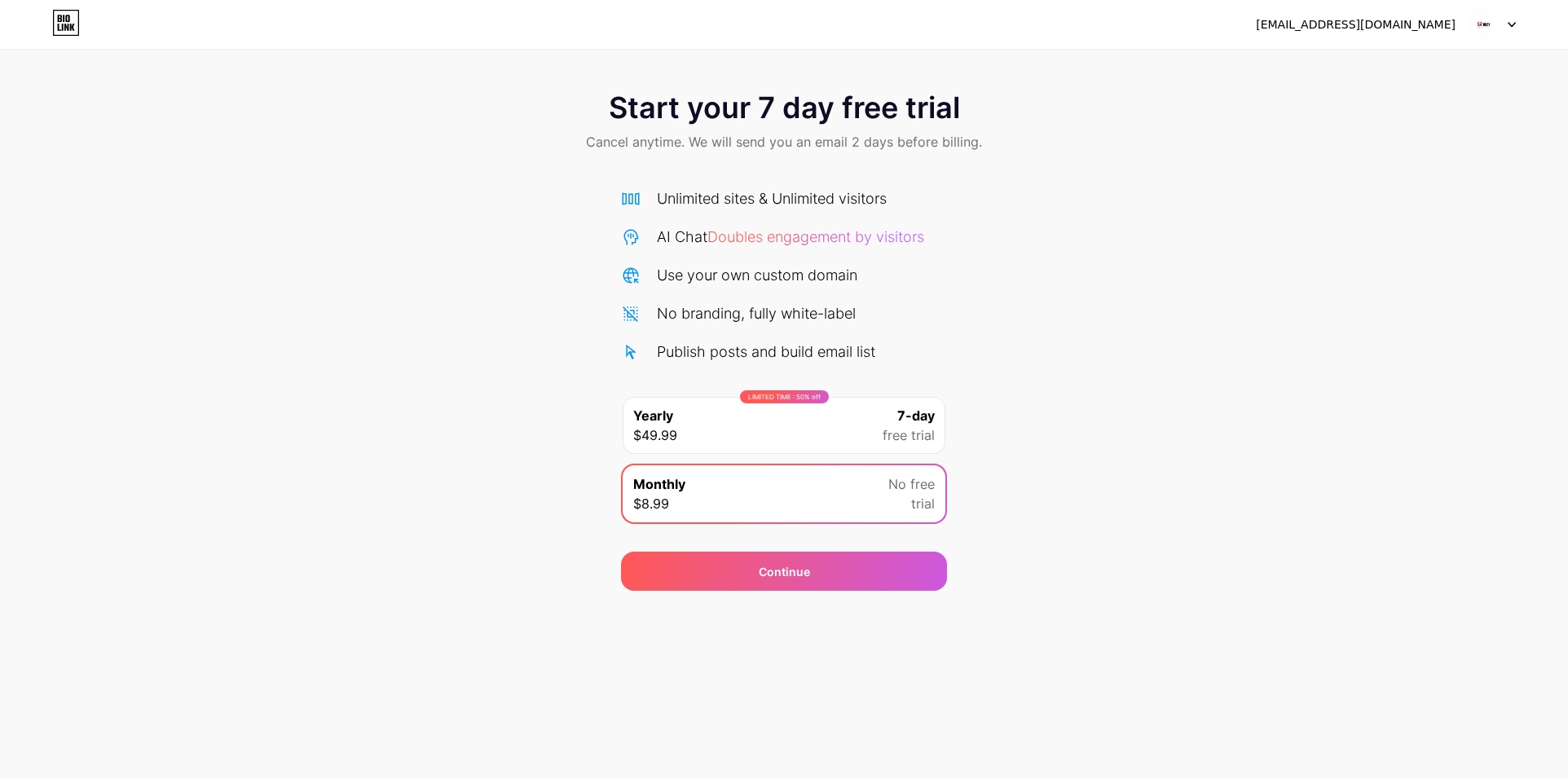
click at [1484, 26] on img at bounding box center [1483, 24] width 31 height 31
click at [870, 125] on div "Start your 7 day free trial Cancel anytime. We will send you an email 2 days be…" at bounding box center [784, 123] width 1568 height 96
click at [1480, 29] on img at bounding box center [1483, 24] width 31 height 31
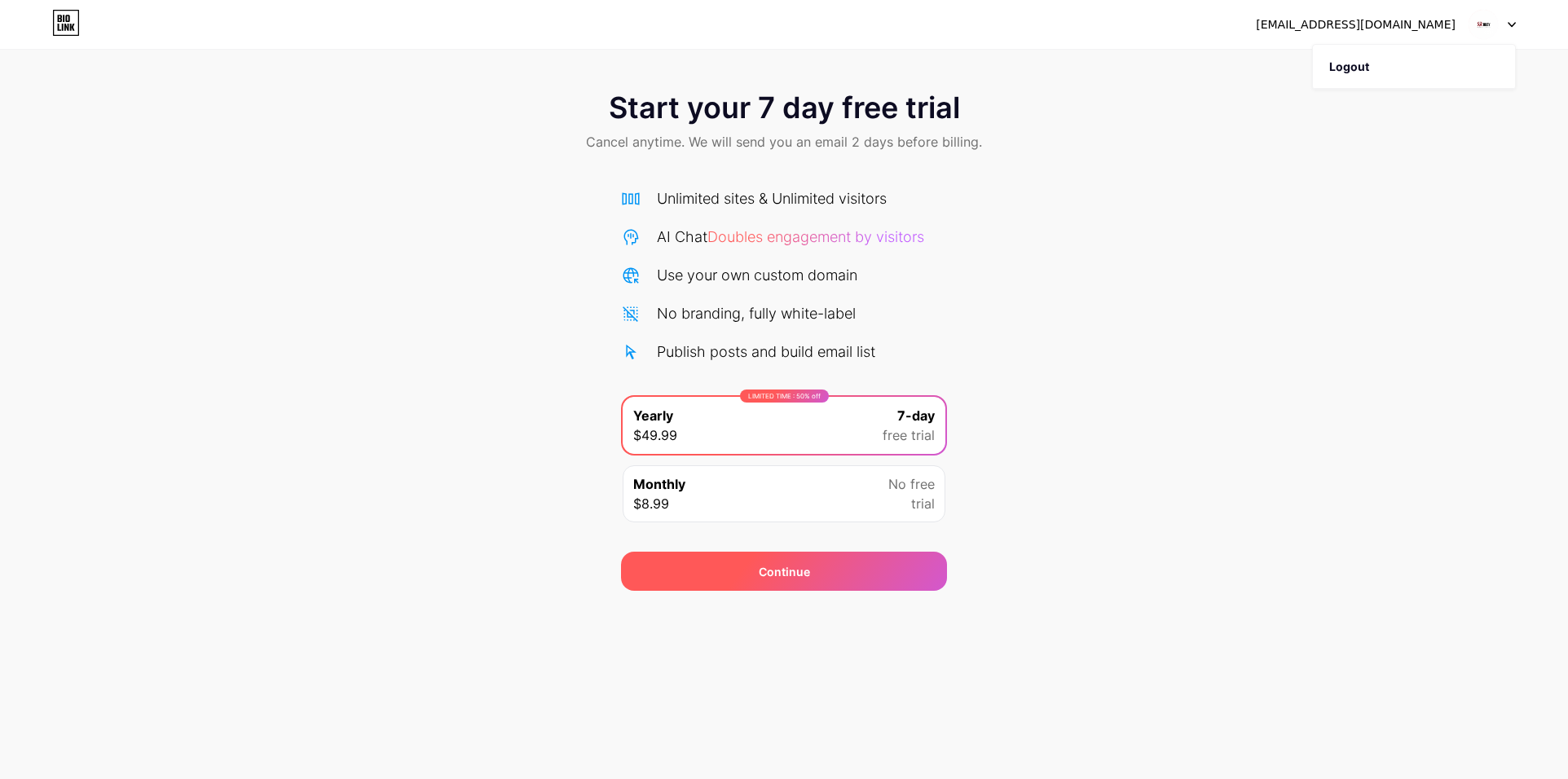
click at [797, 580] on div "Continue" at bounding box center [784, 571] width 326 height 39
